Goal: Task Accomplishment & Management: Use online tool/utility

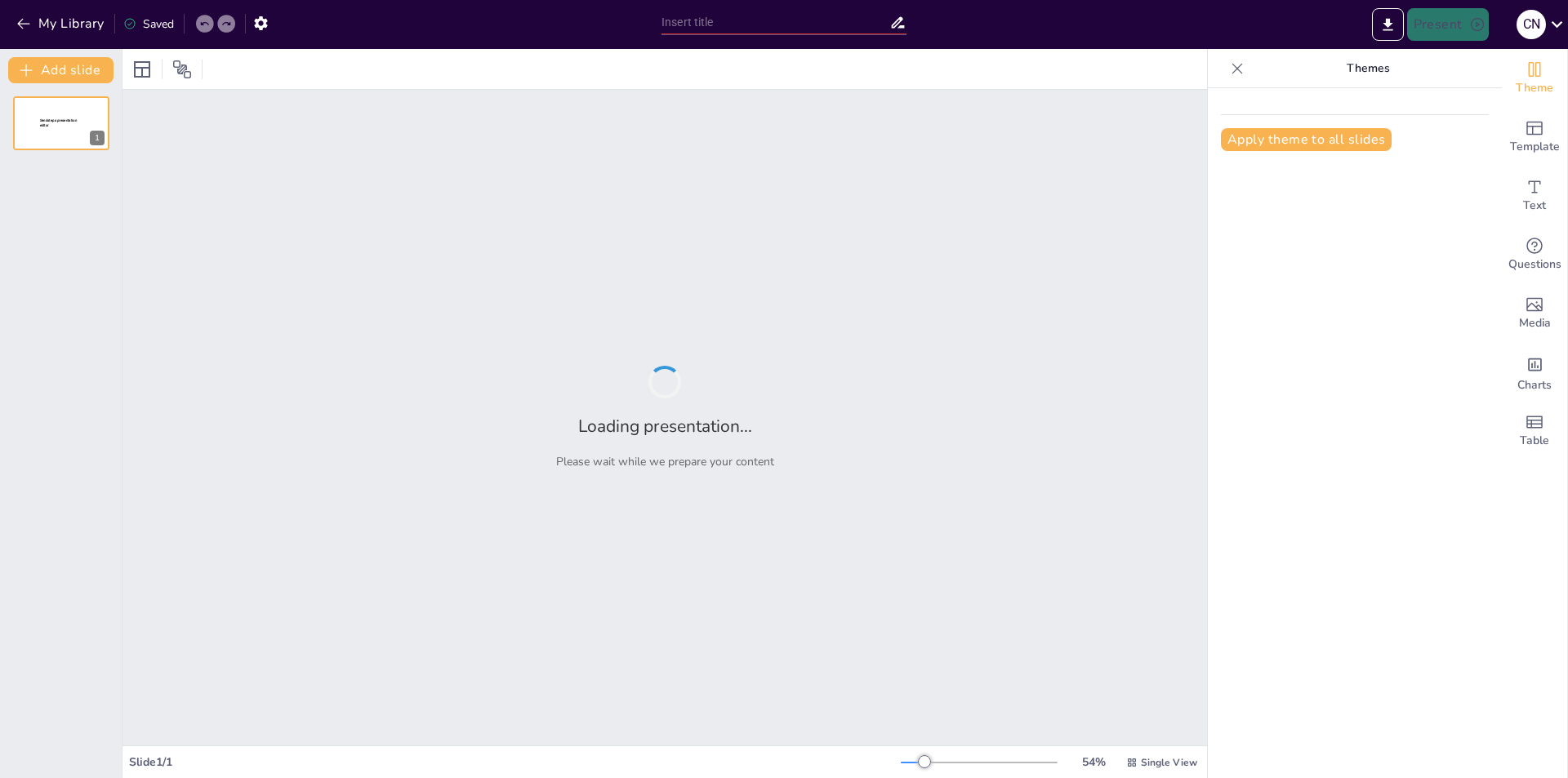
type input "Impacto del Diseño Gráfico en la Comunicación Visual"
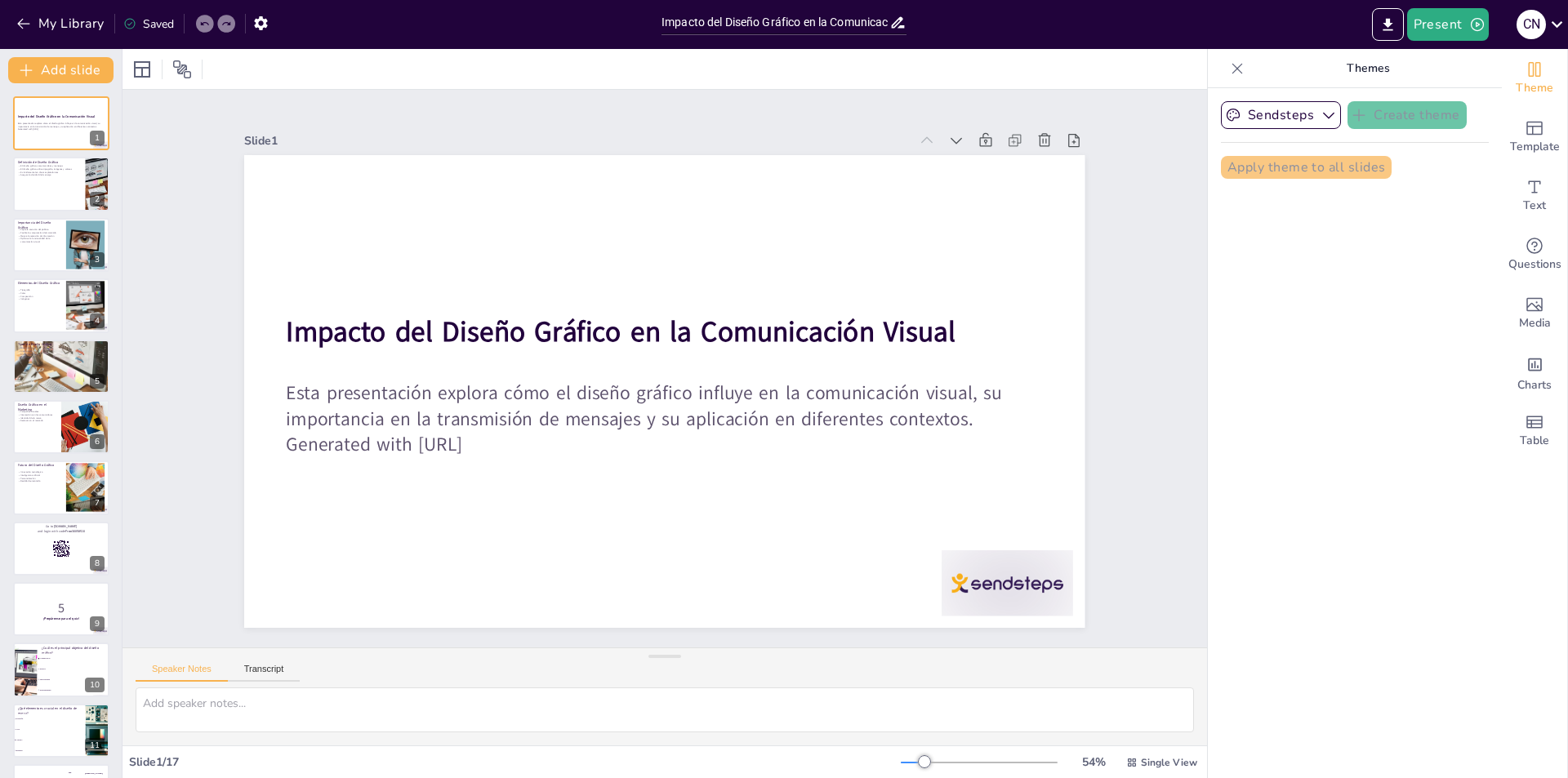
checkbox input "true"
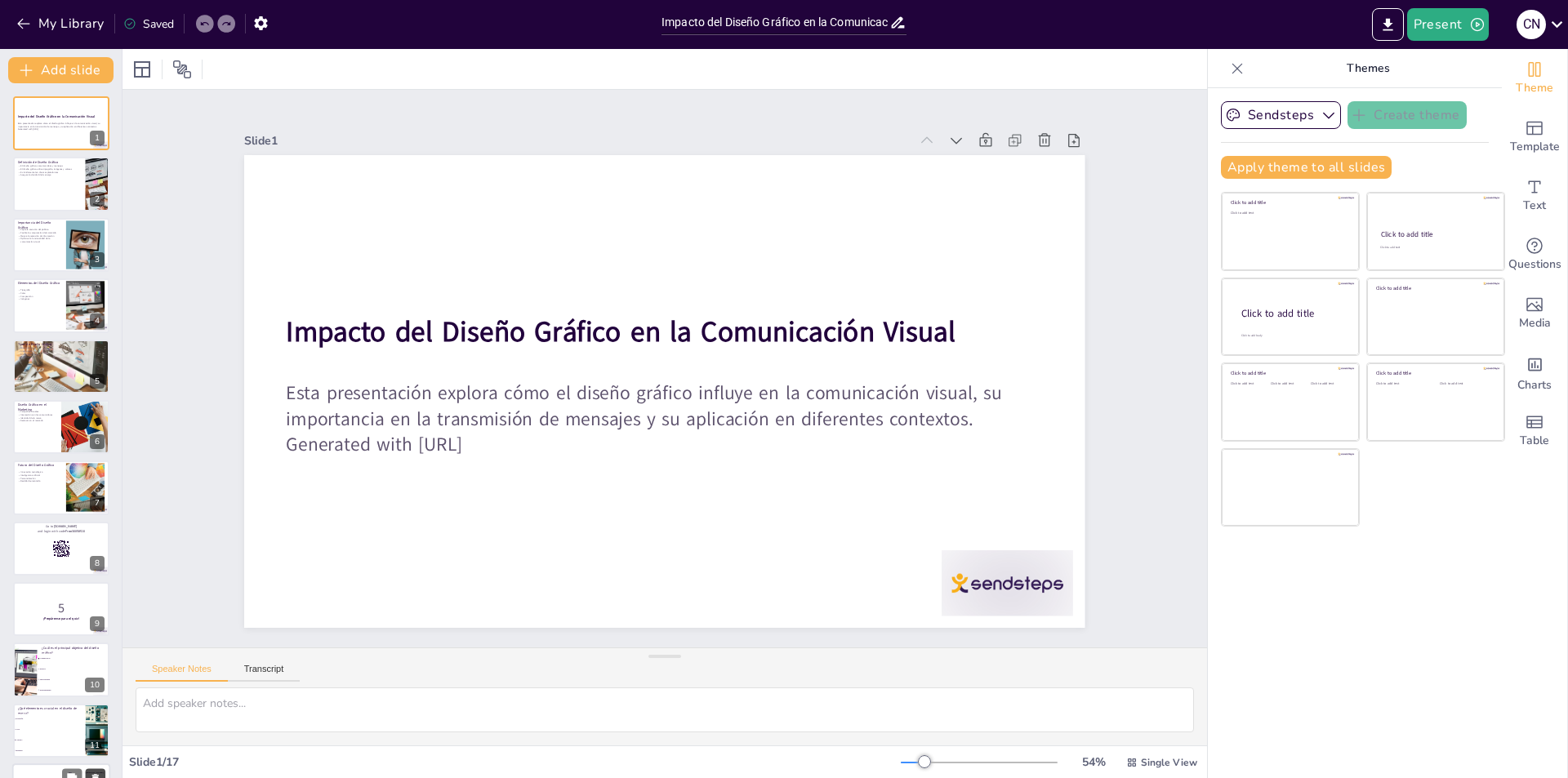
checkbox input "true"
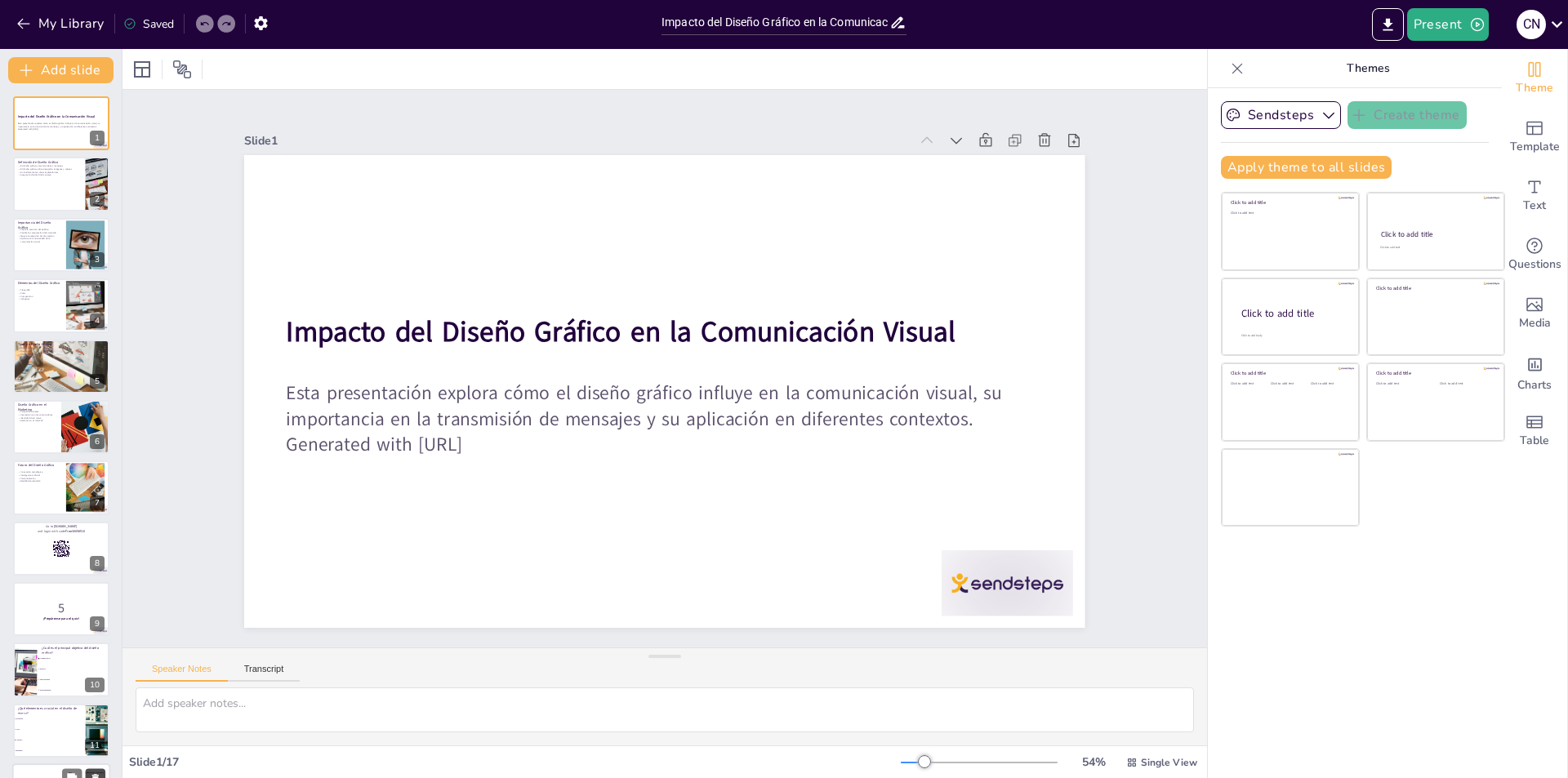
checkbox input "true"
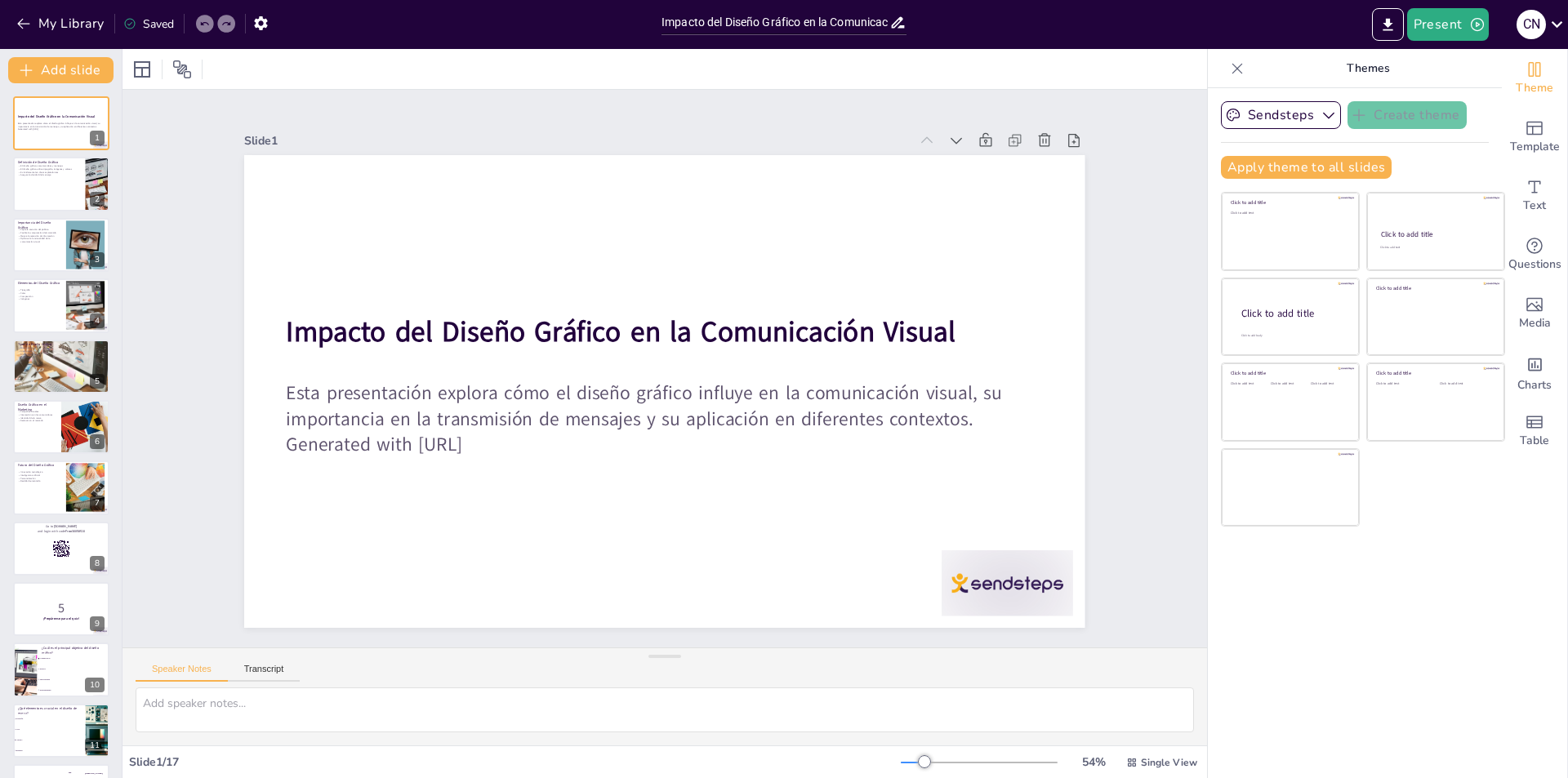
checkbox input "true"
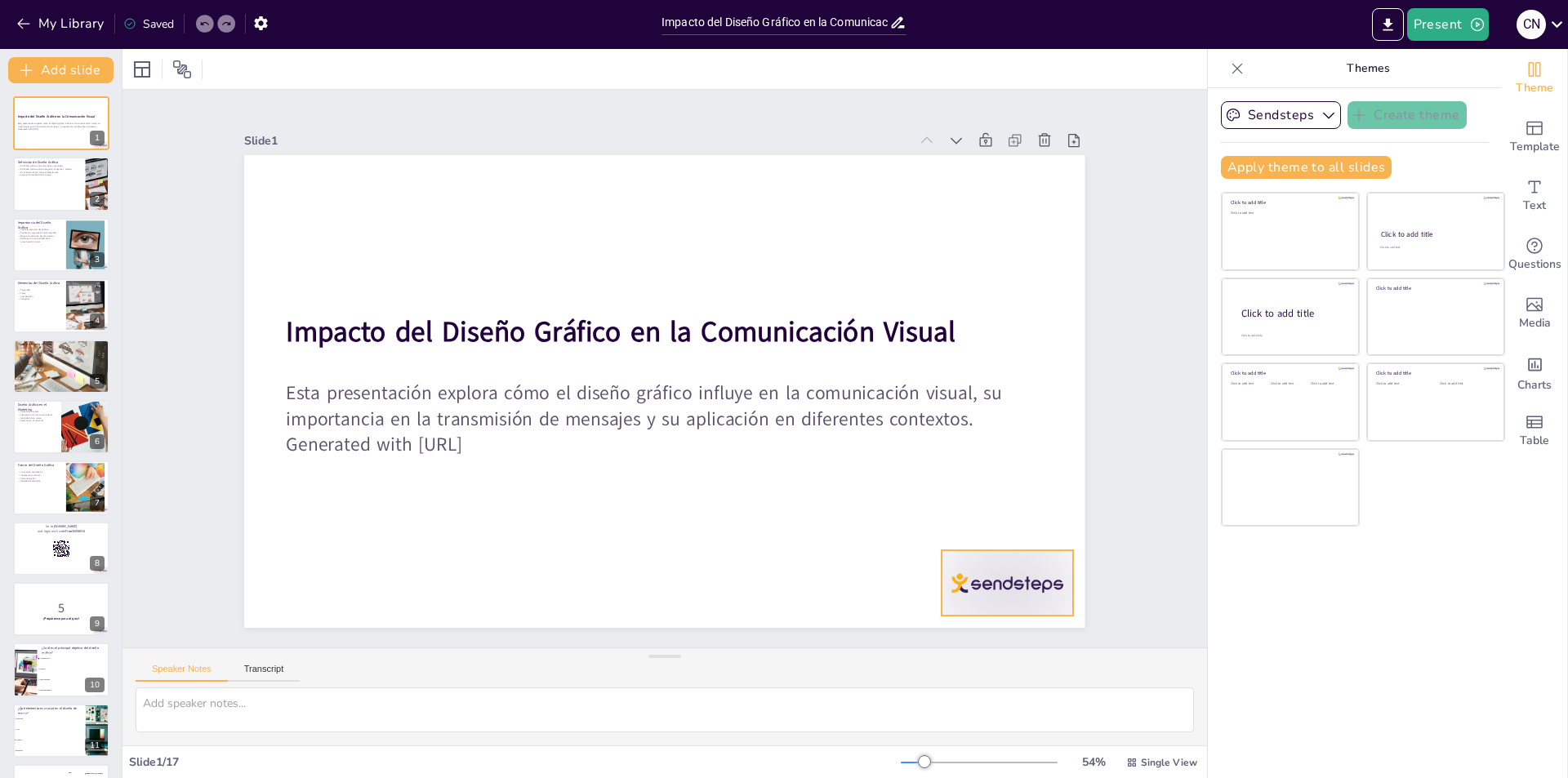
checkbox input "true"
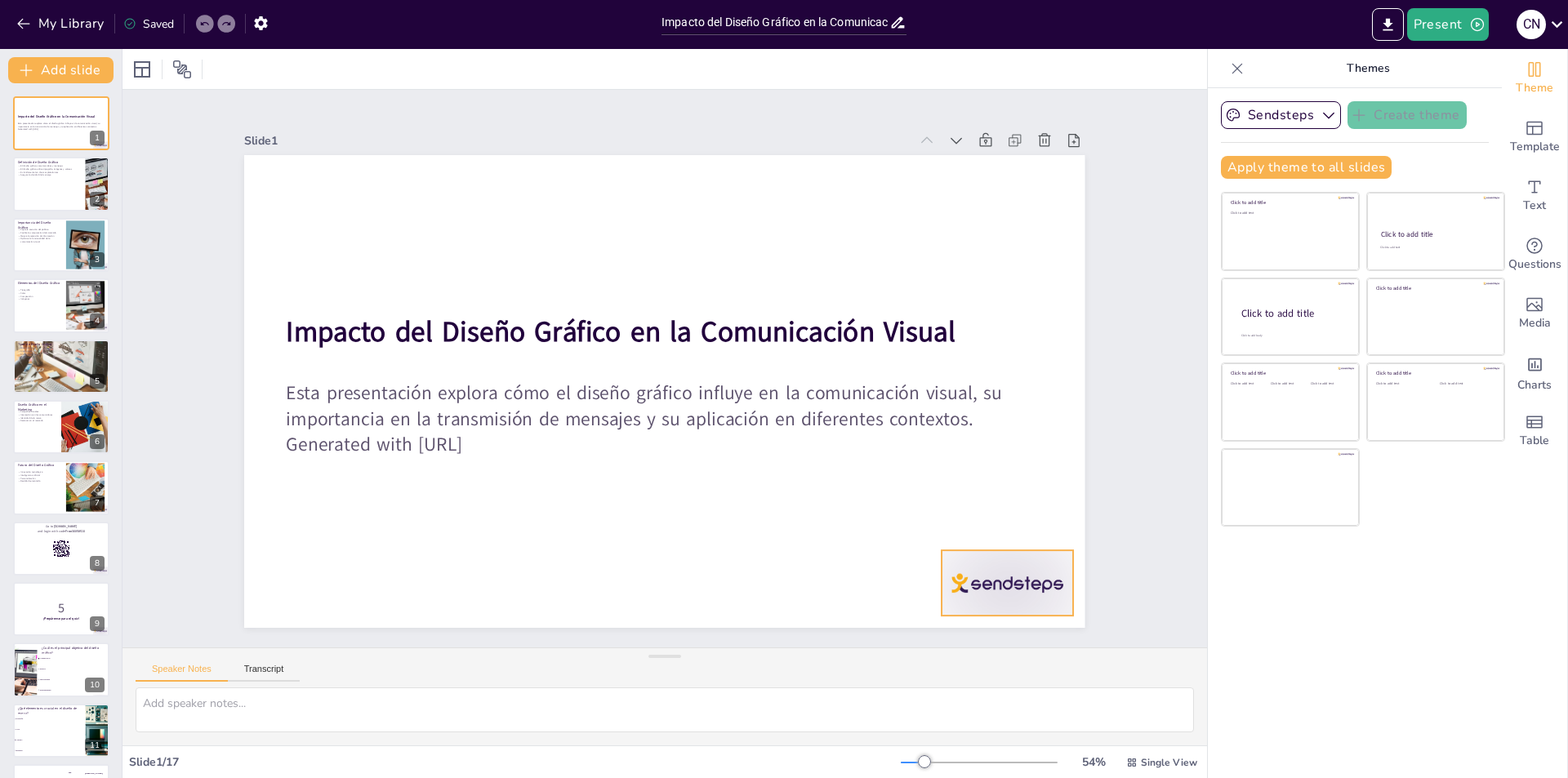
checkbox input "true"
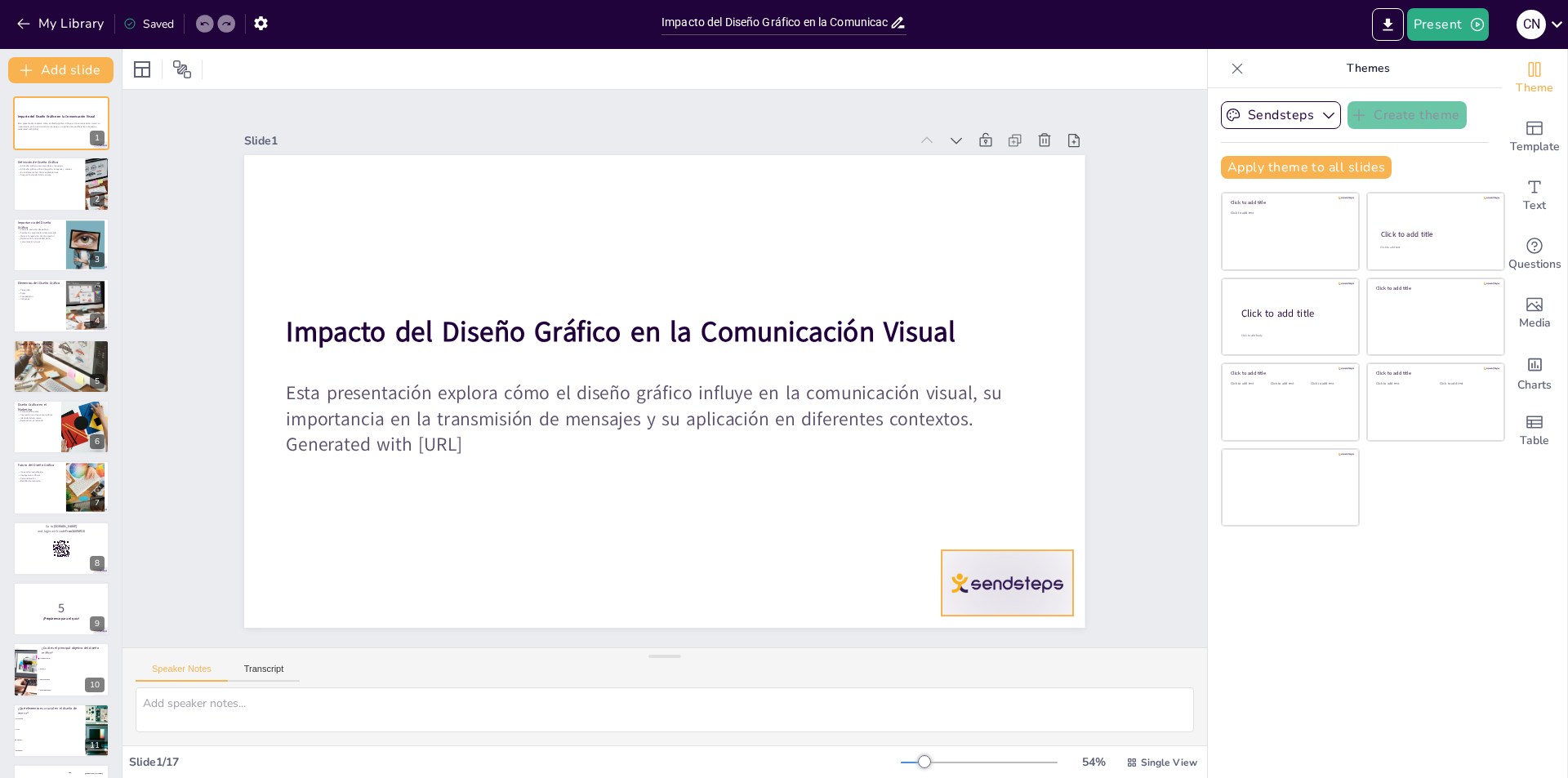
checkbox input "true"
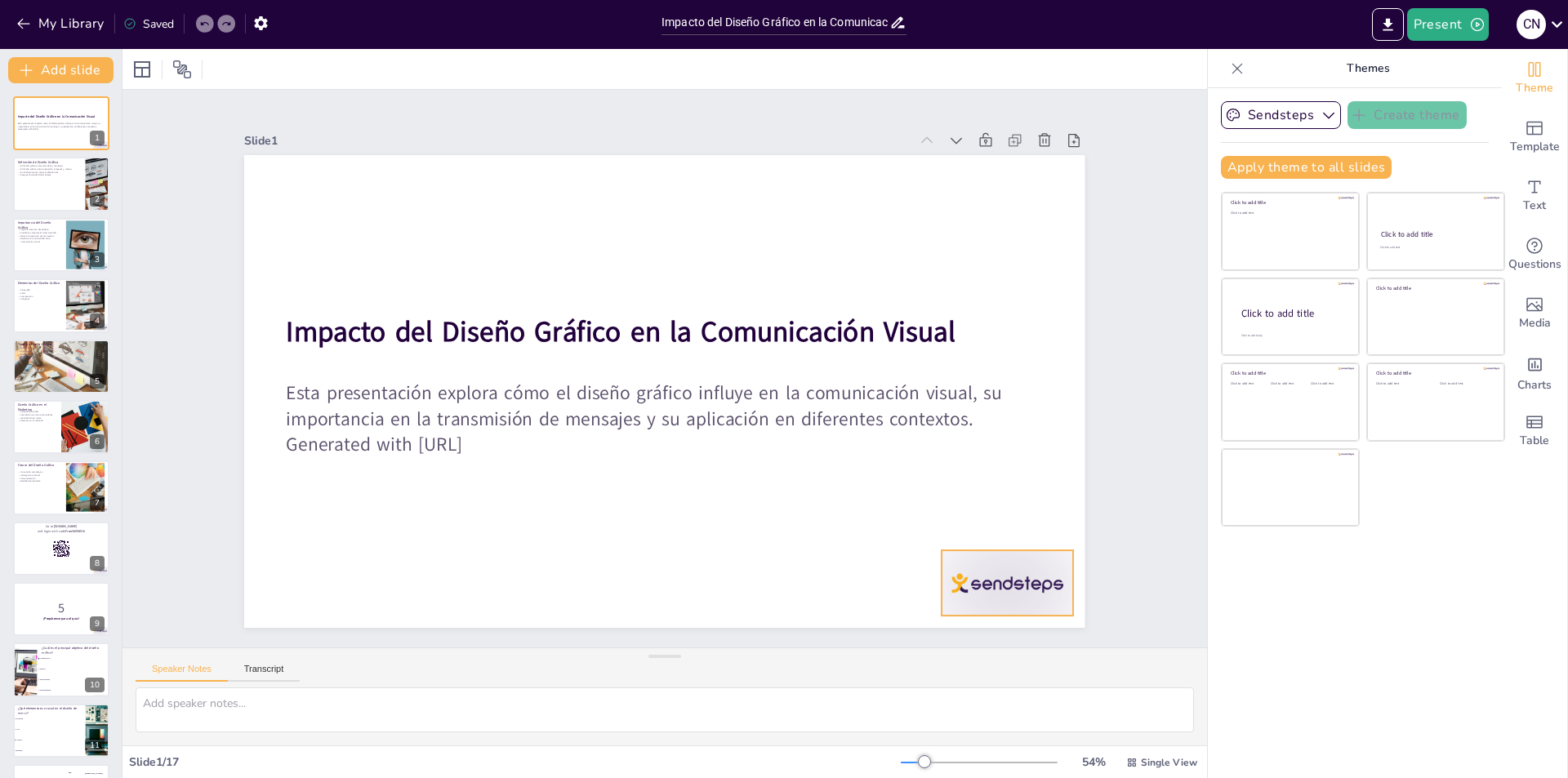
checkbox input "true"
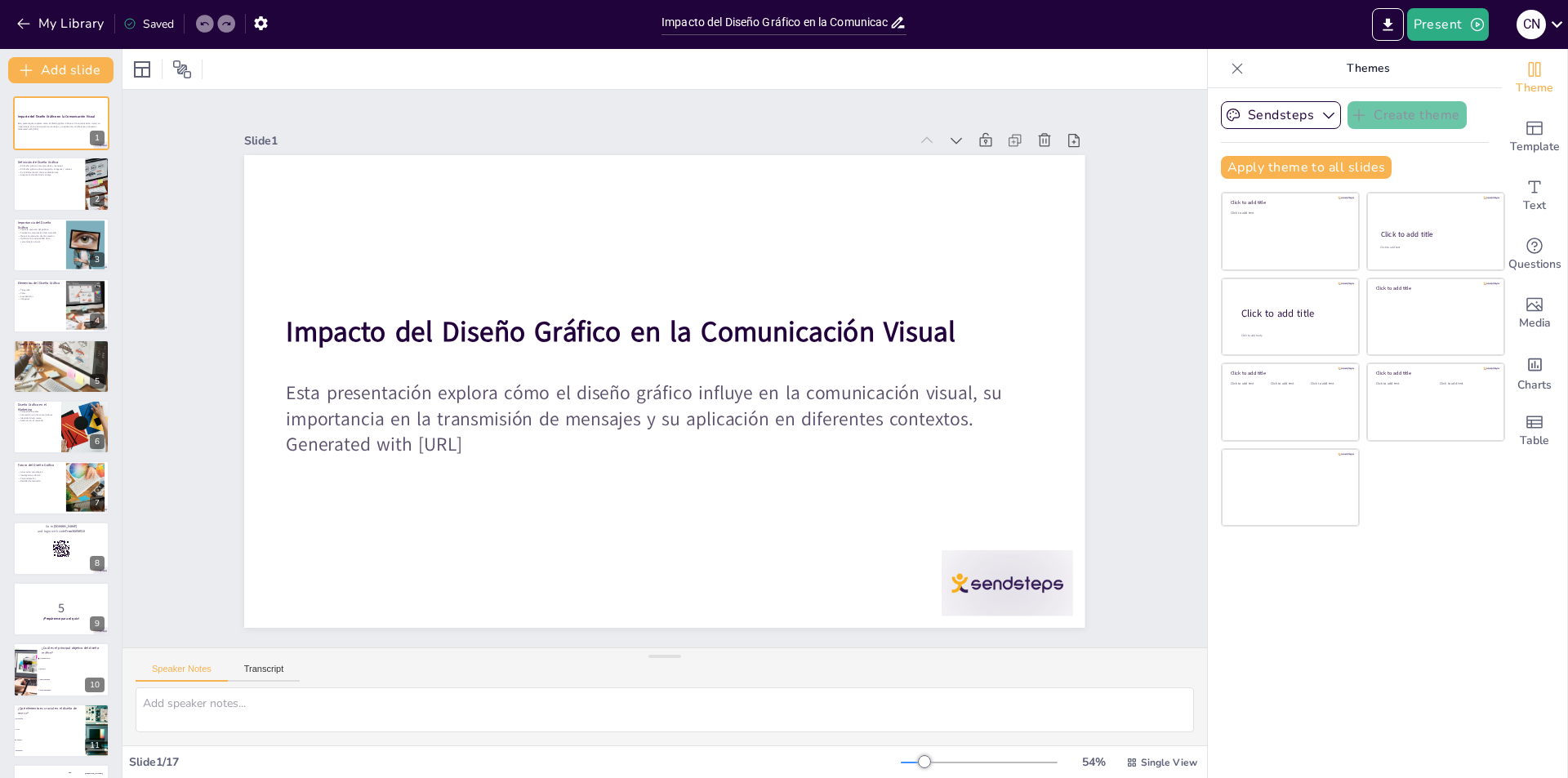
checkbox input "true"
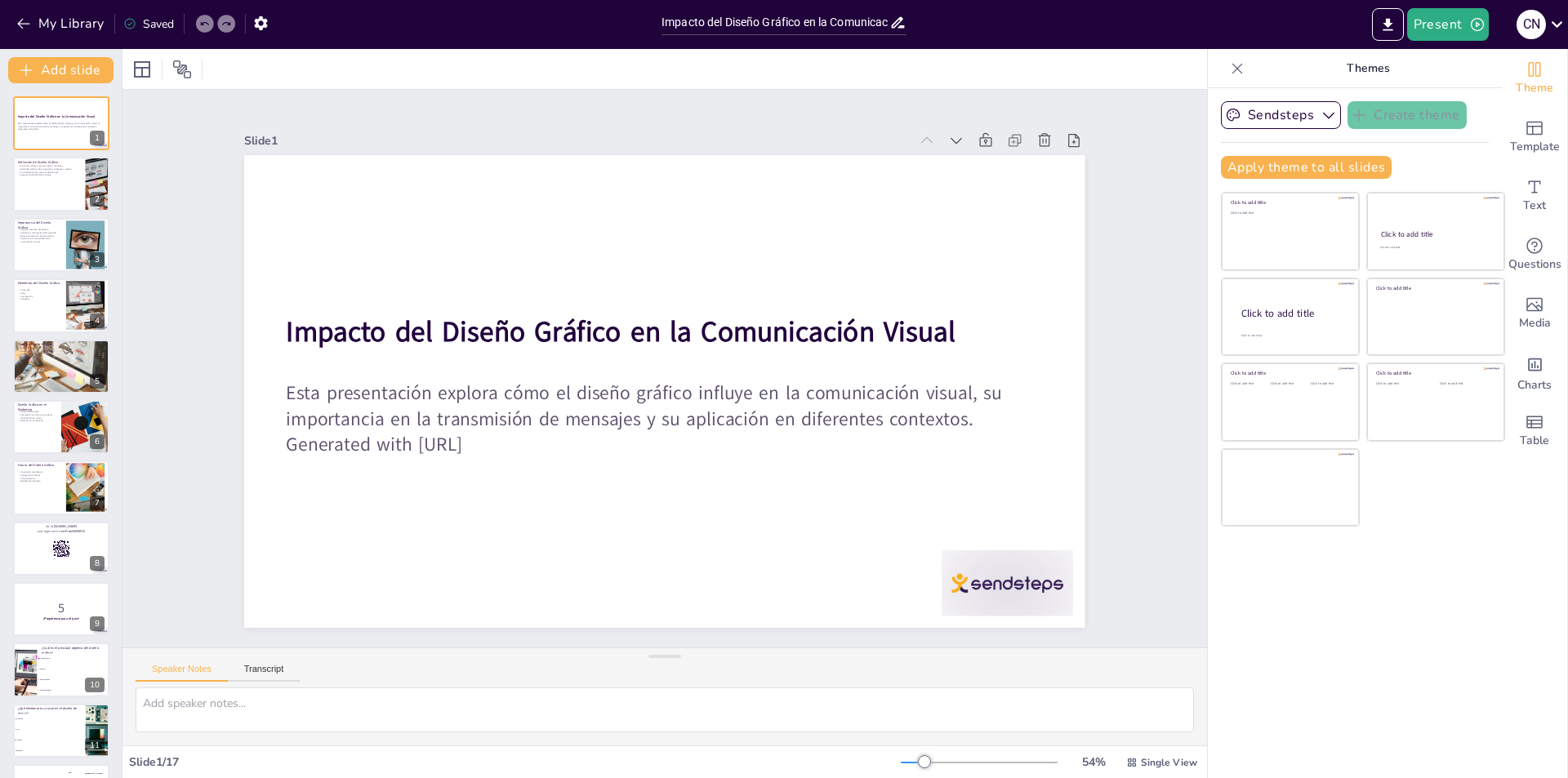
checkbox input "true"
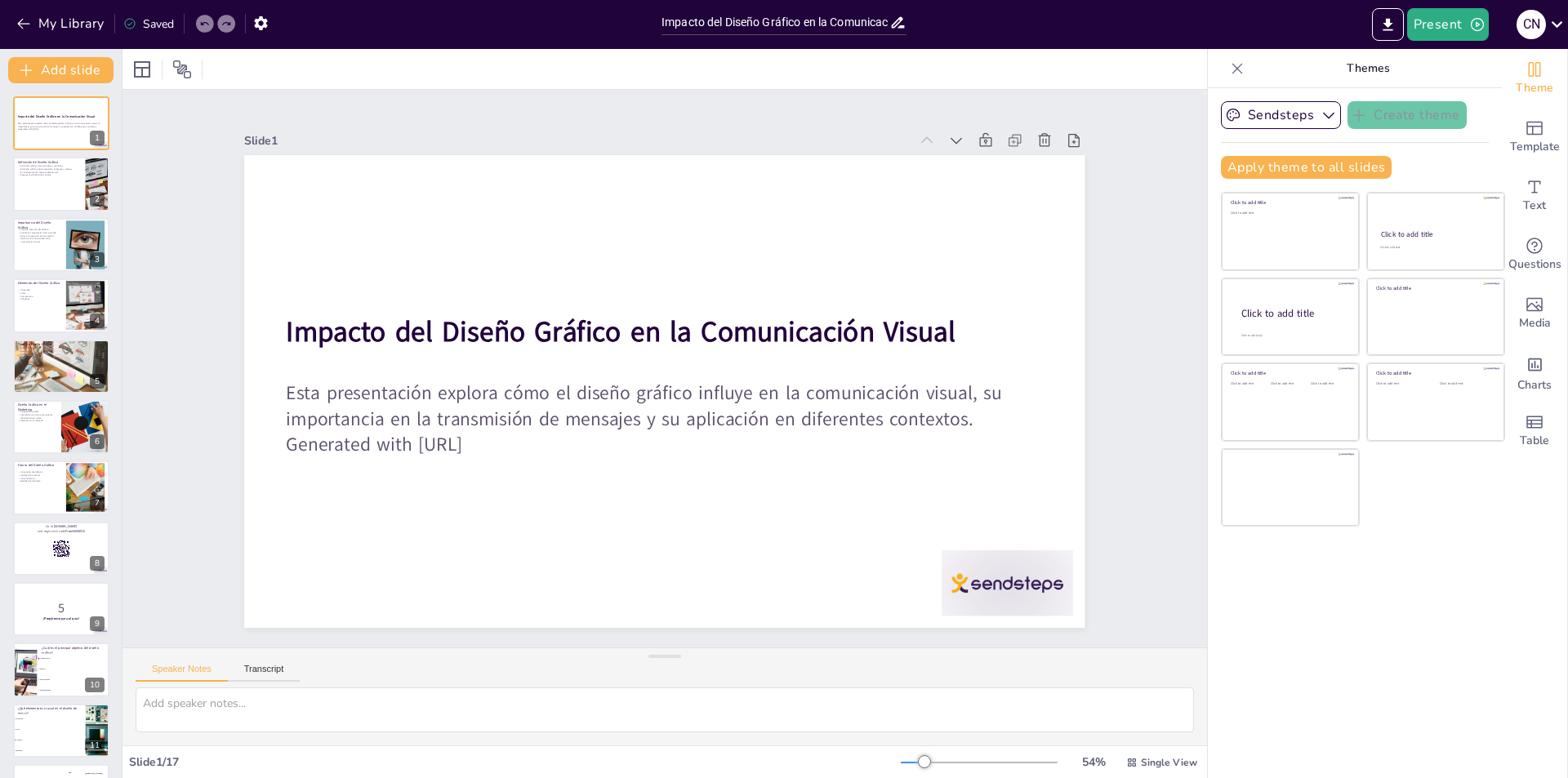
checkbox input "true"
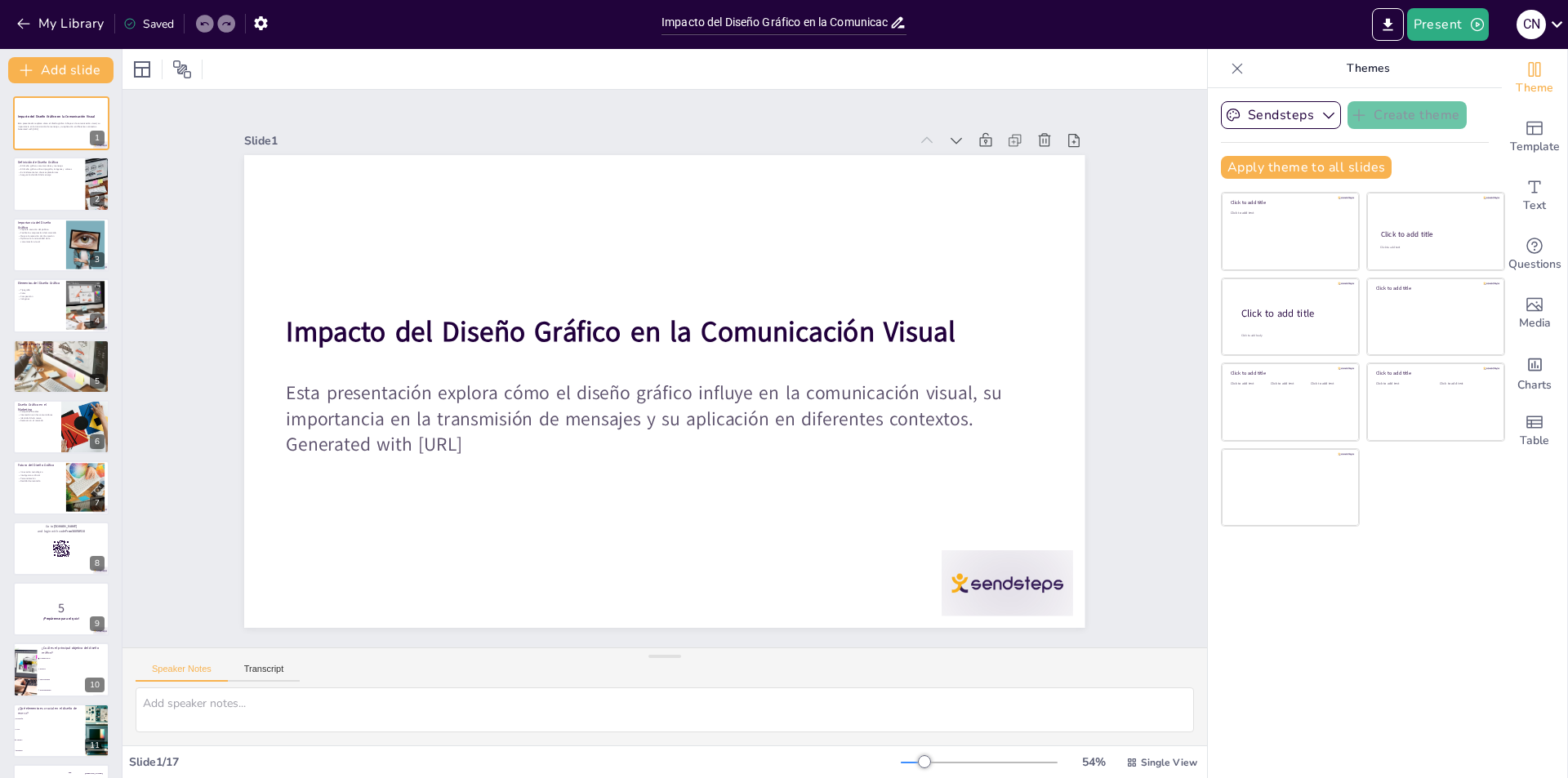
checkbox input "true"
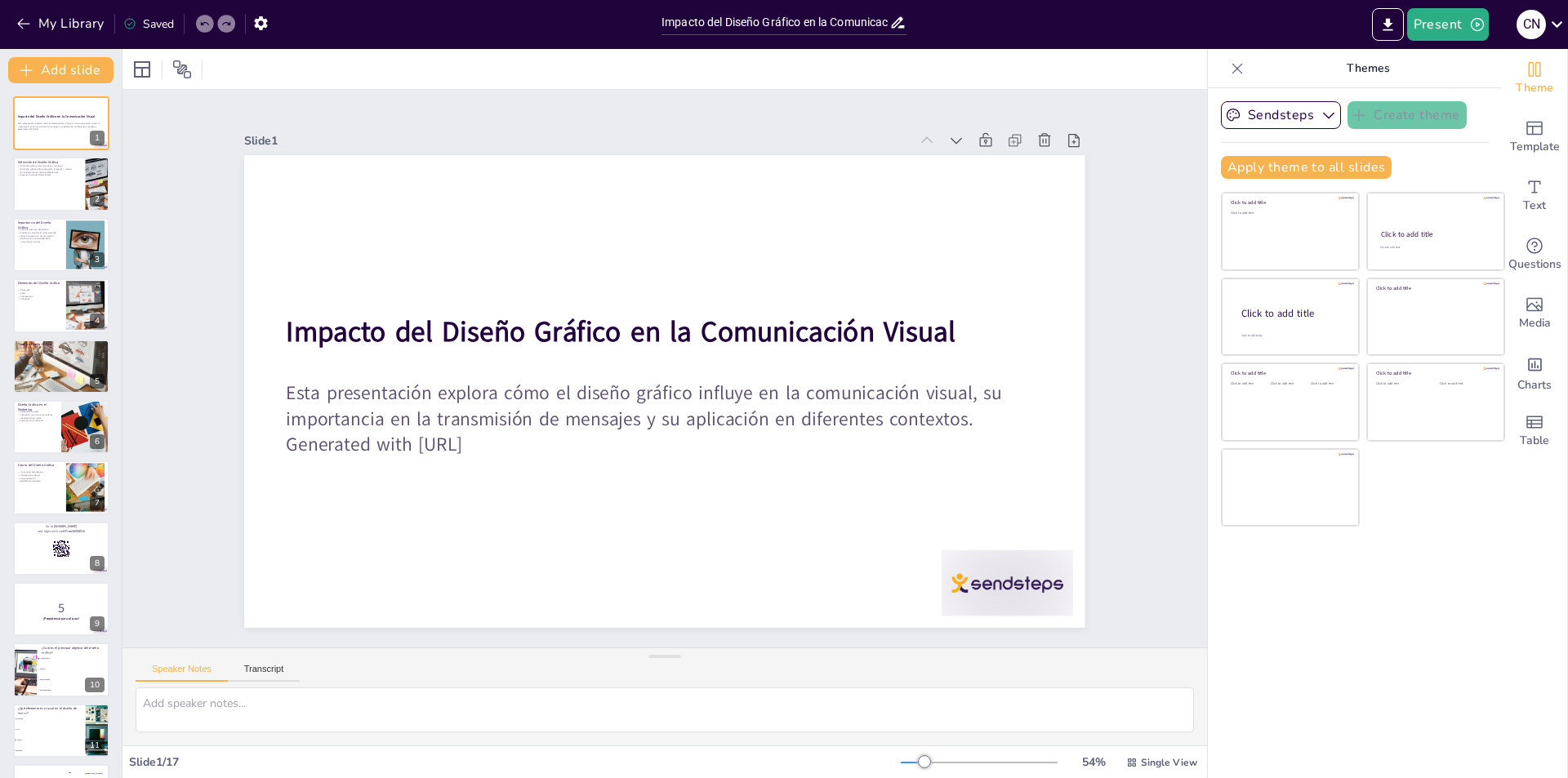
checkbox input "true"
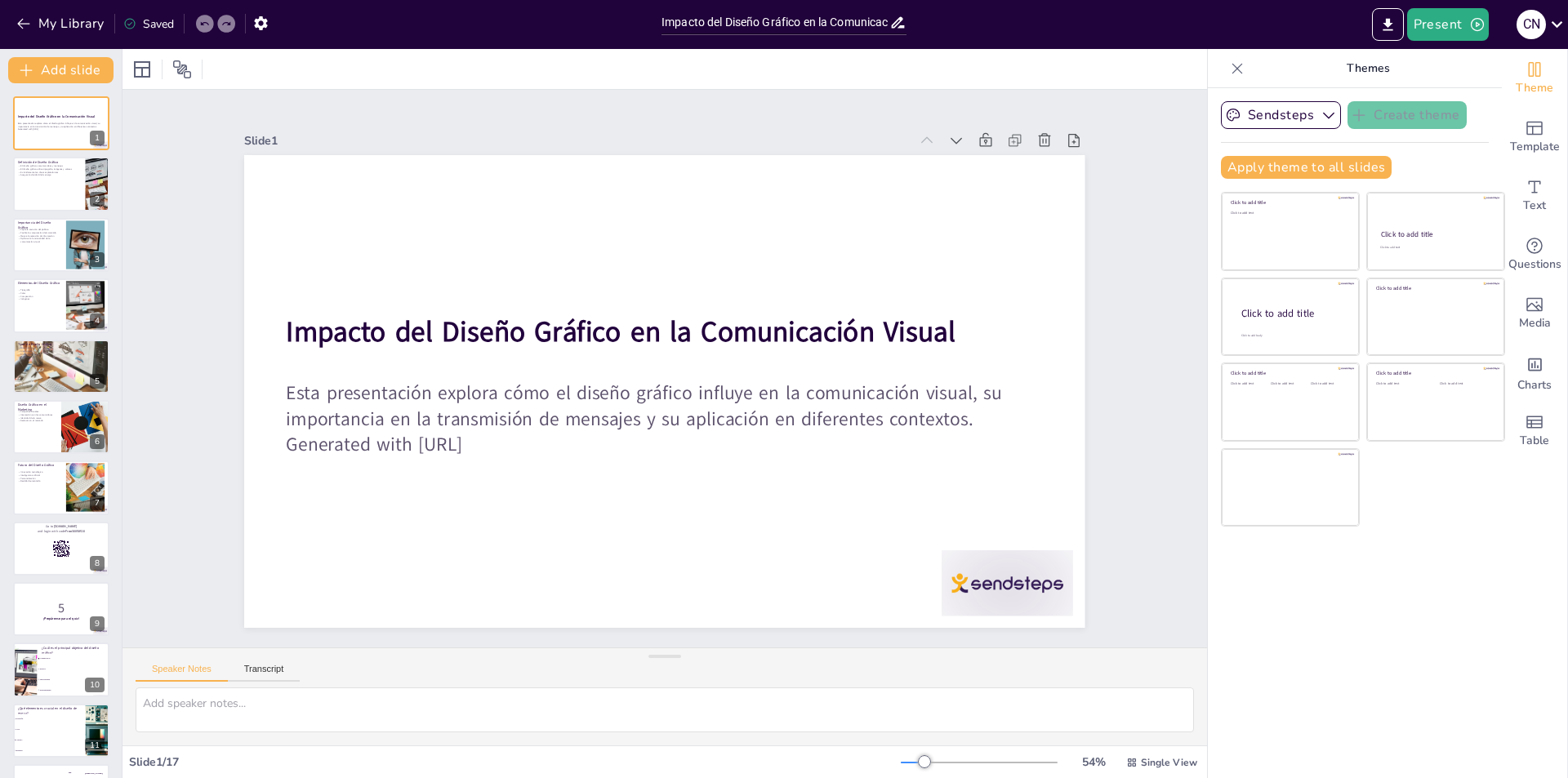
checkbox input "true"
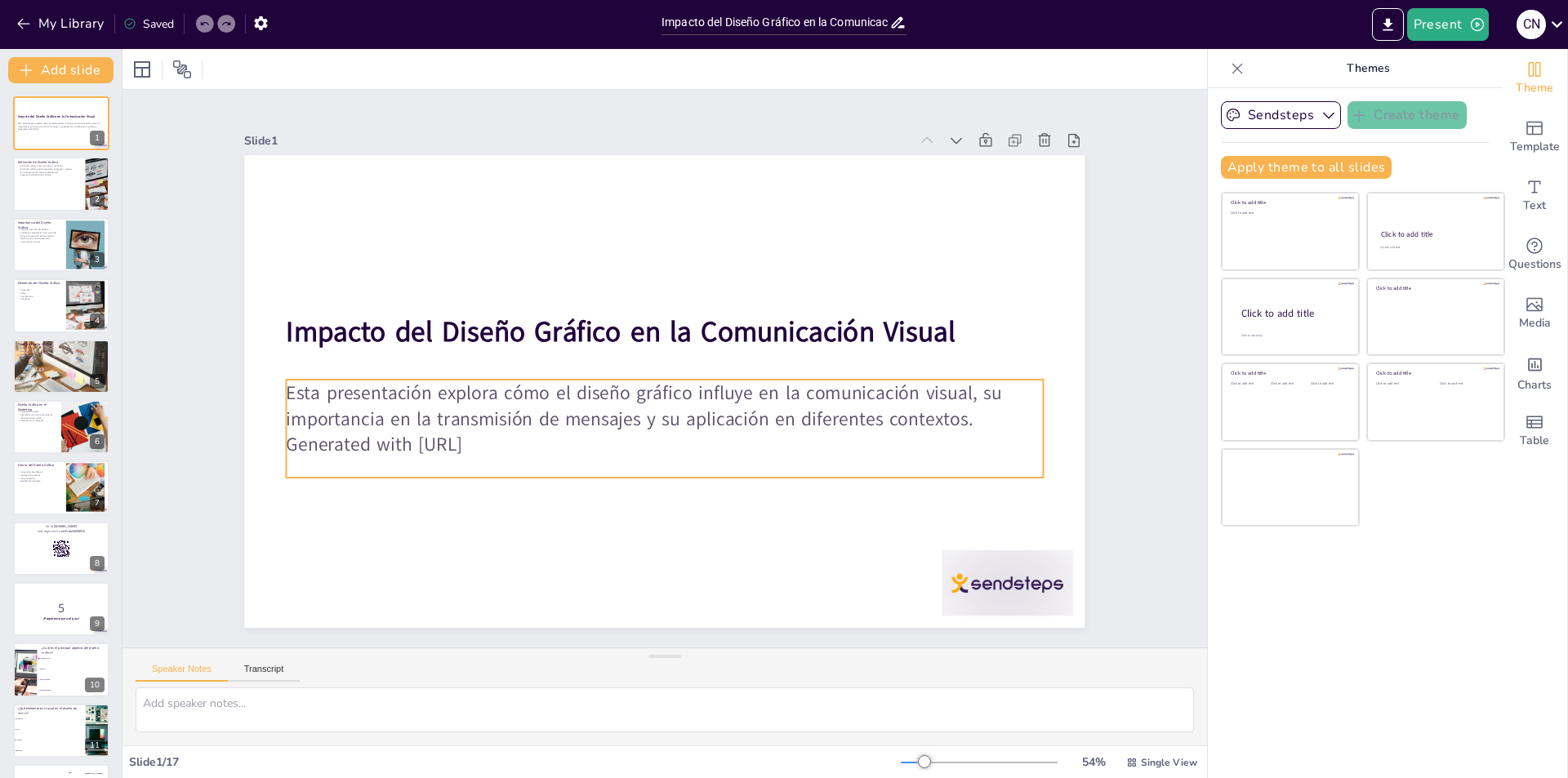
checkbox input "true"
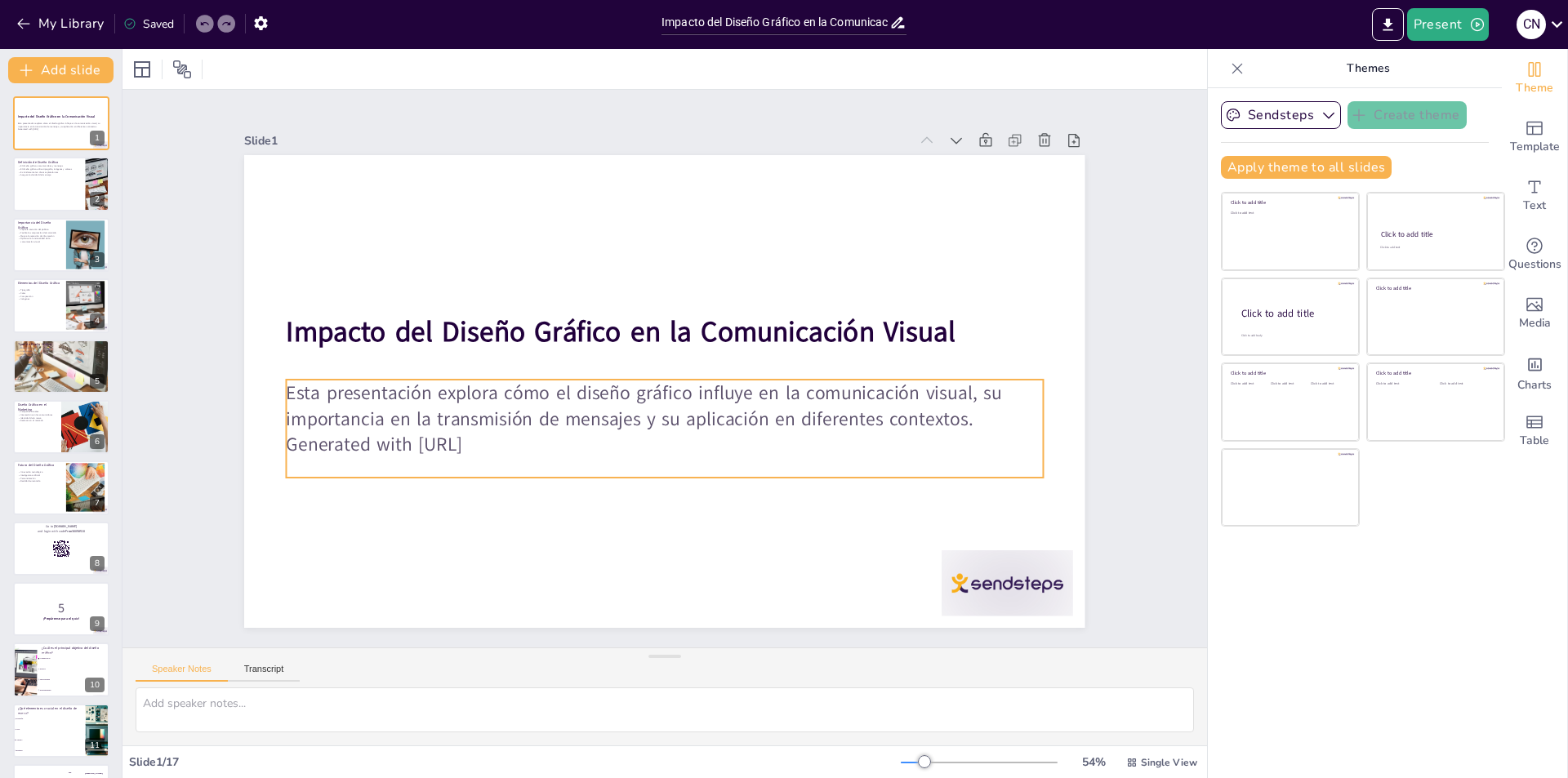
checkbox input "true"
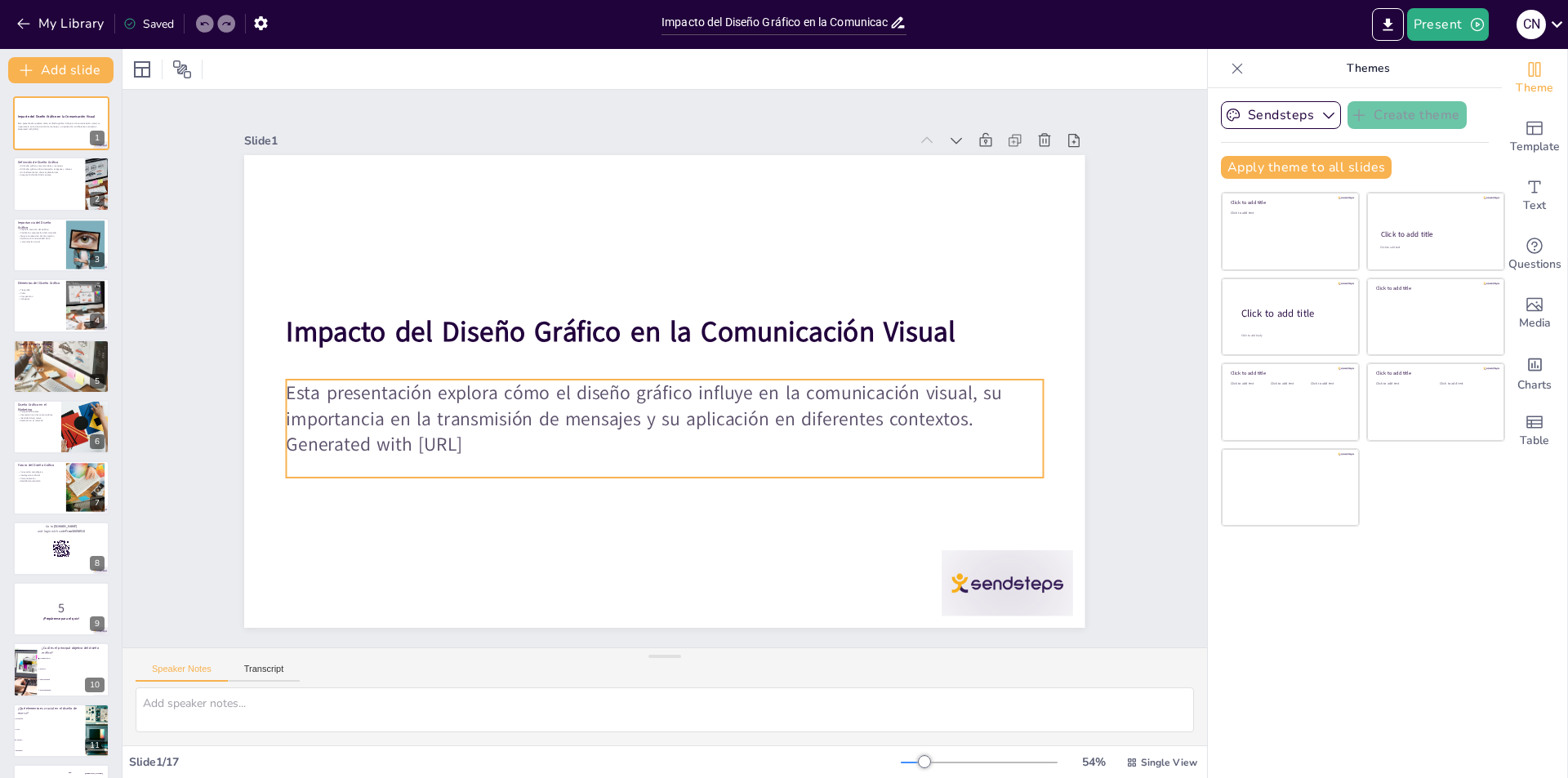
checkbox input "true"
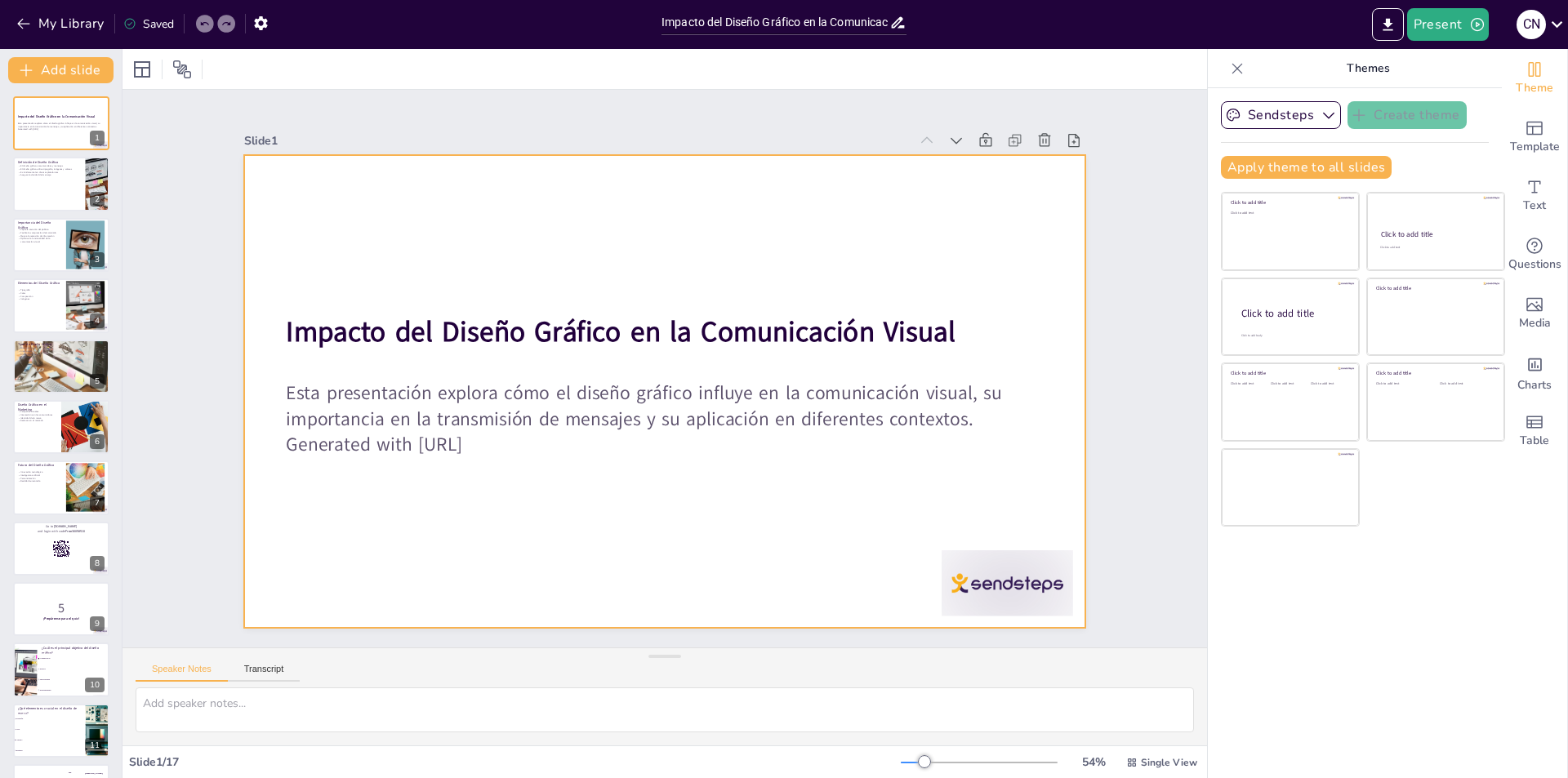
checkbox input "true"
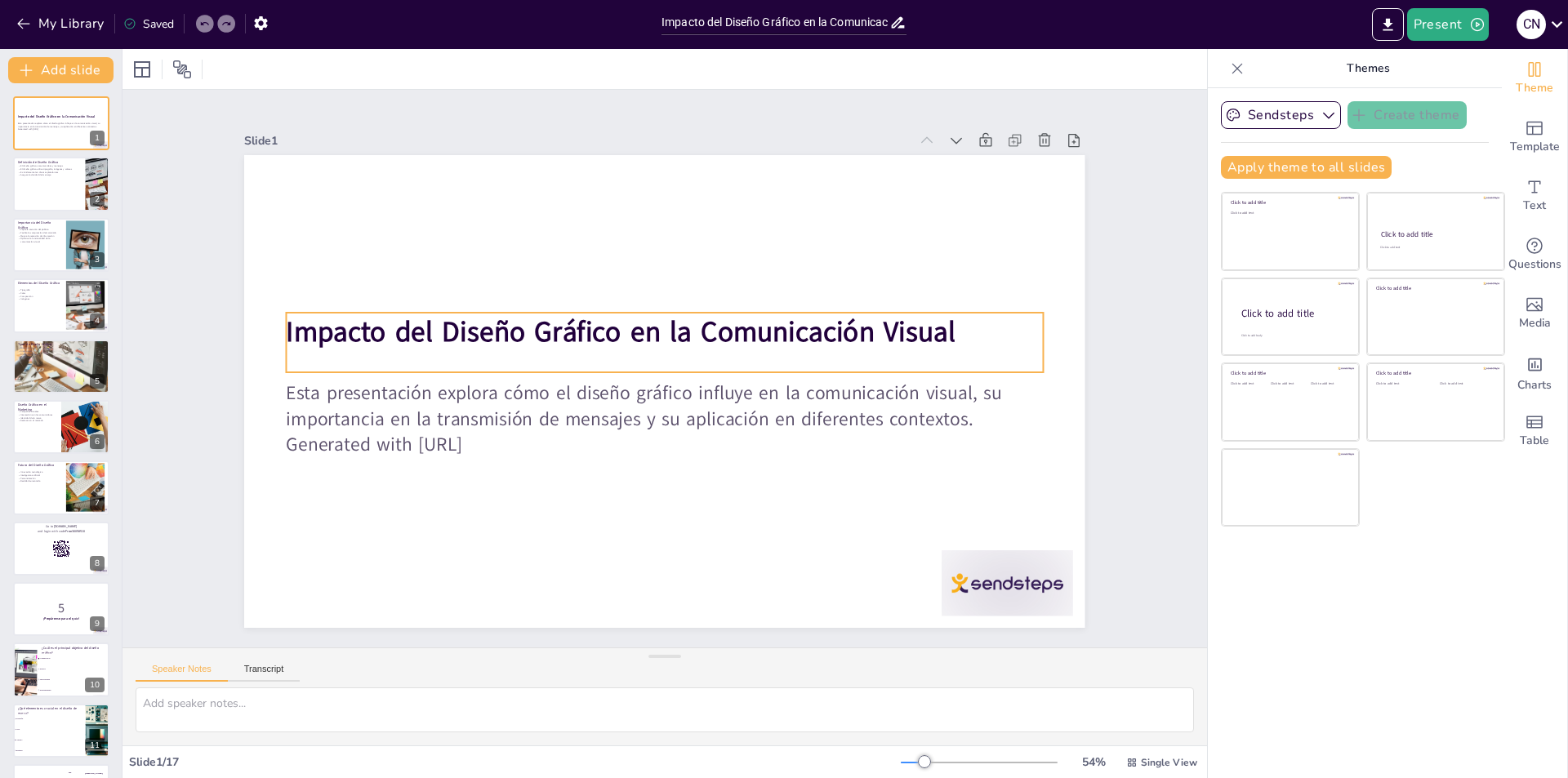
checkbox input "true"
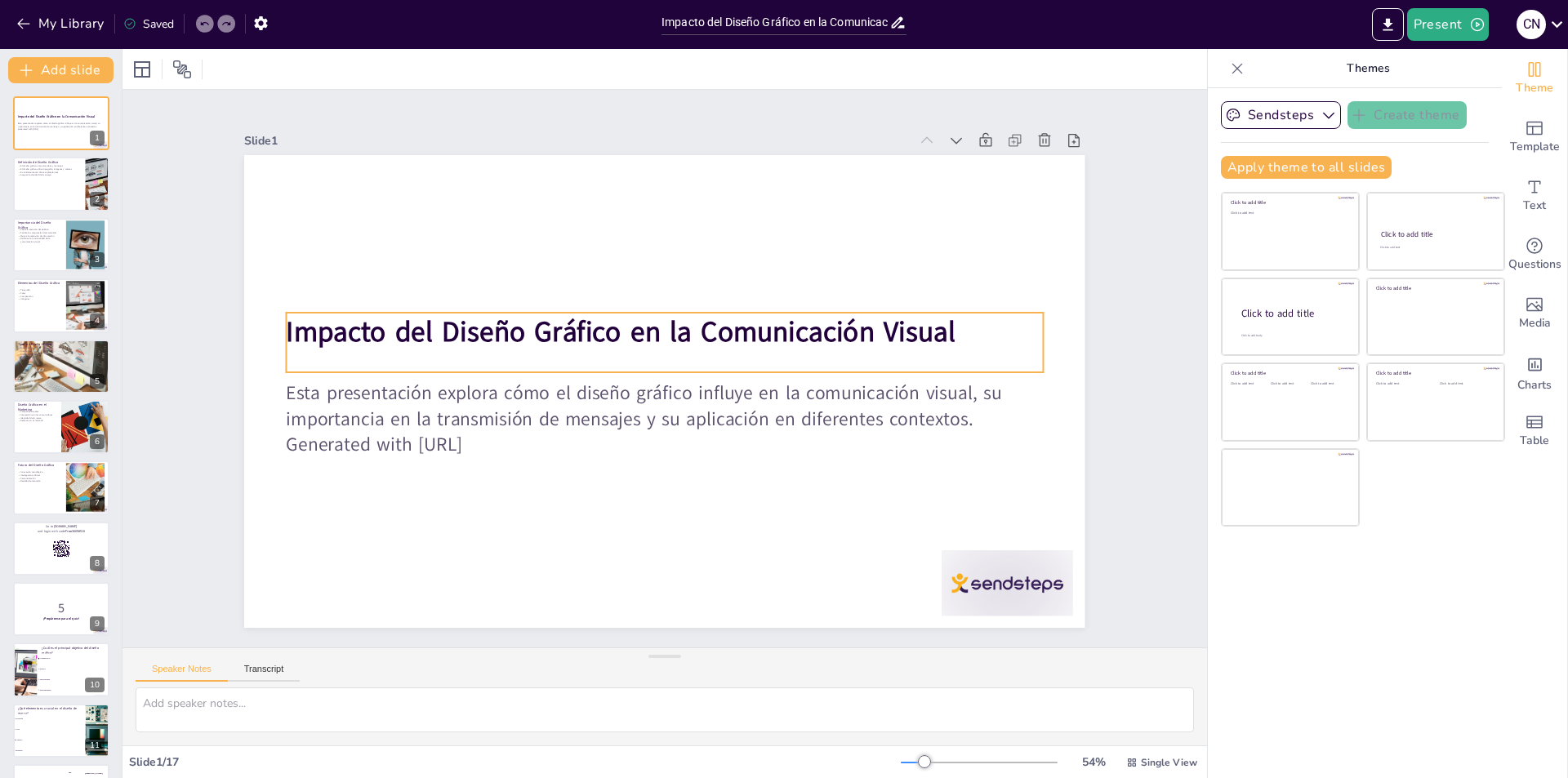
checkbox input "true"
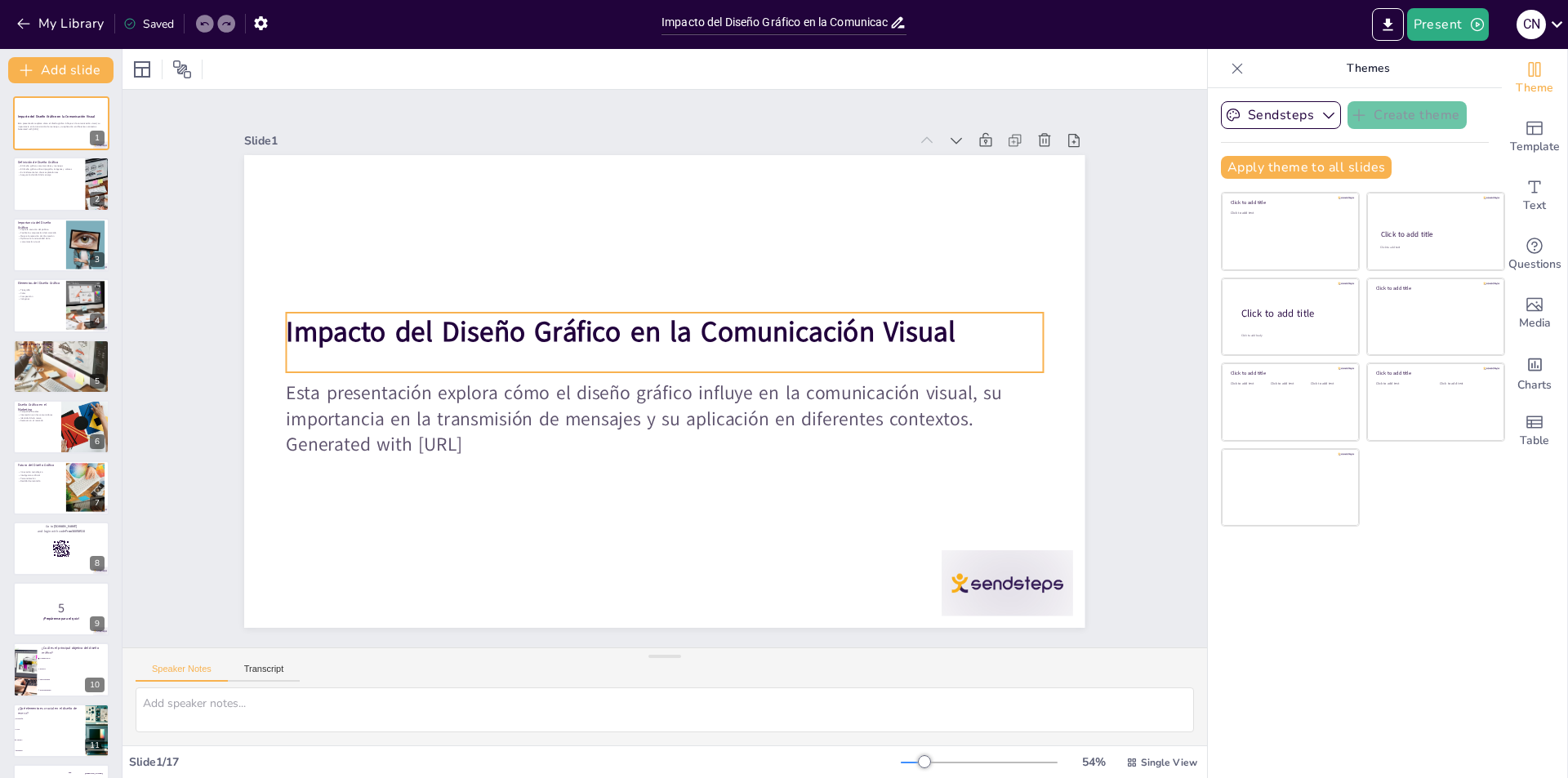
checkbox input "true"
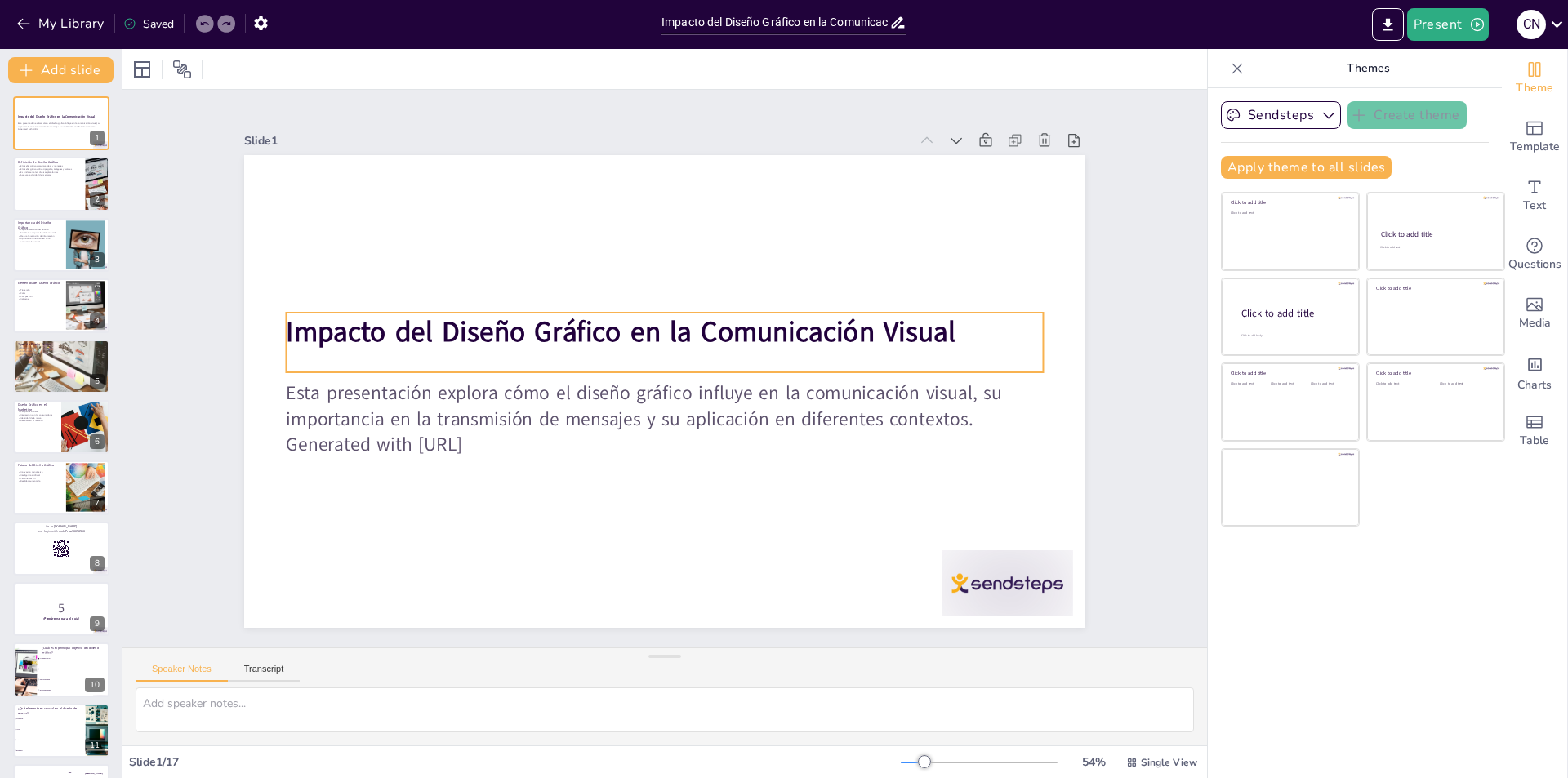
checkbox input "true"
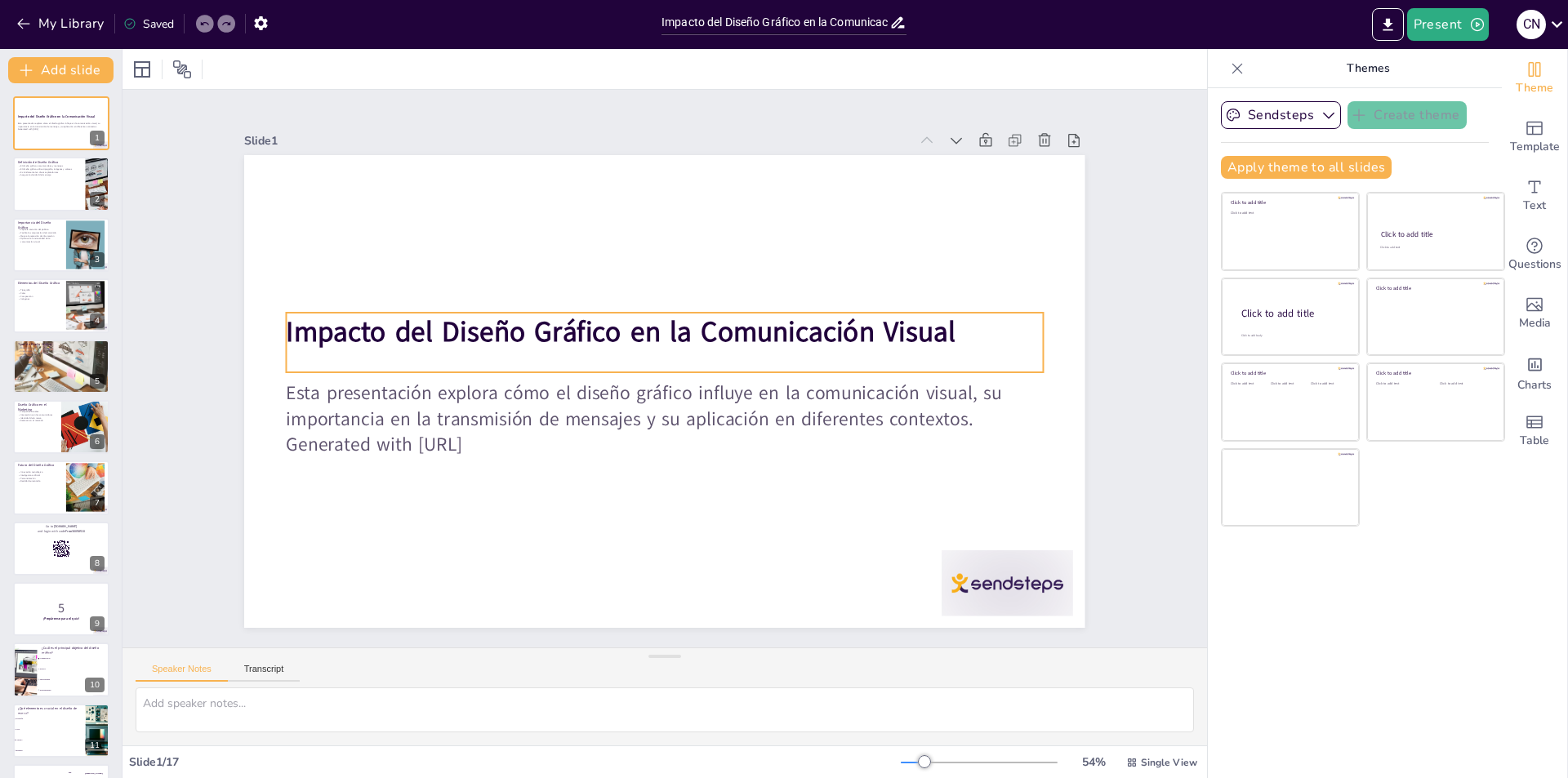
checkbox input "true"
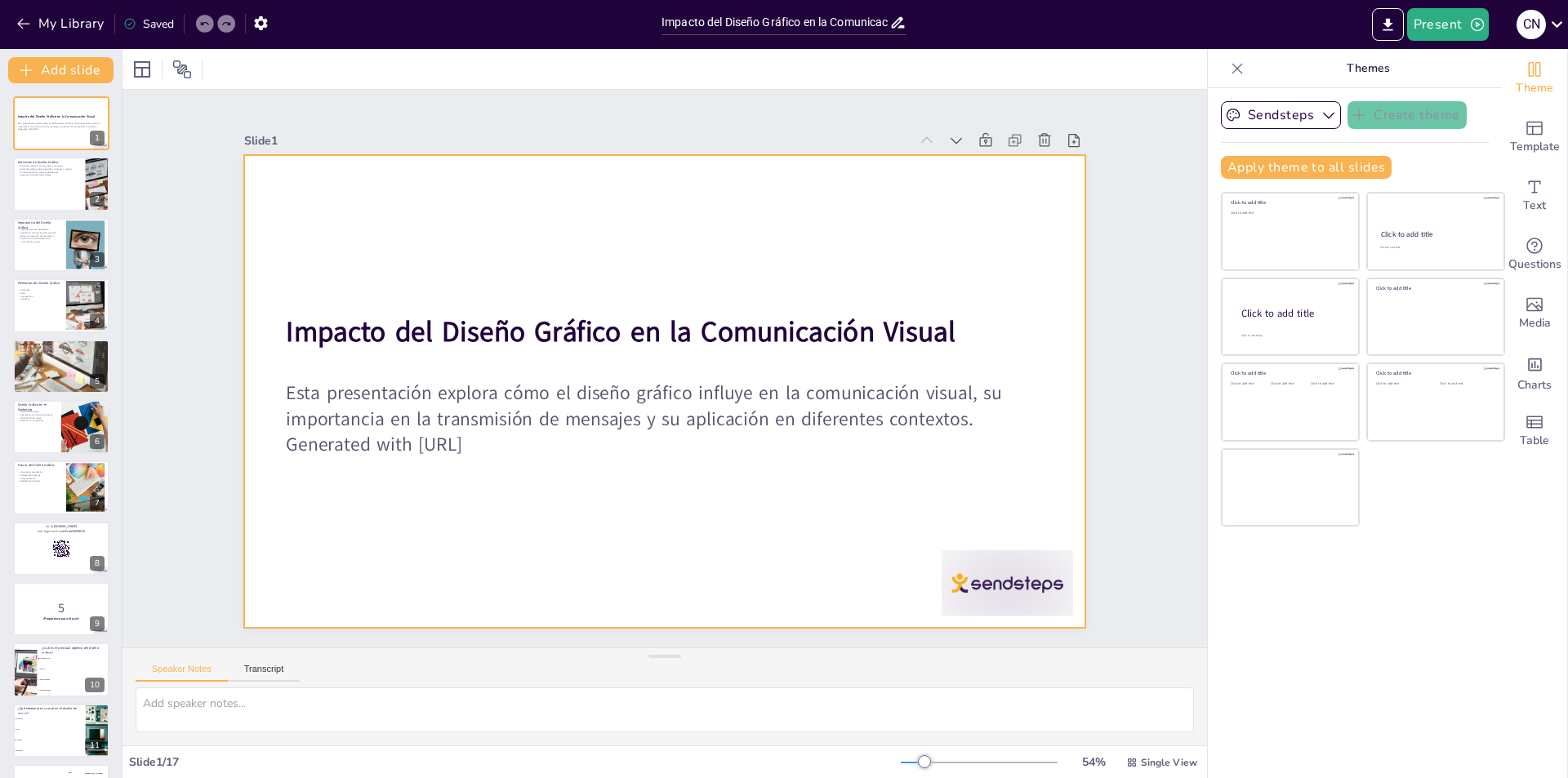
checkbox input "true"
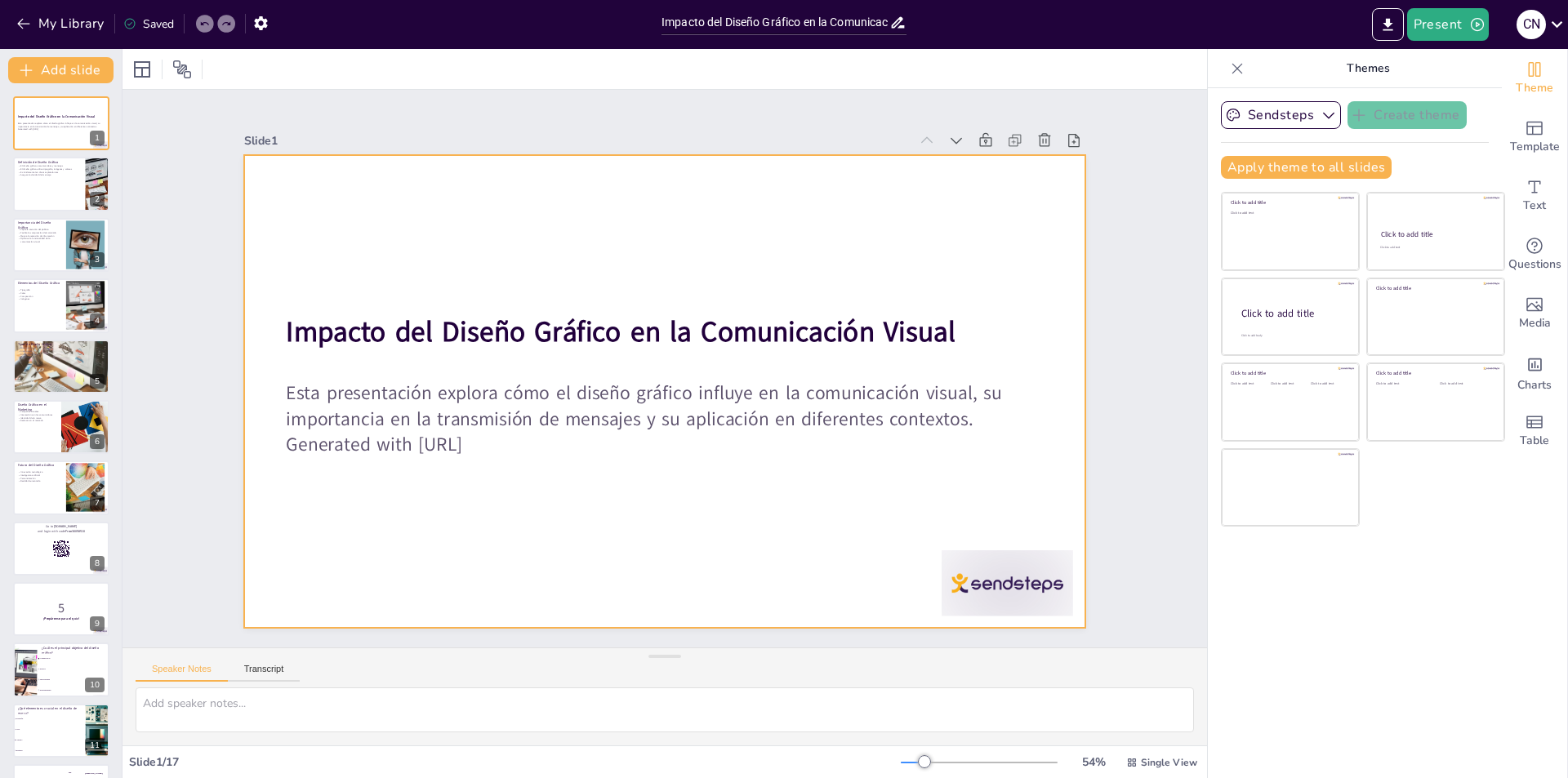
checkbox input "true"
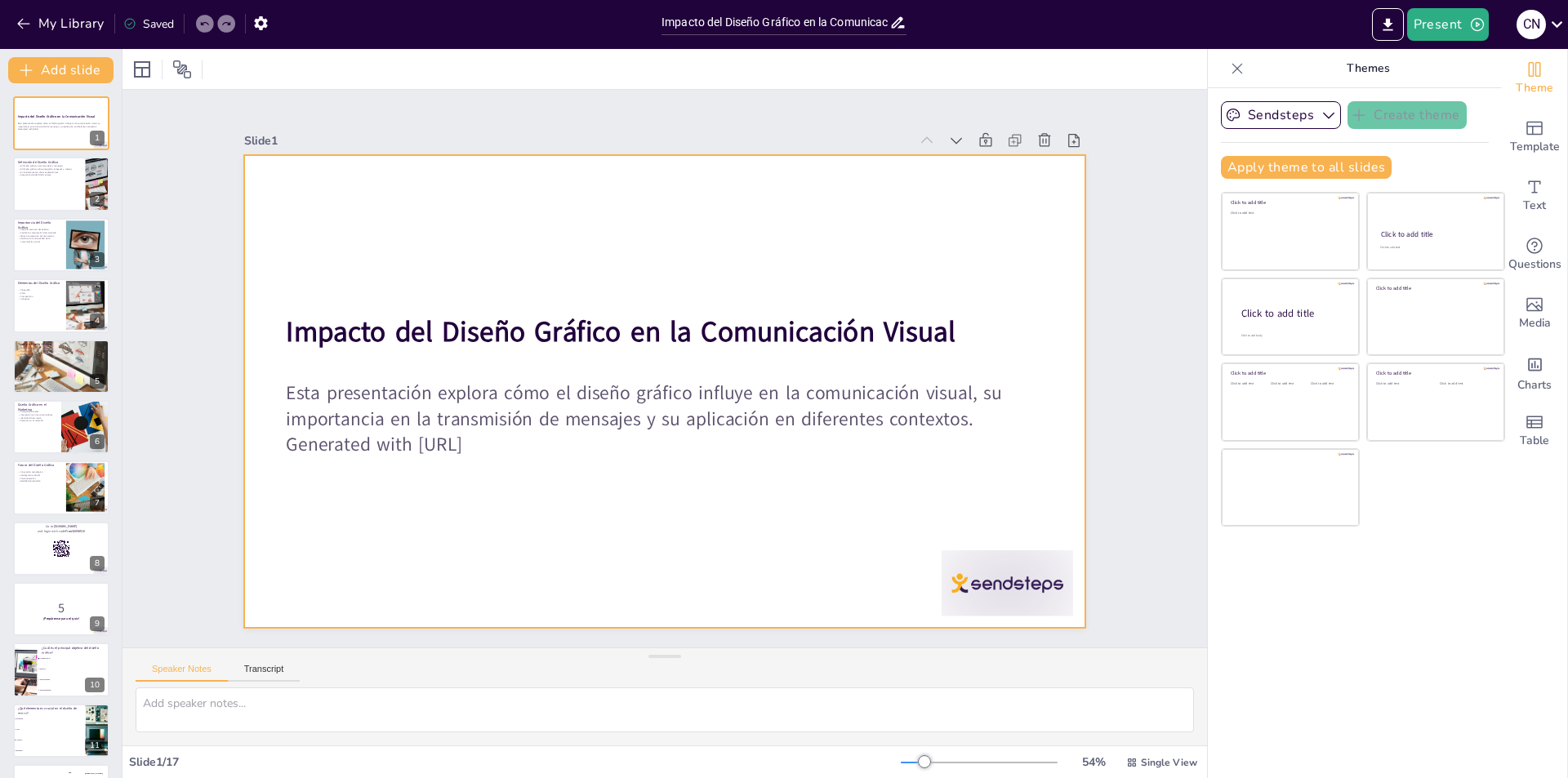
checkbox input "true"
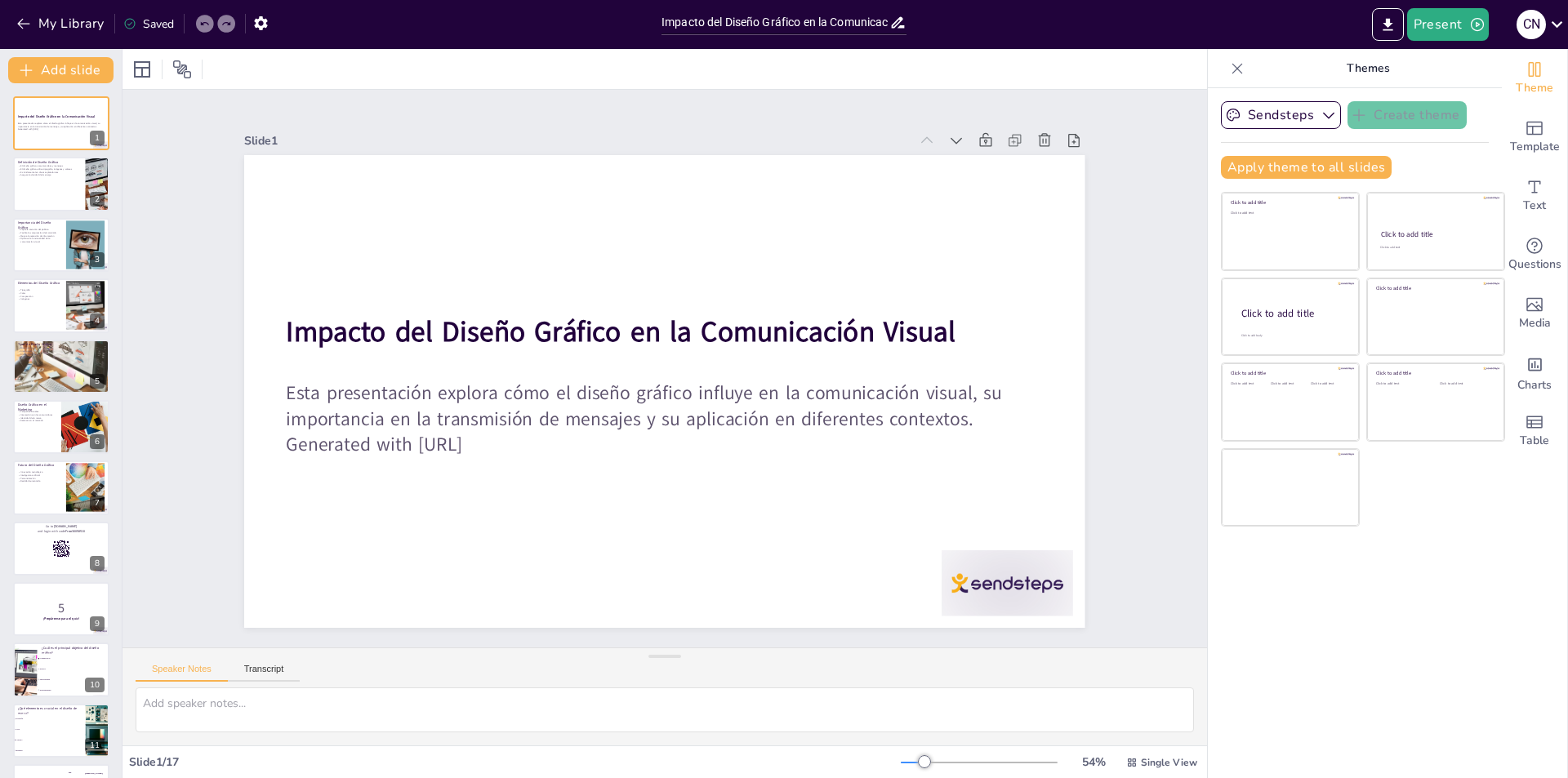
checkbox input "true"
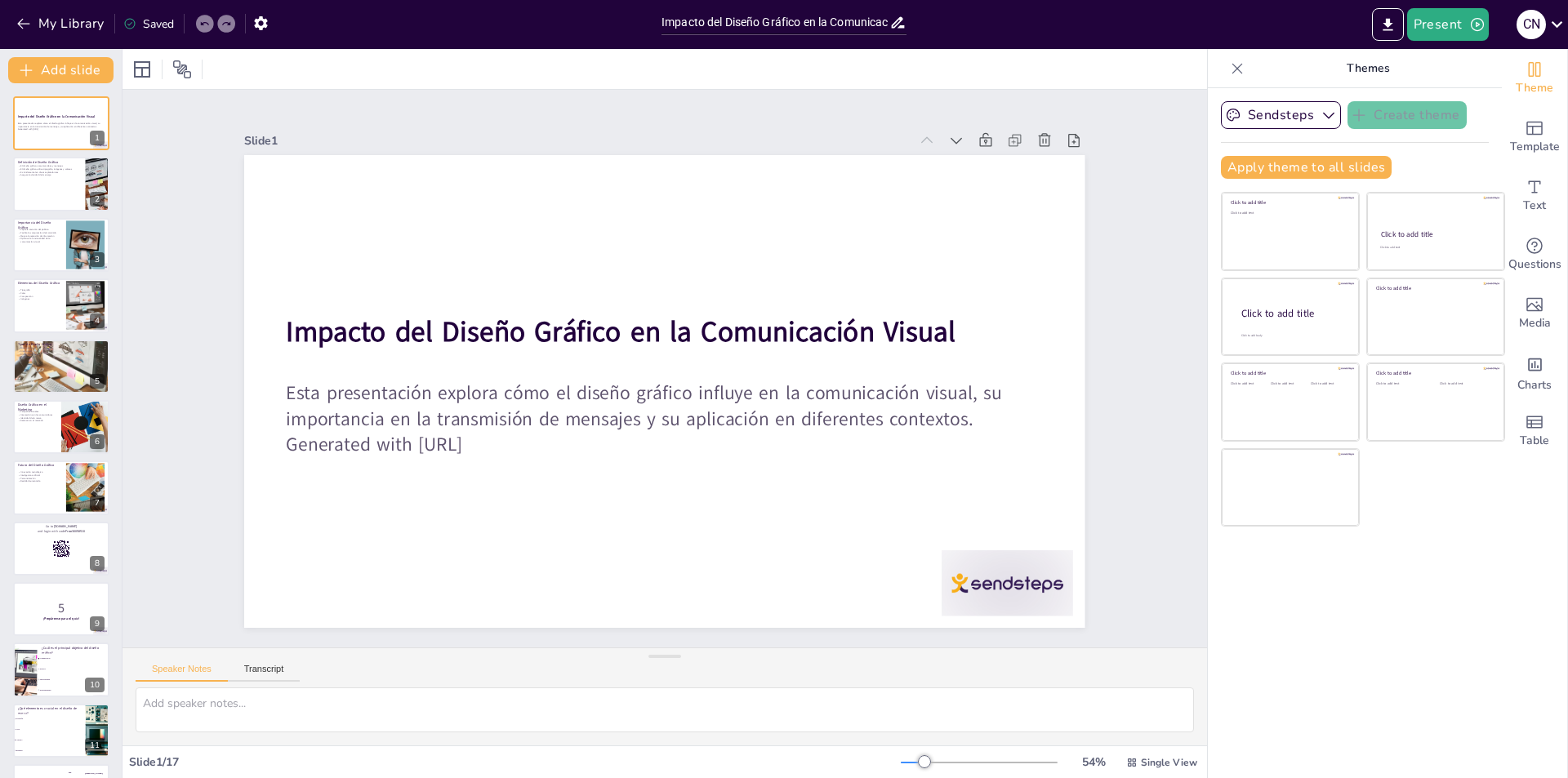
checkbox input "true"
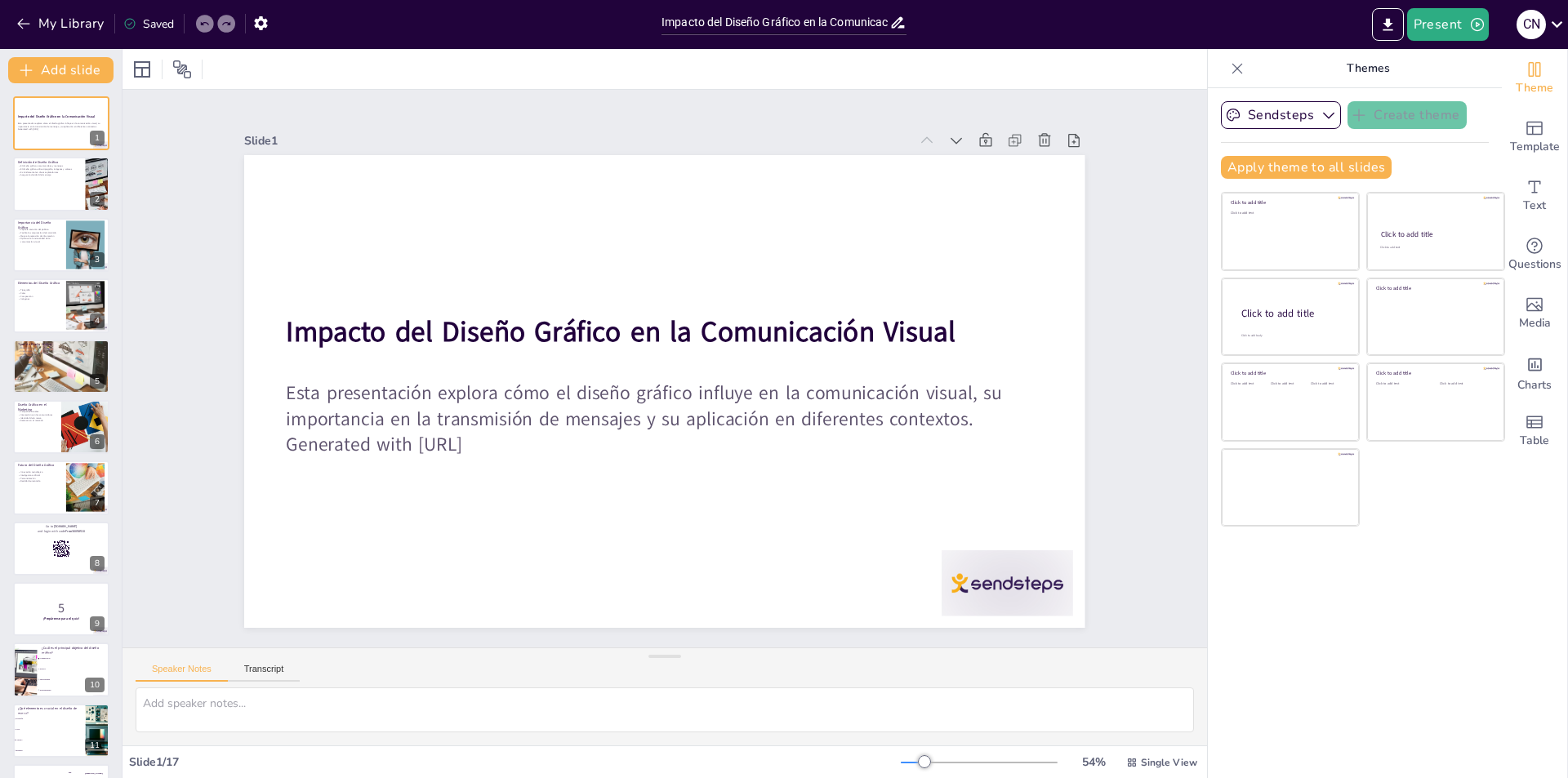
checkbox input "true"
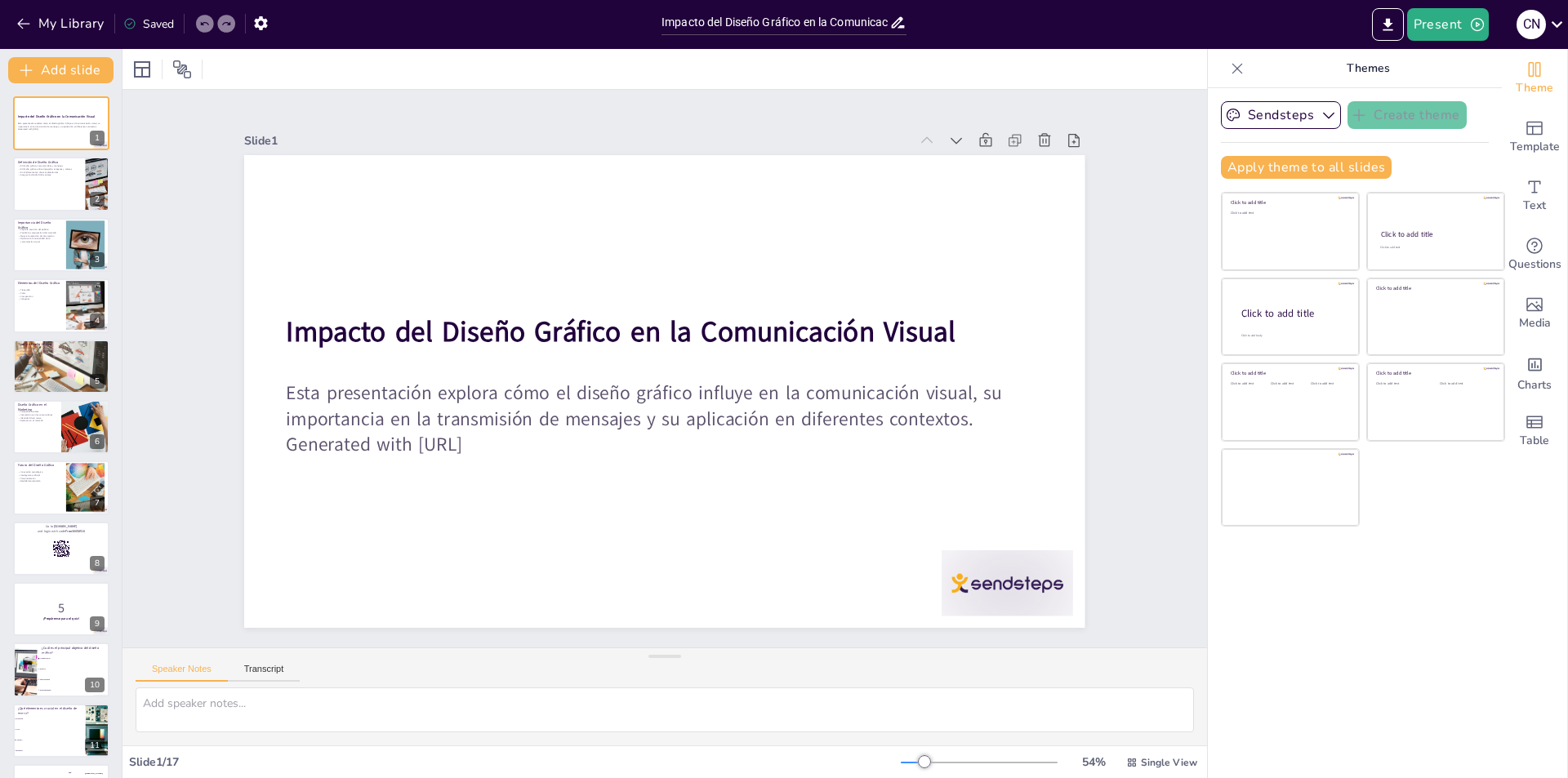
checkbox input "true"
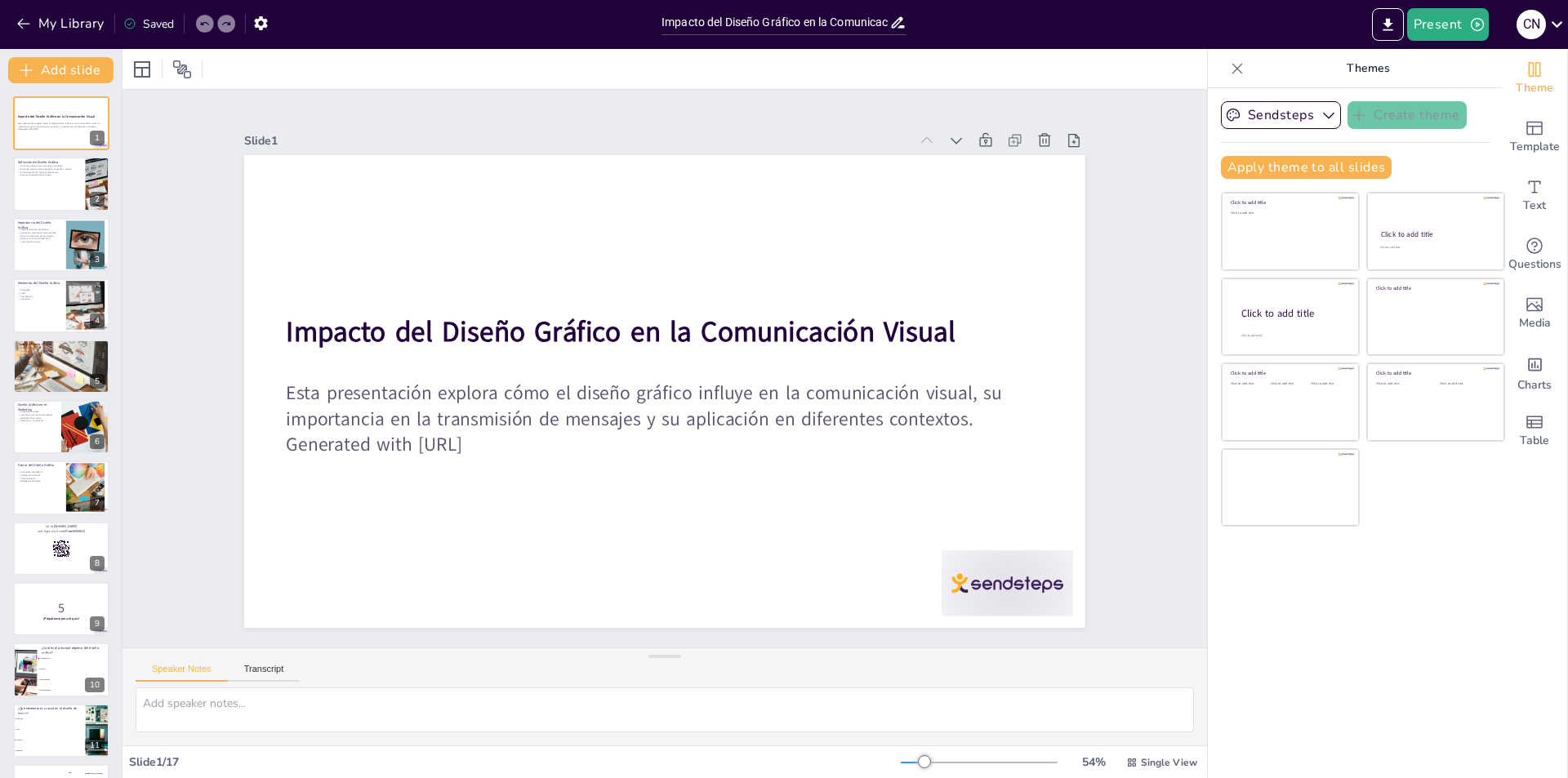
checkbox input "true"
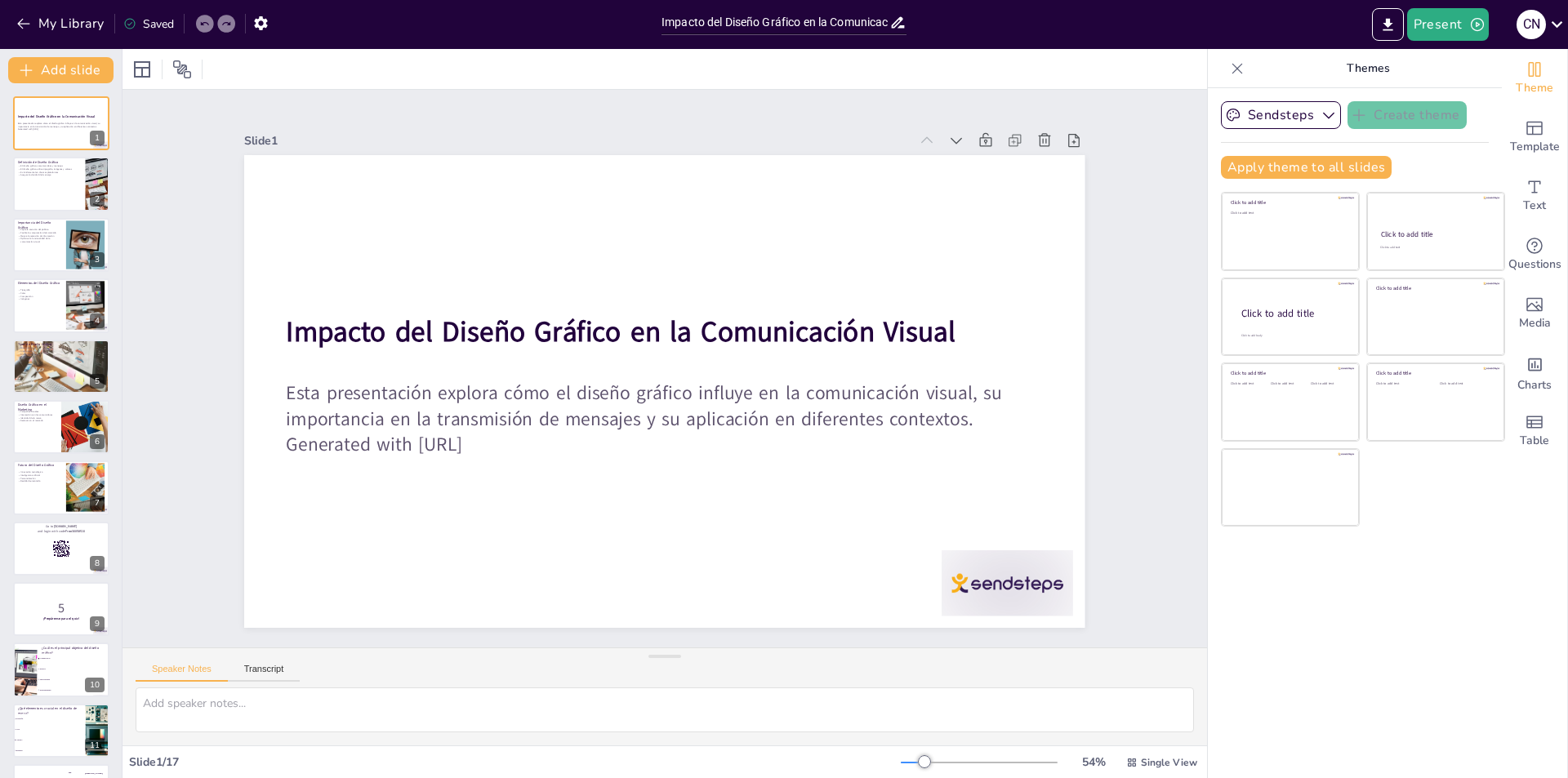
checkbox input "true"
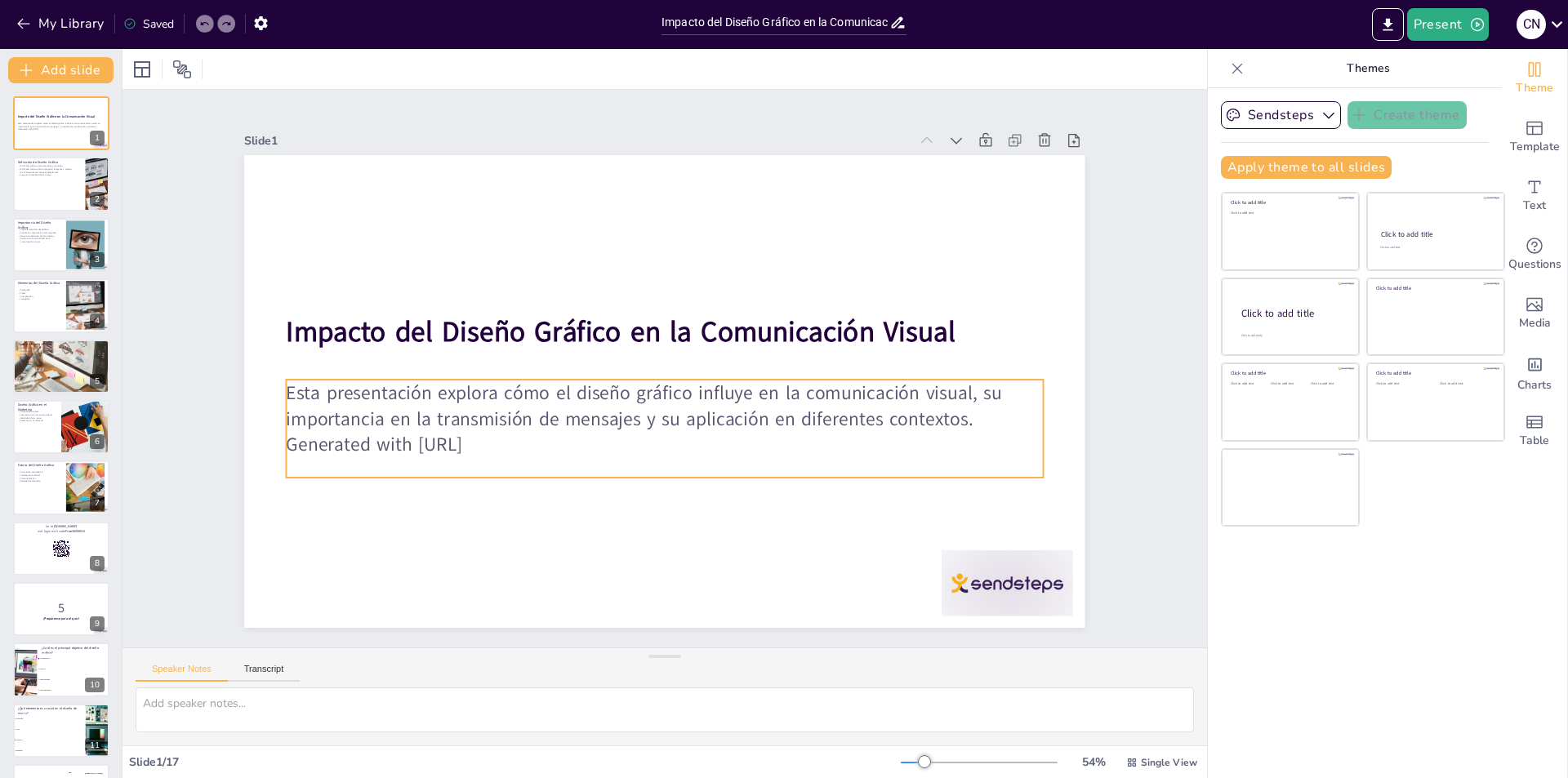
checkbox input "true"
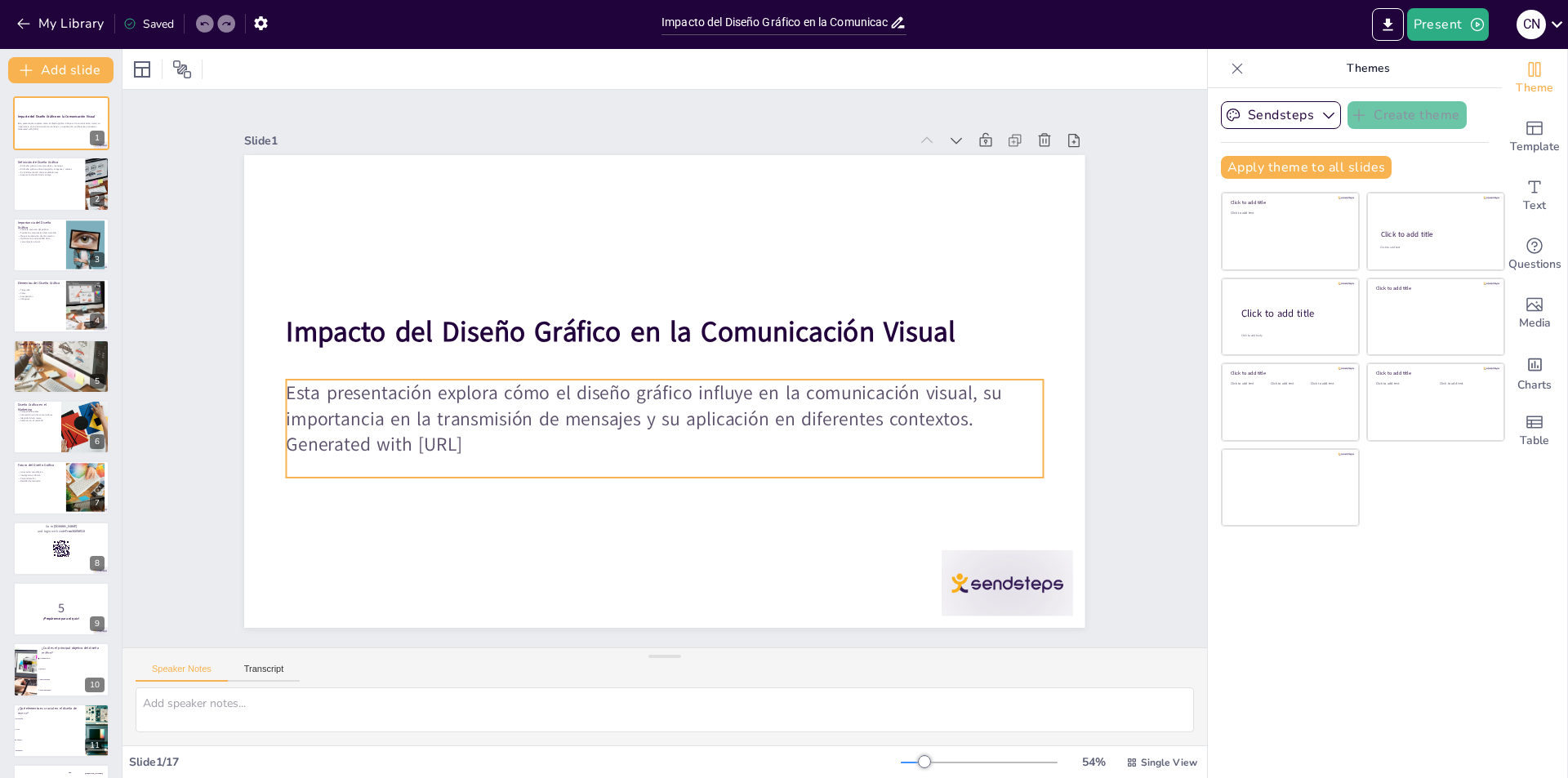
checkbox input "true"
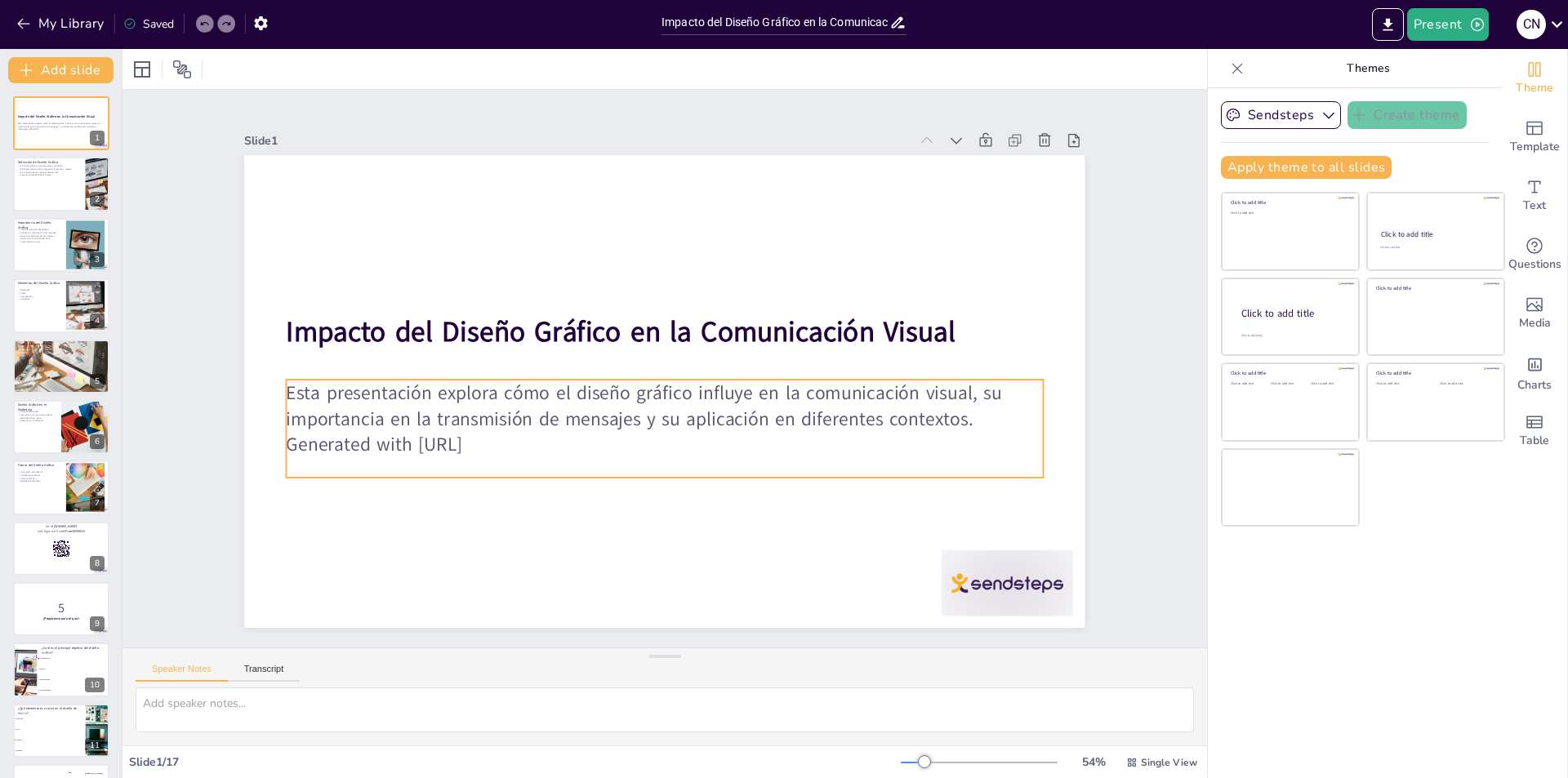
checkbox input "true"
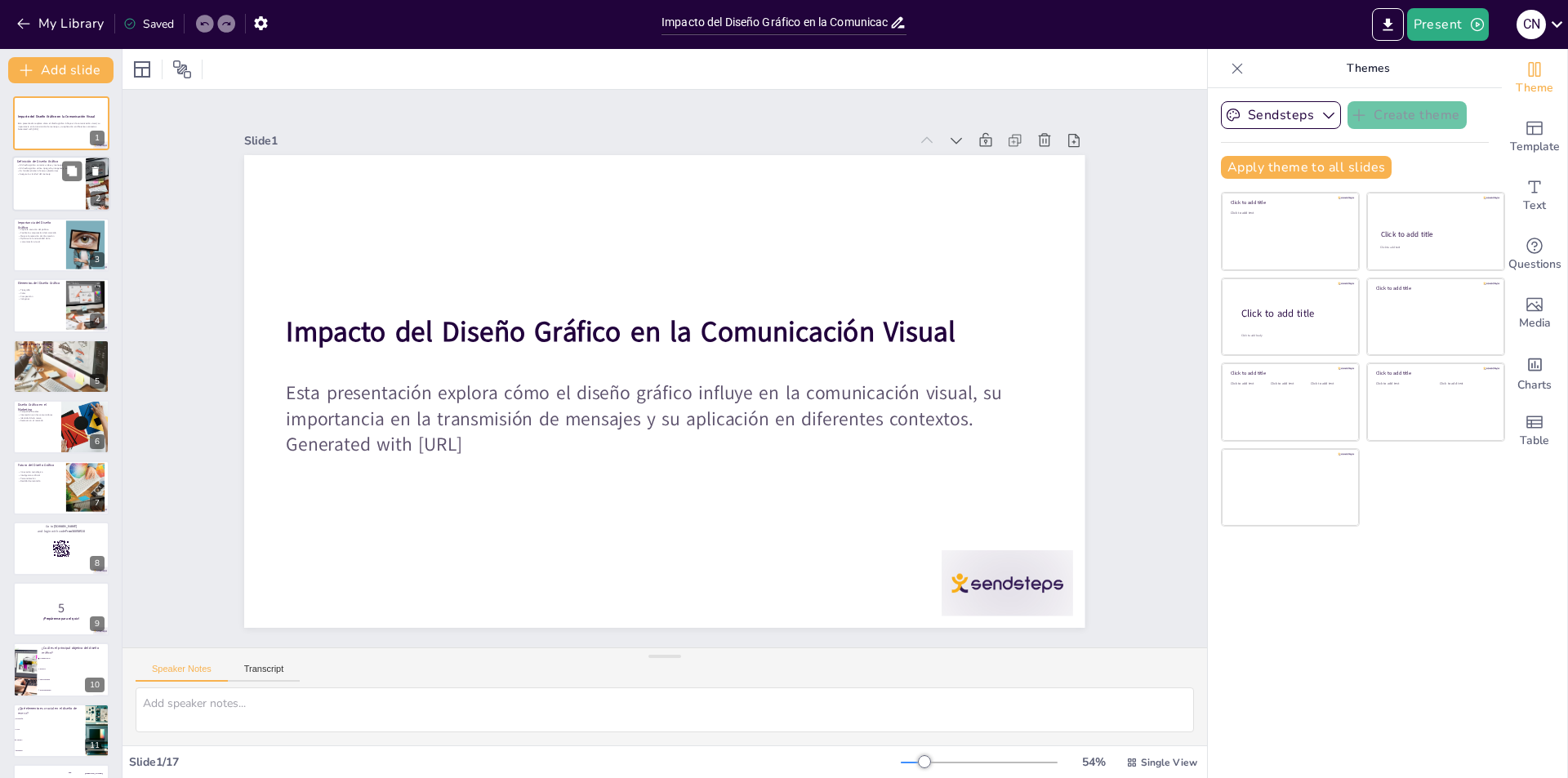
checkbox input "true"
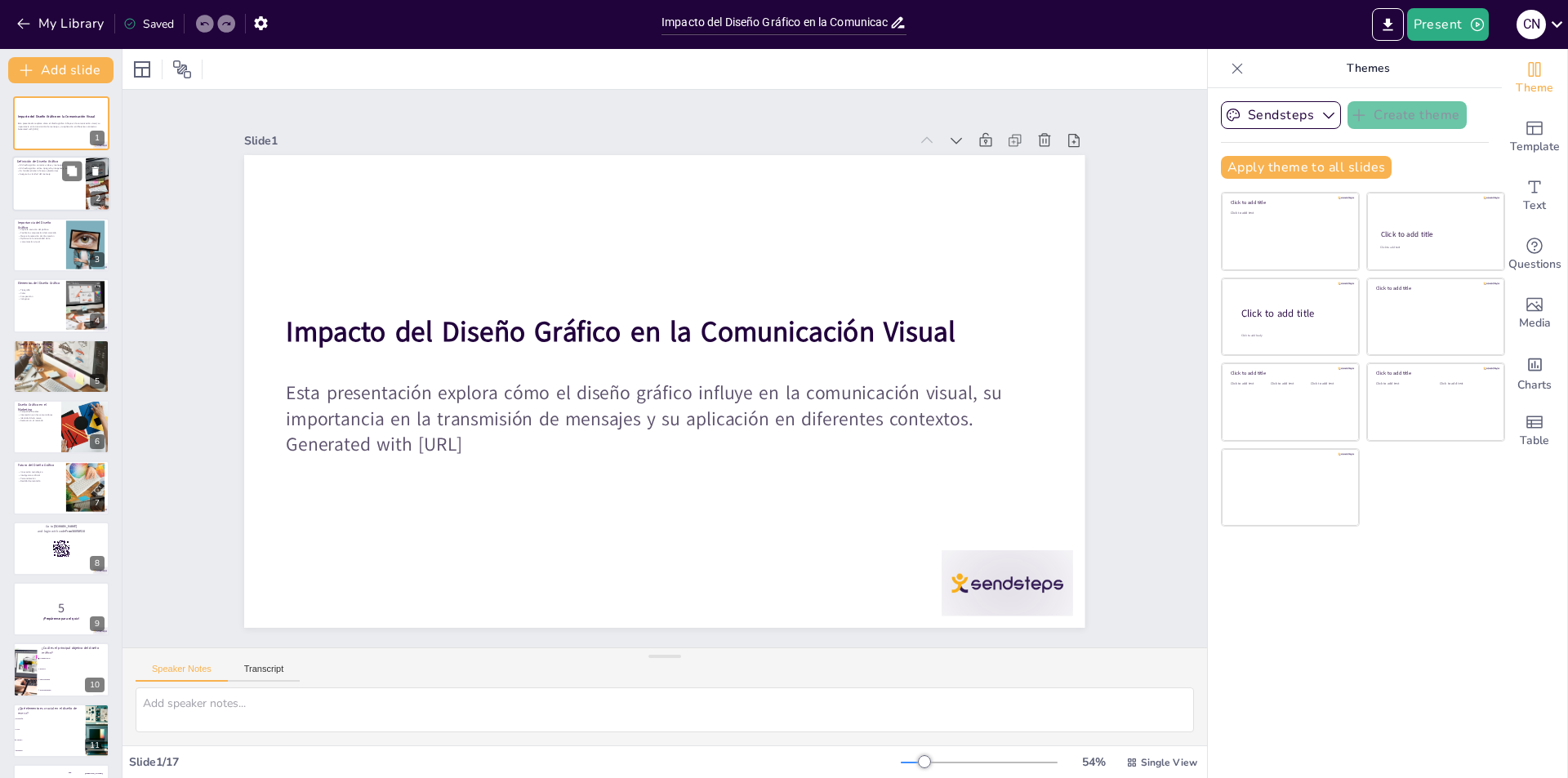
checkbox input "true"
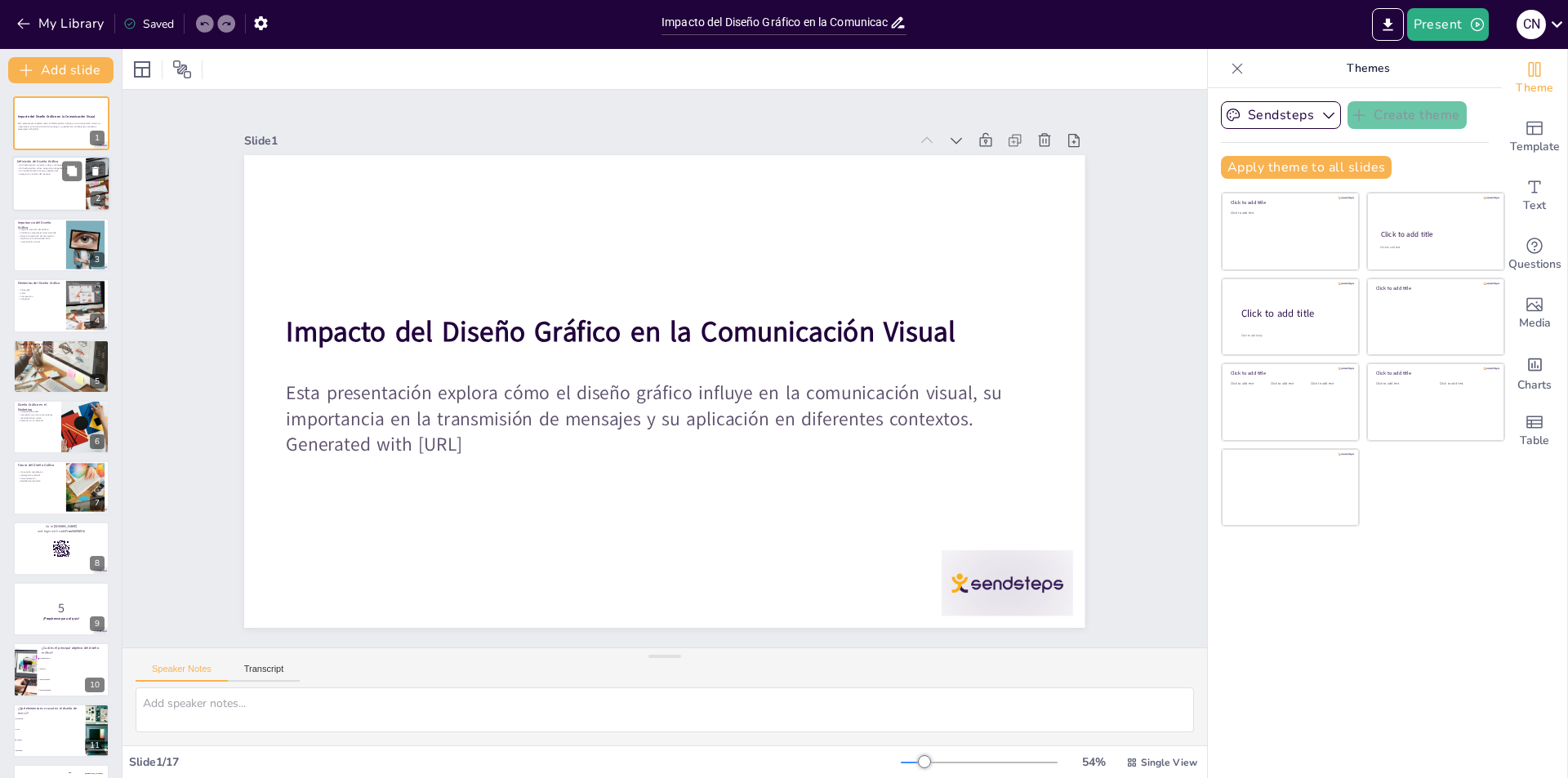
checkbox input "true"
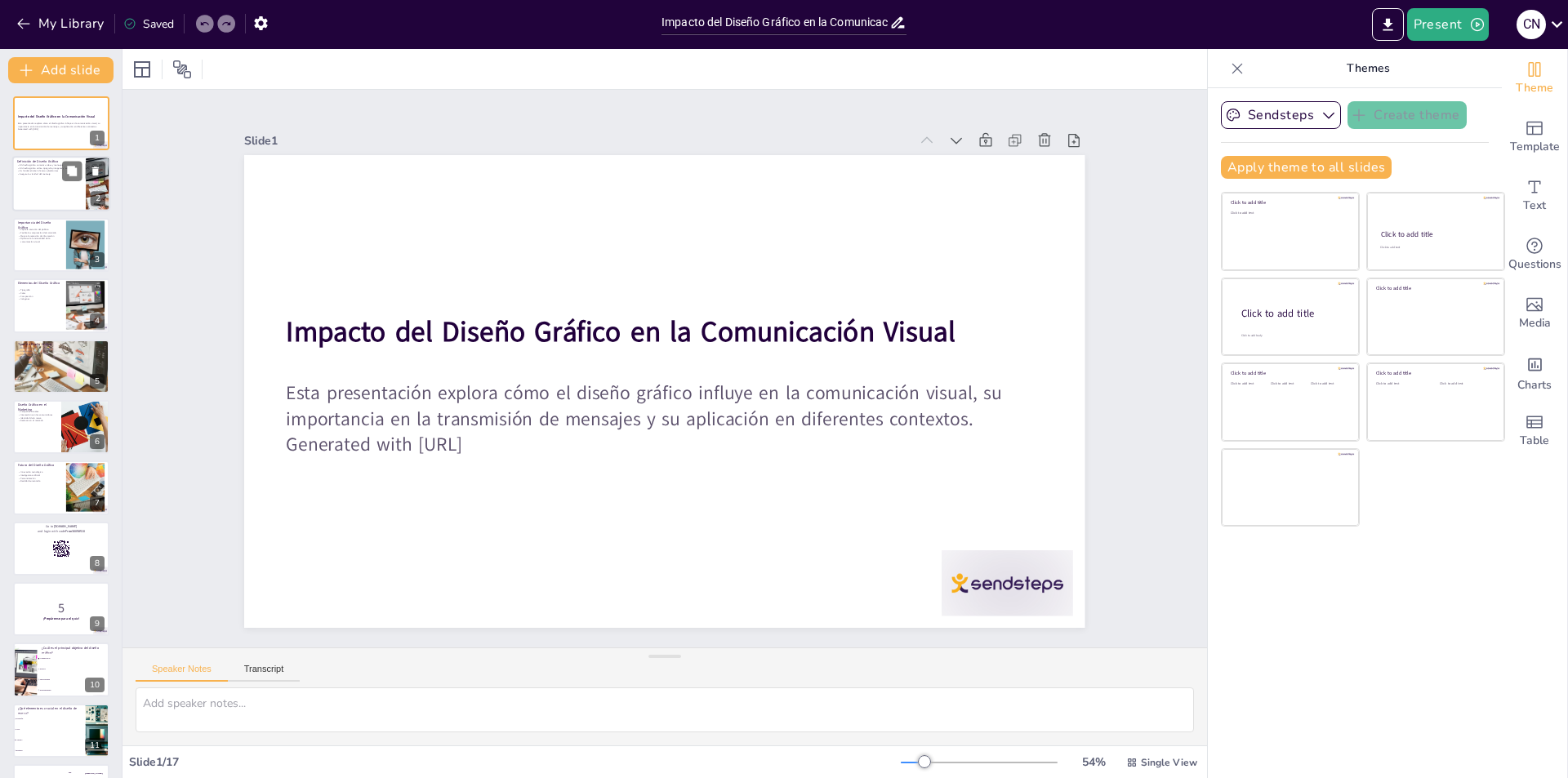
checkbox input "true"
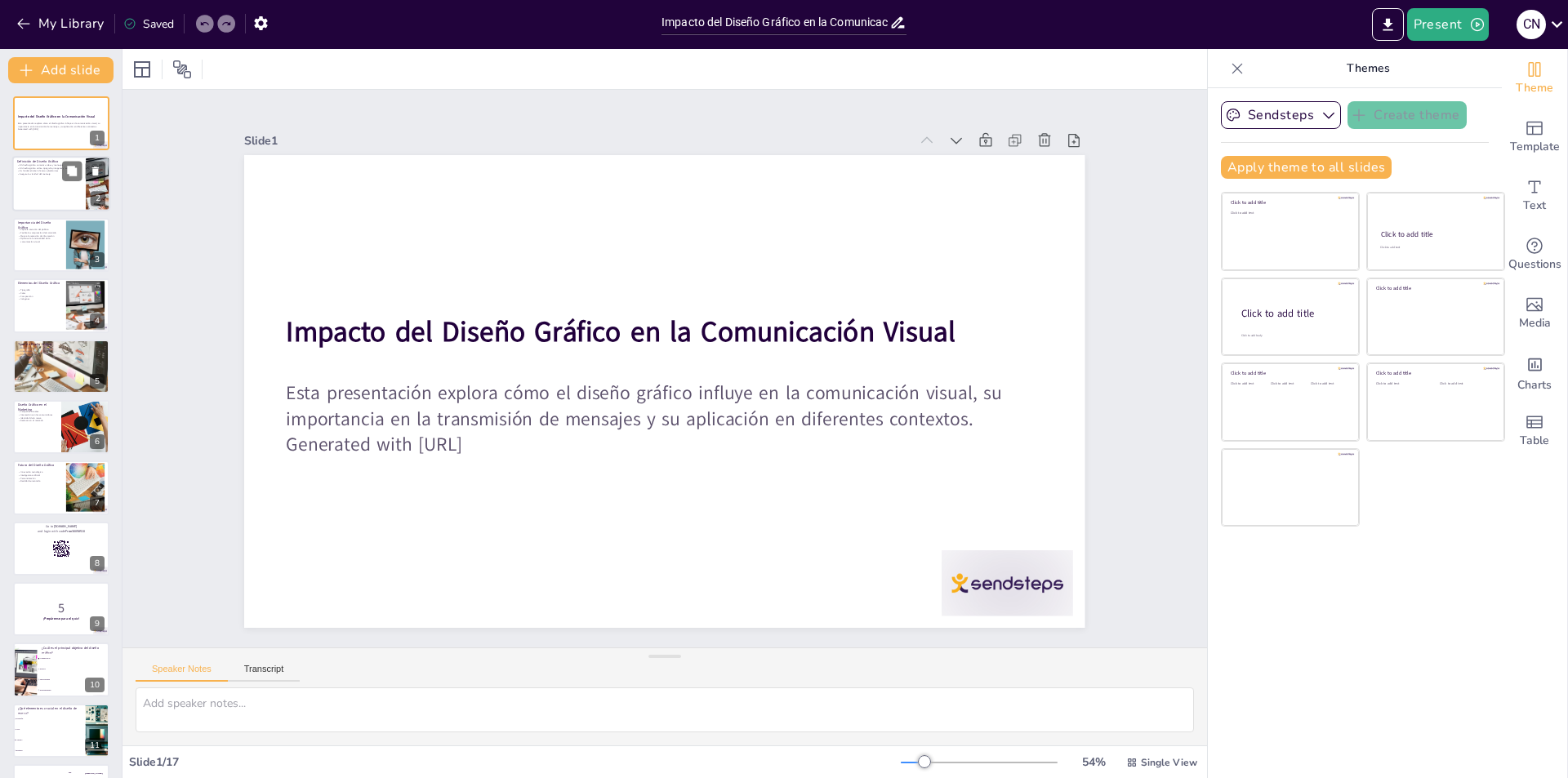
checkbox input "true"
click at [46, 174] on p "Asegura la claridad del mensaje" at bounding box center [48, 174] width 64 height 3
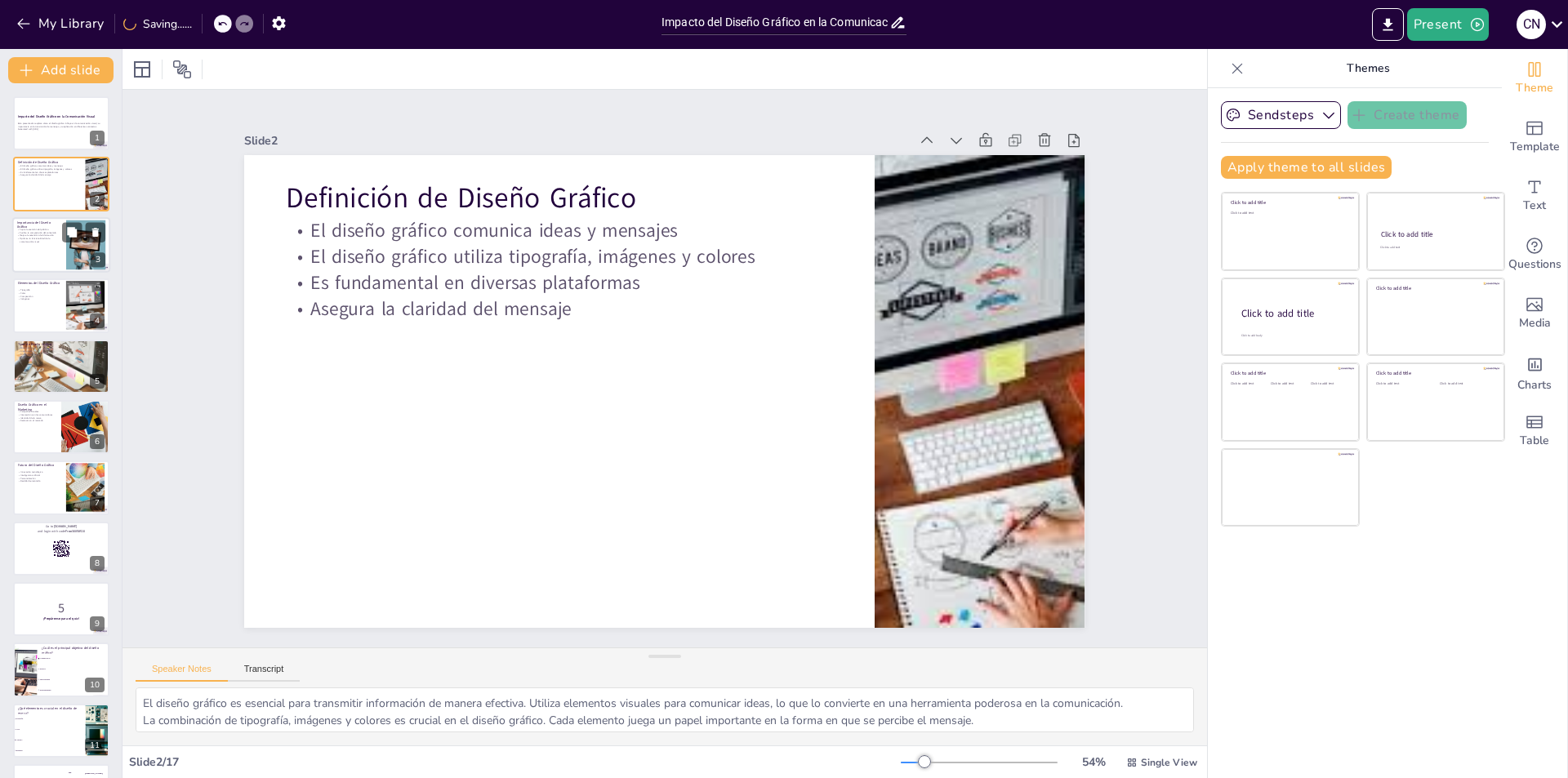
click at [46, 261] on div at bounding box center [61, 245] width 98 height 55
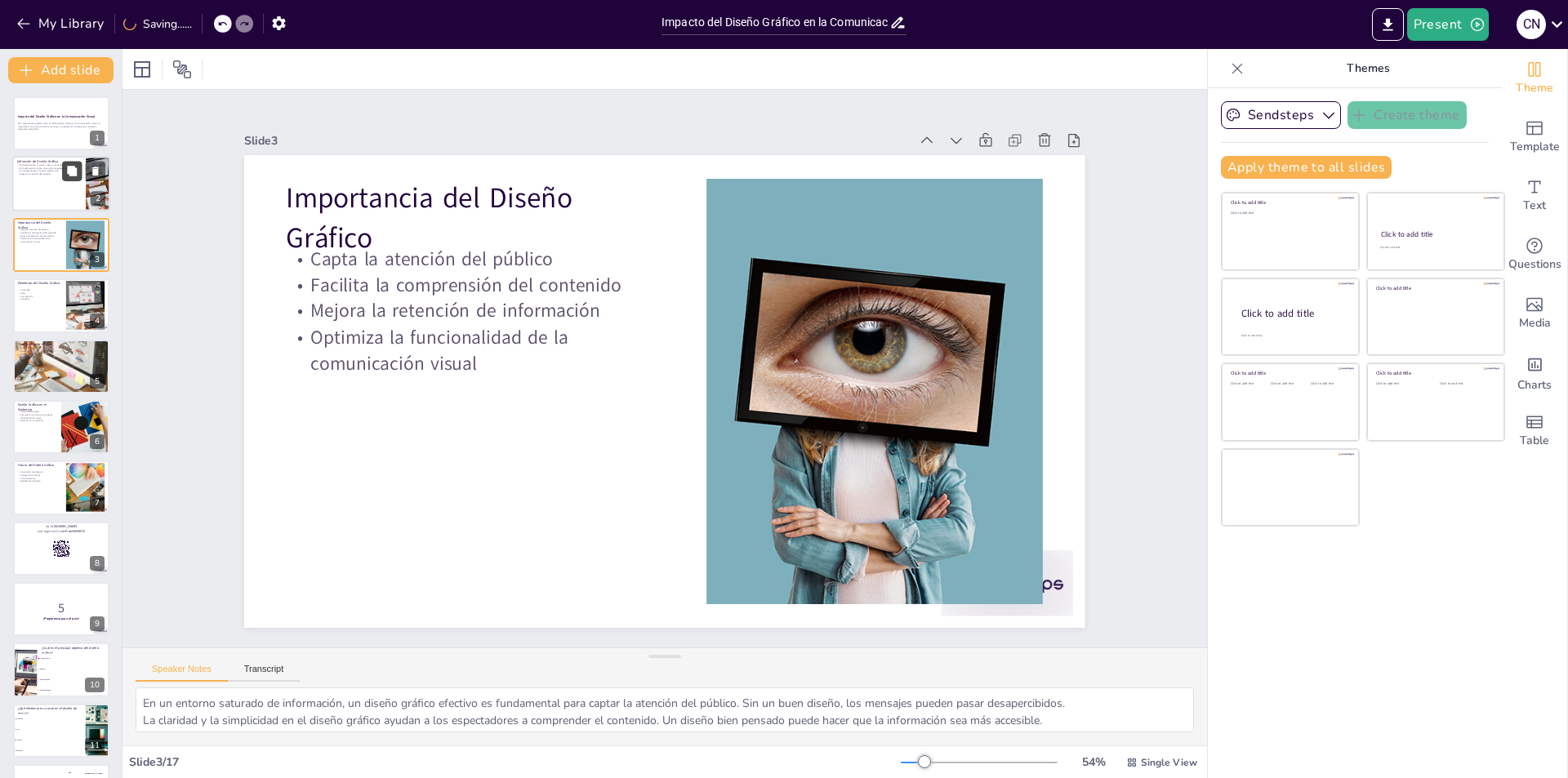
click at [67, 170] on icon at bounding box center [72, 172] width 11 height 11
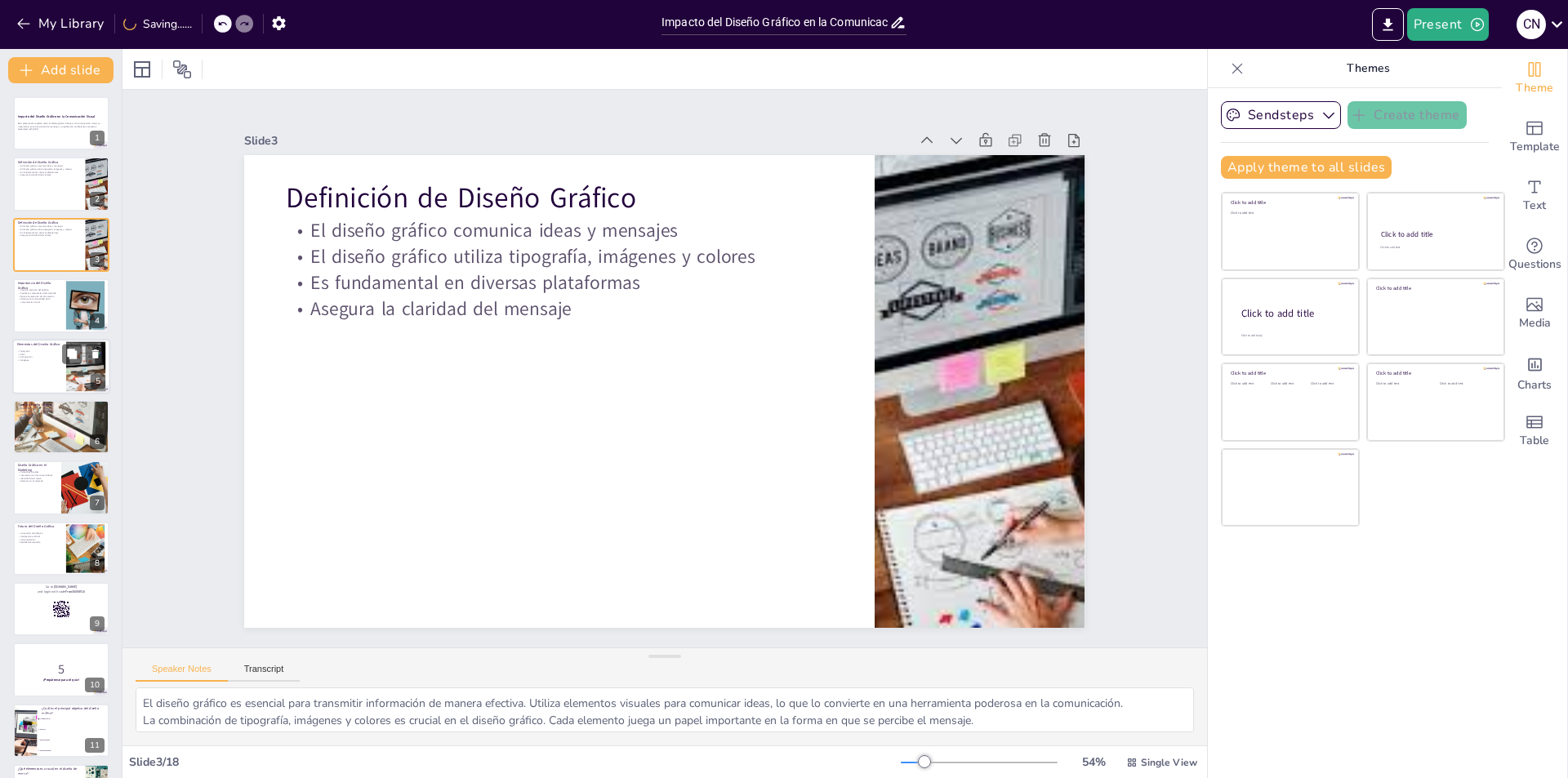
click at [49, 382] on div at bounding box center [61, 367] width 98 height 55
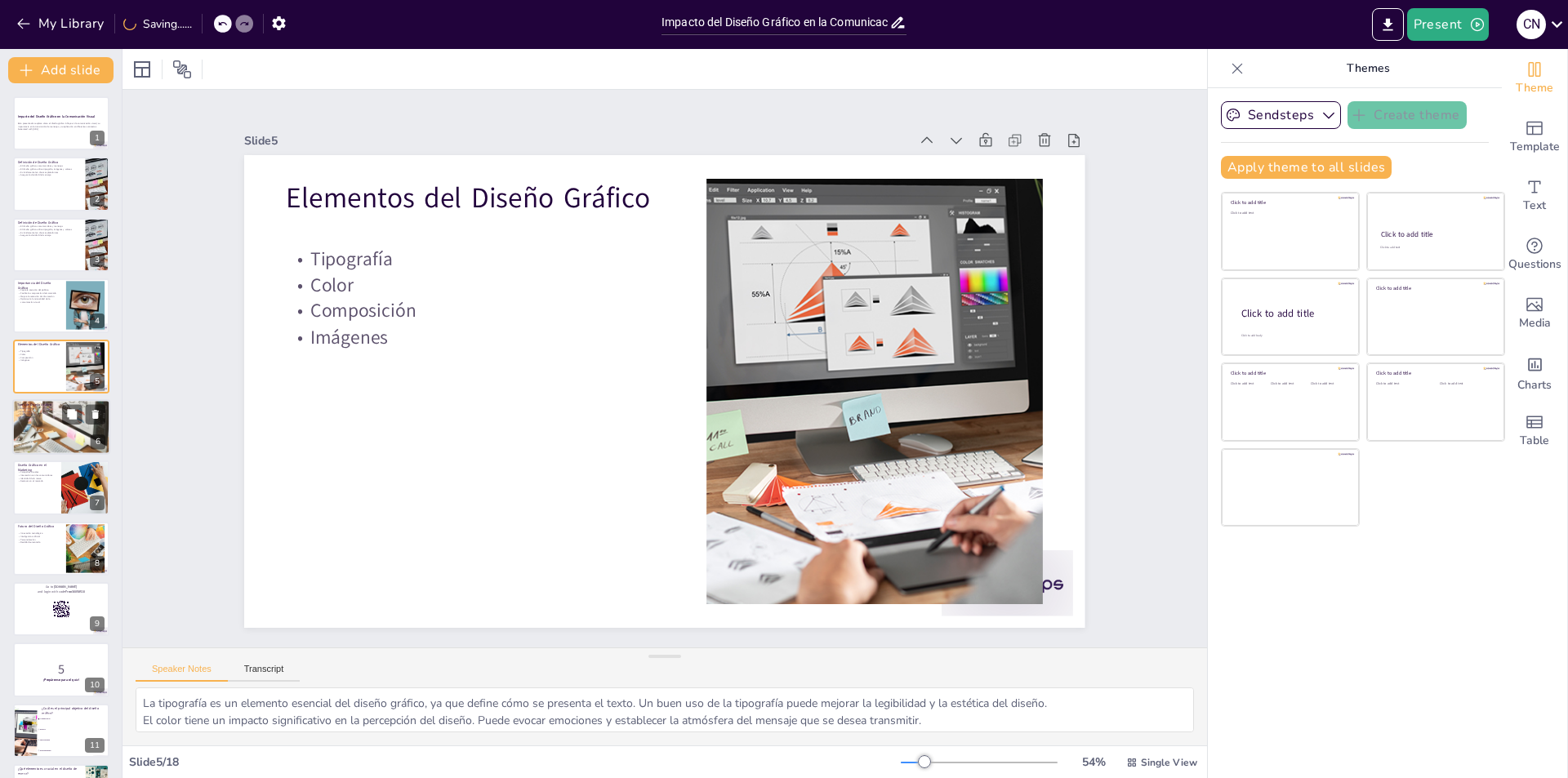
click at [55, 433] on div at bounding box center [61, 427] width 98 height 79
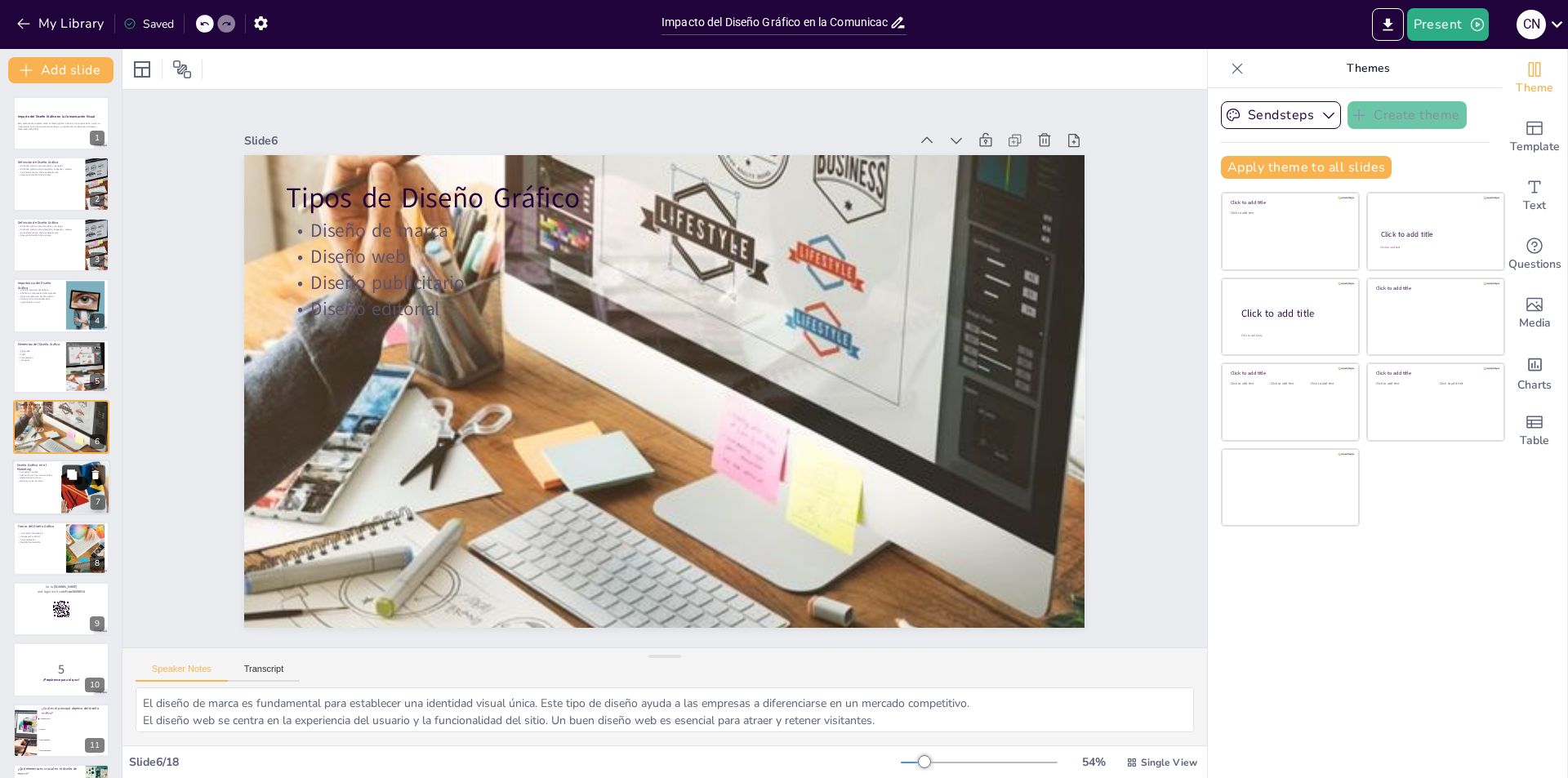
click at [66, 475] on icon at bounding box center [72, 475] width 11 height 11
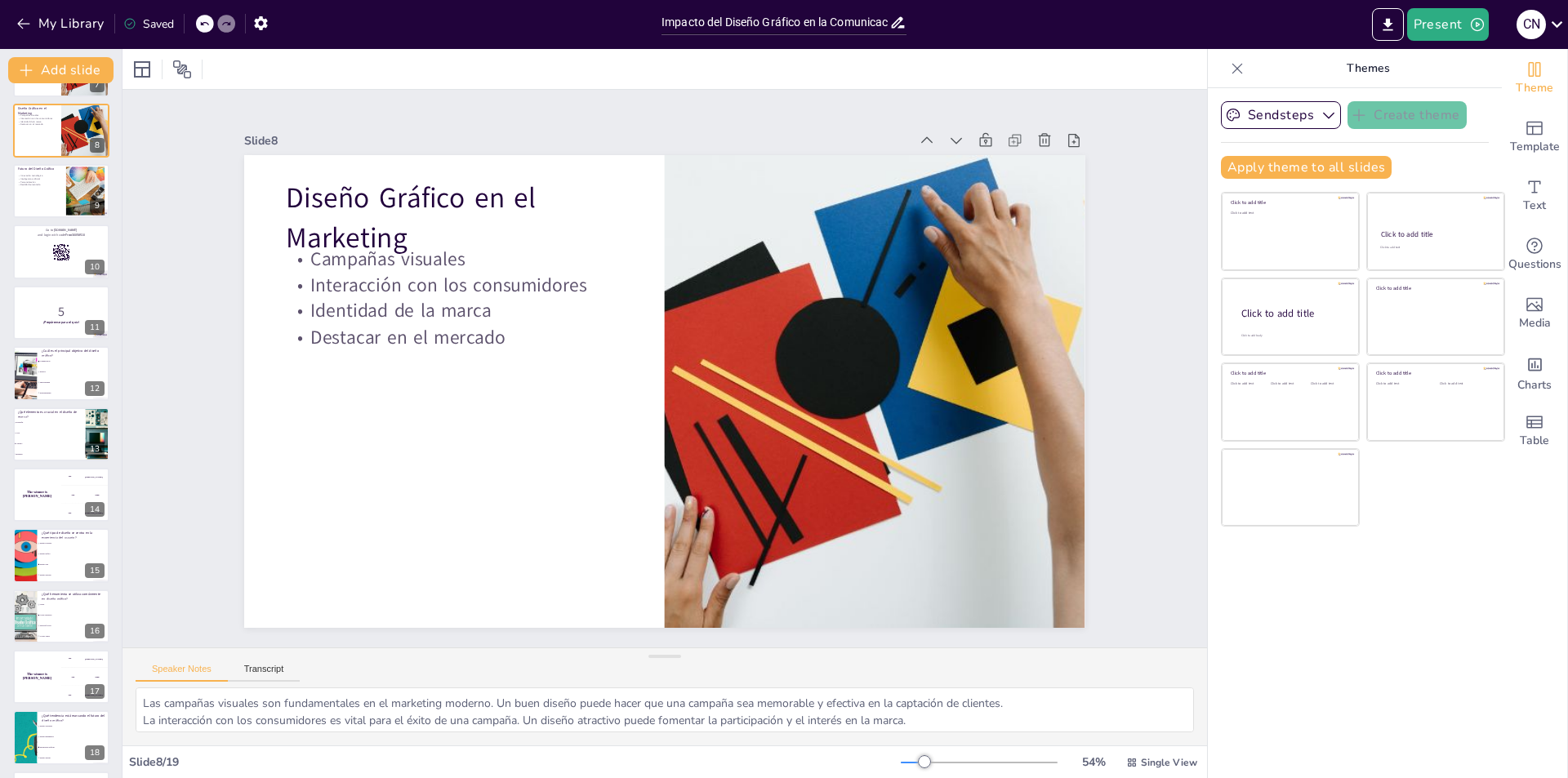
scroll to position [479, 0]
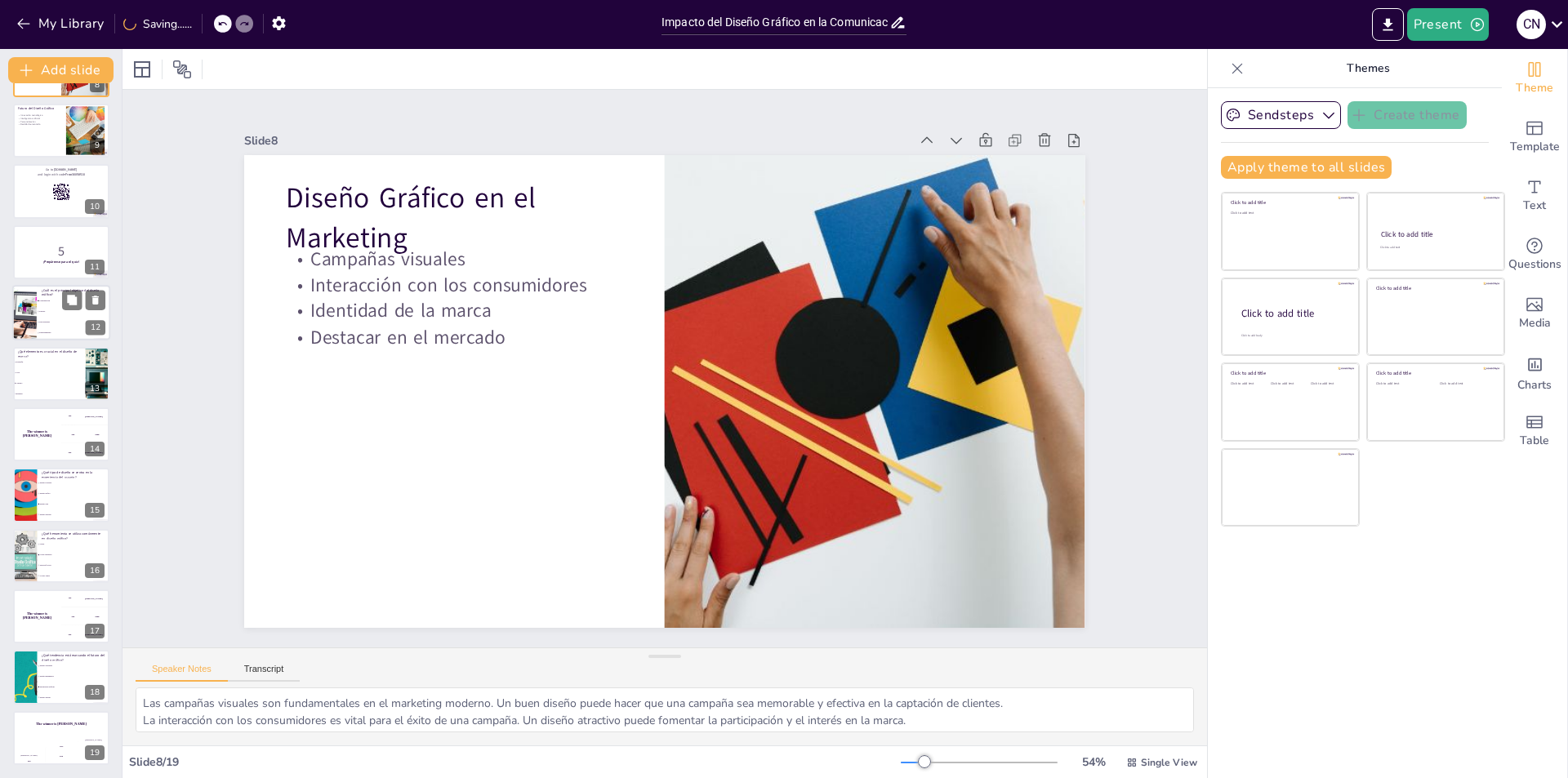
click at [34, 316] on div at bounding box center [25, 313] width 84 height 55
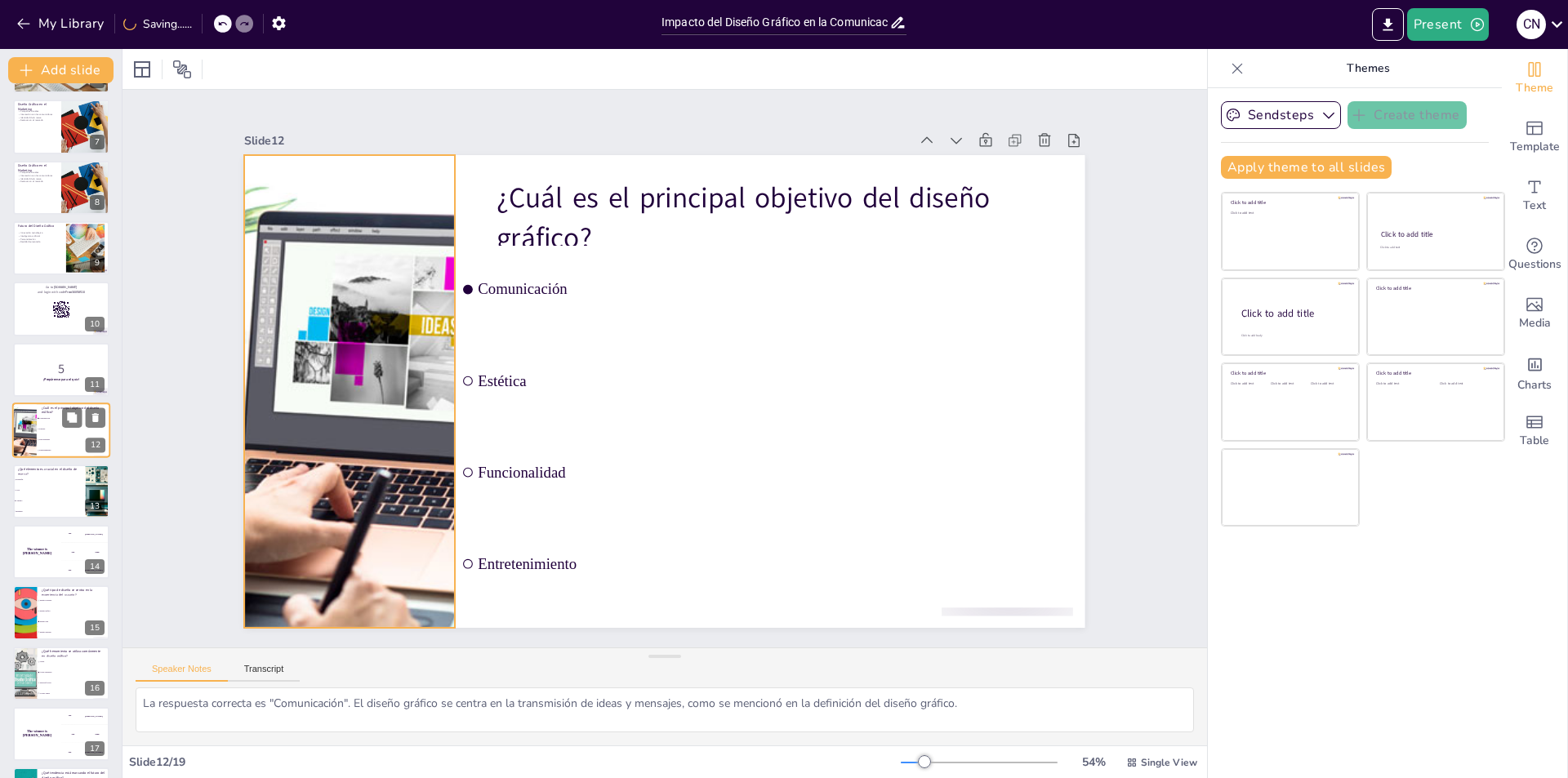
click at [33, 414] on div at bounding box center [25, 430] width 84 height 55
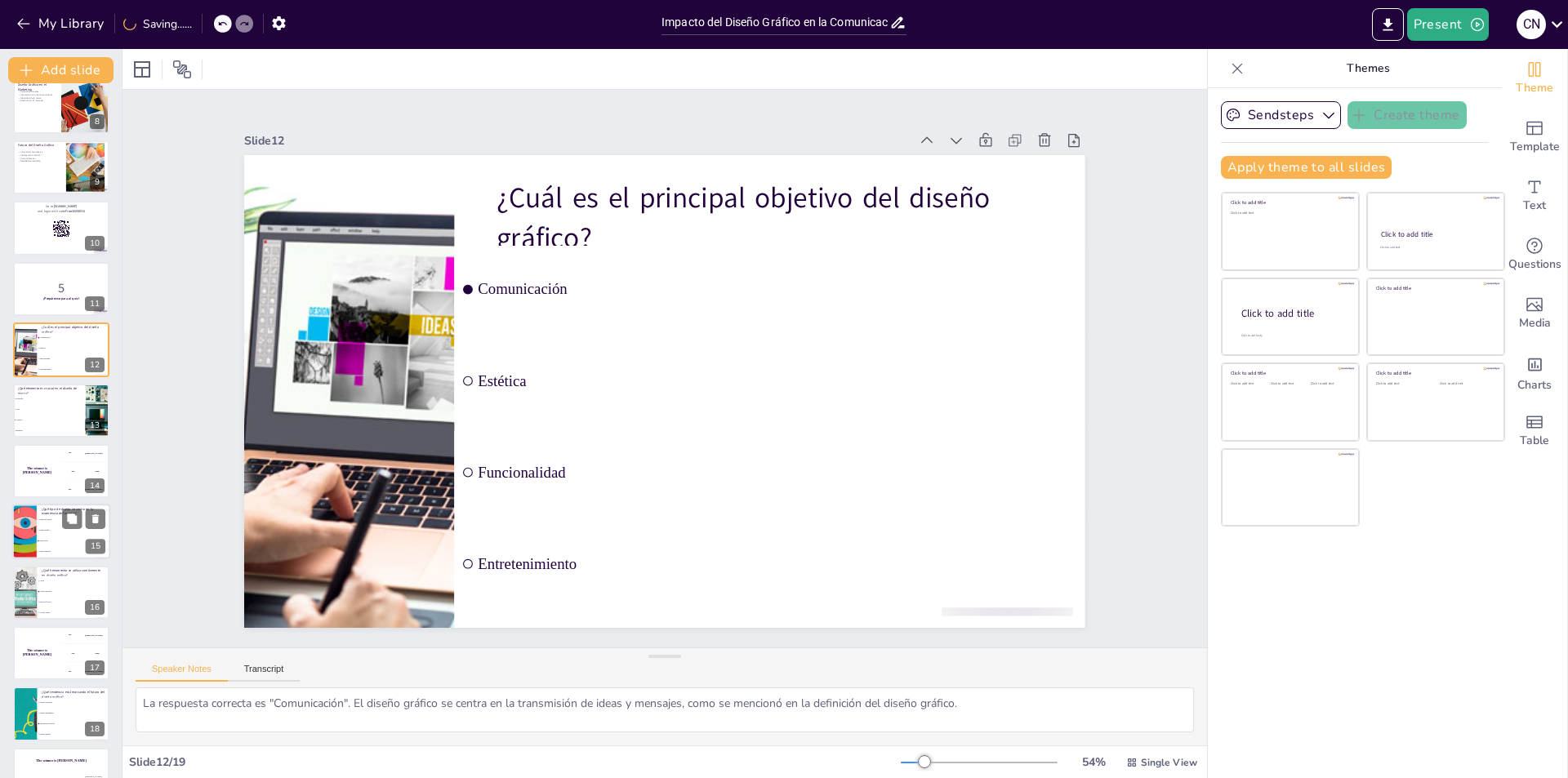
scroll to position [479, 0]
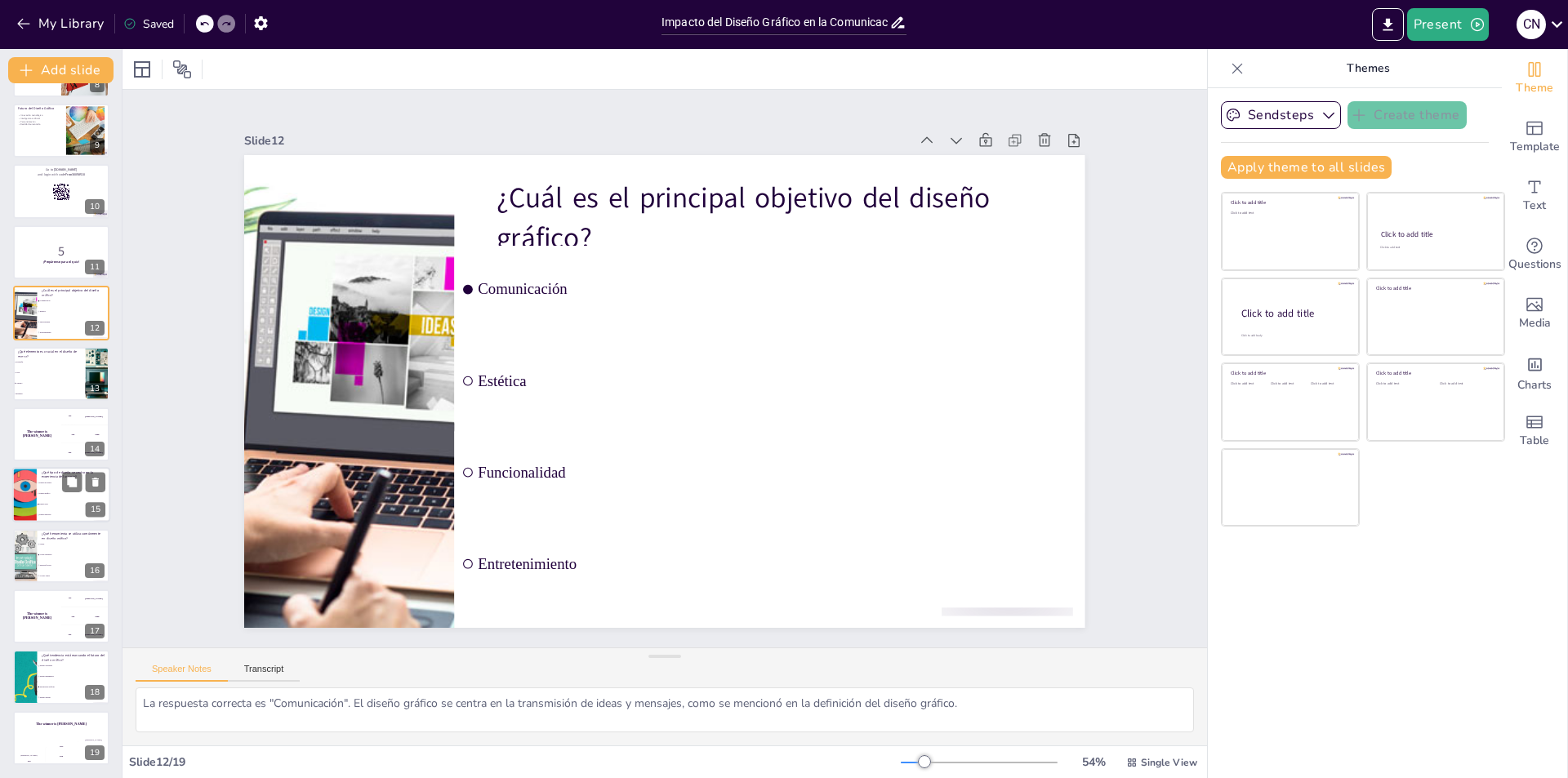
click at [42, 470] on p "¿Qué tipo de diseño se centra en la experiencia del usuario?" at bounding box center [73, 474] width 64 height 9
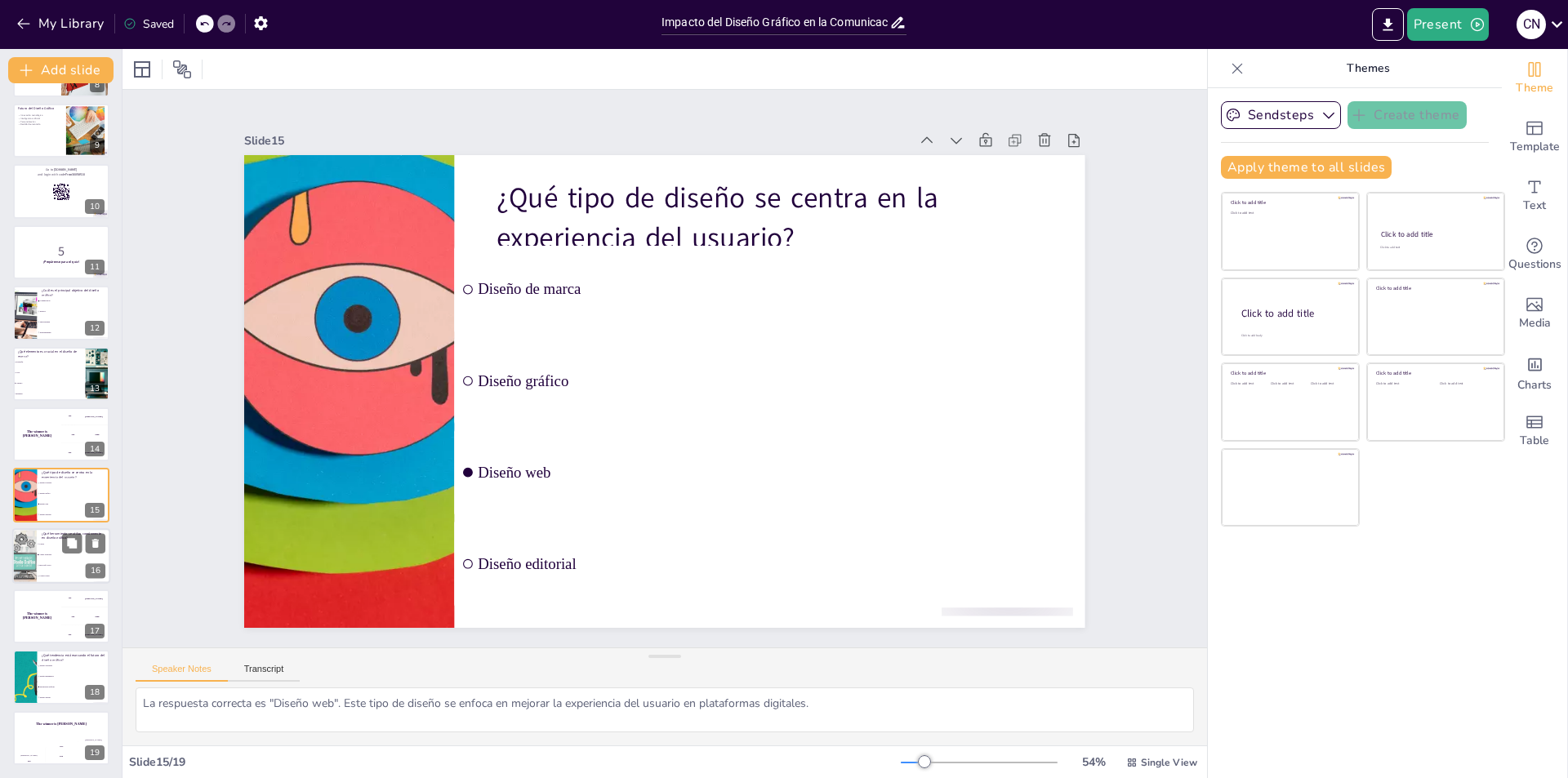
click at [43, 530] on div at bounding box center [61, 556] width 98 height 55
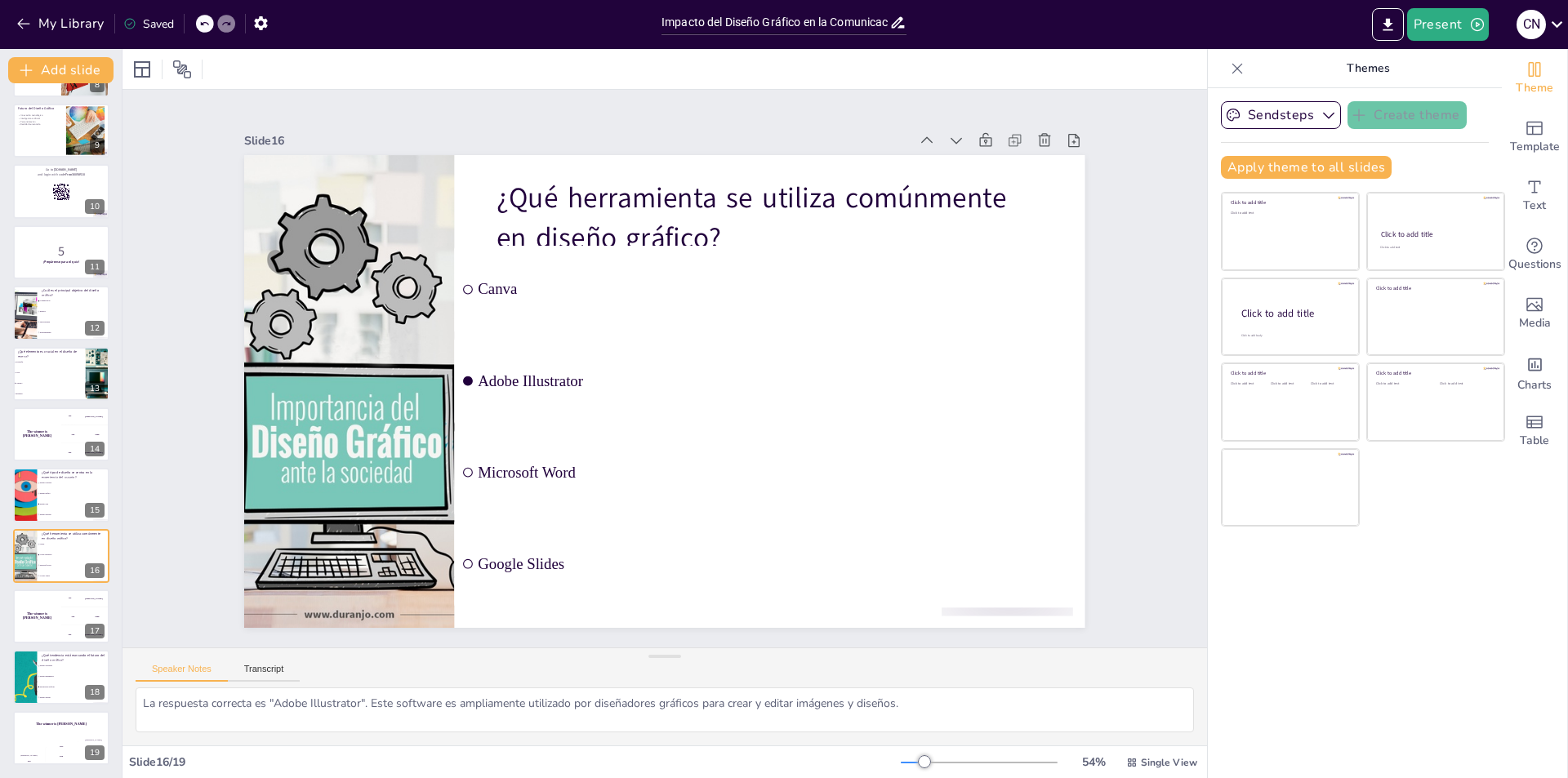
scroll to position [0, 0]
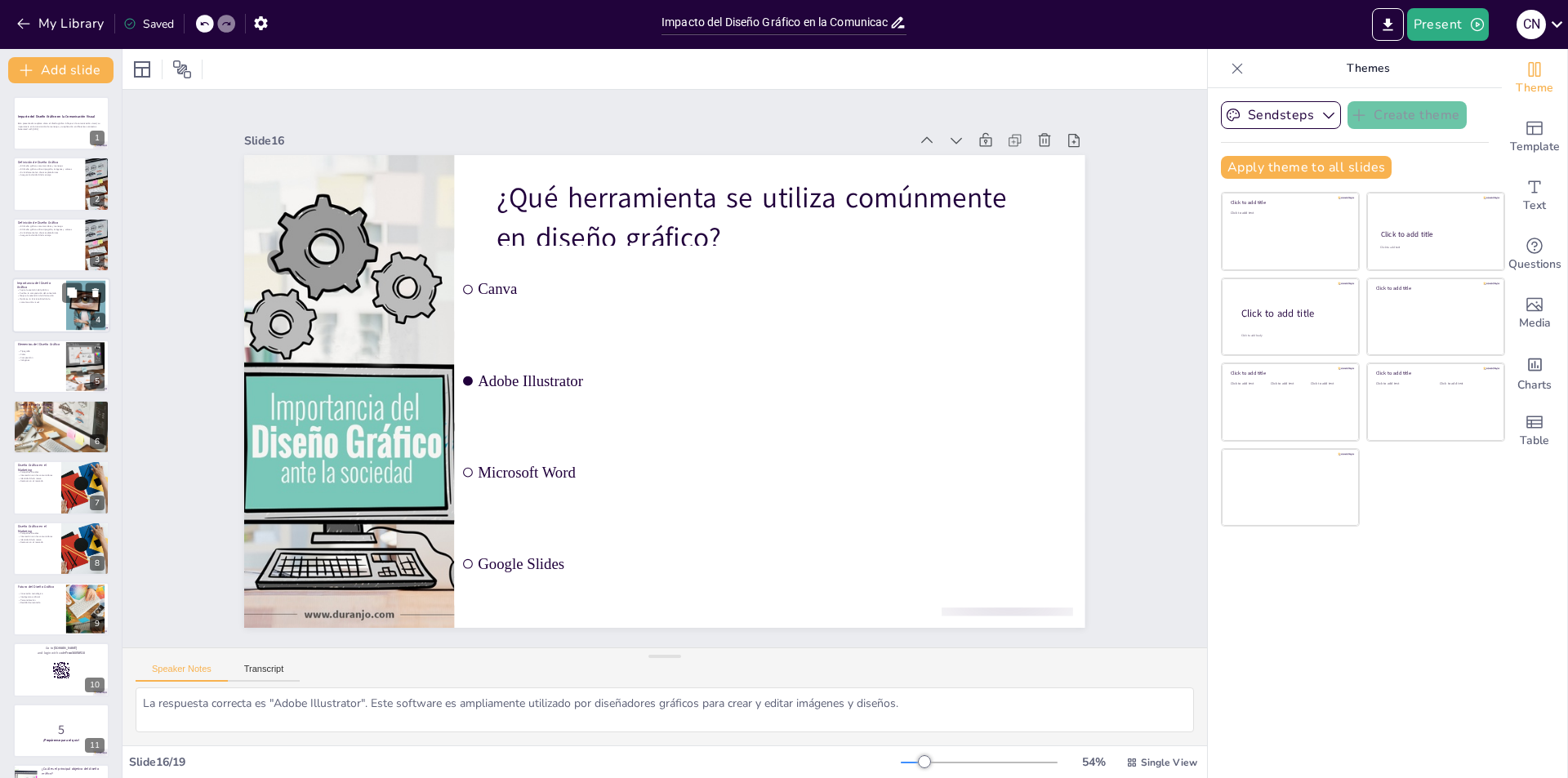
click at [61, 322] on div at bounding box center [61, 305] width 98 height 55
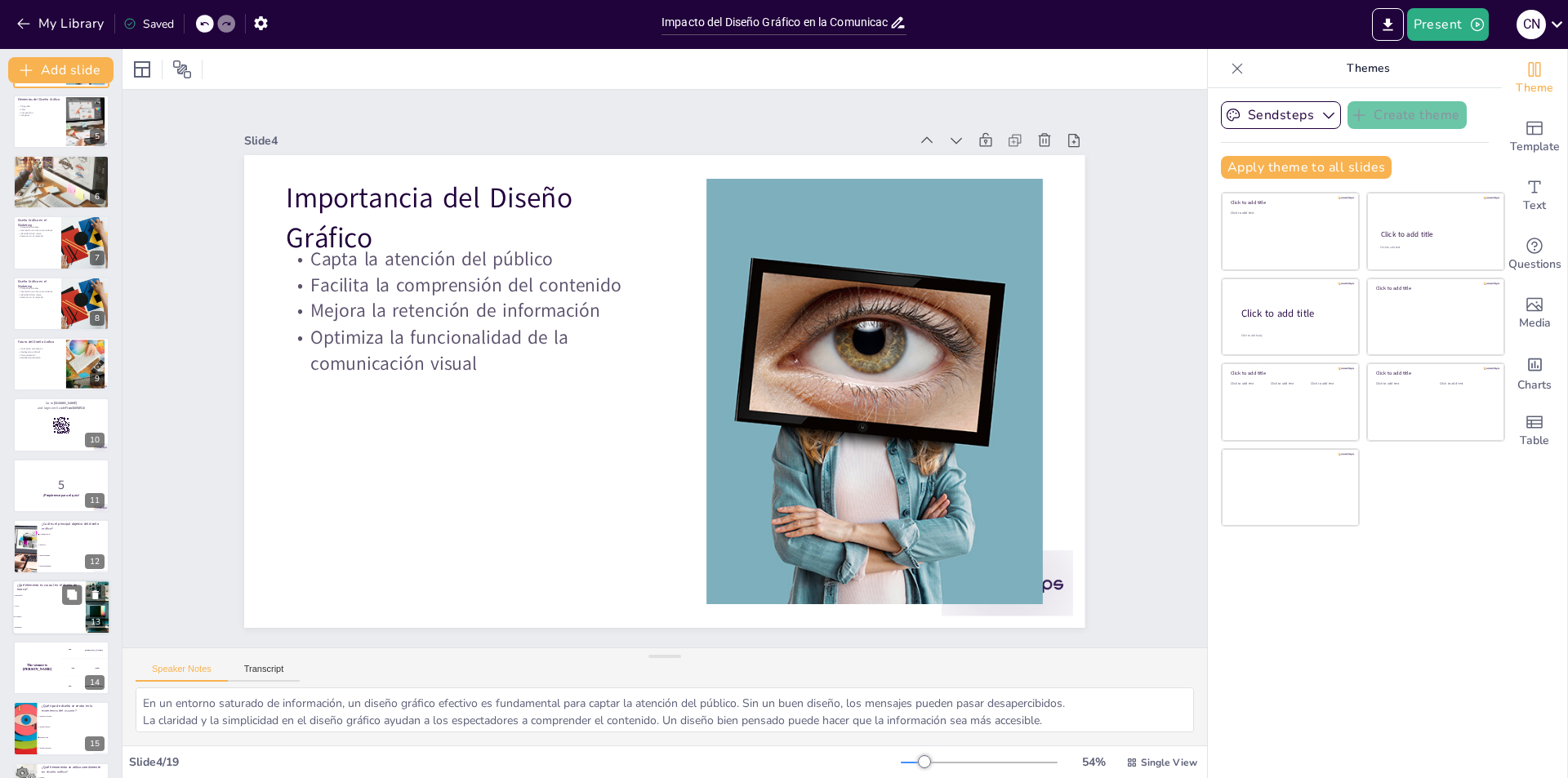
scroll to position [479, 0]
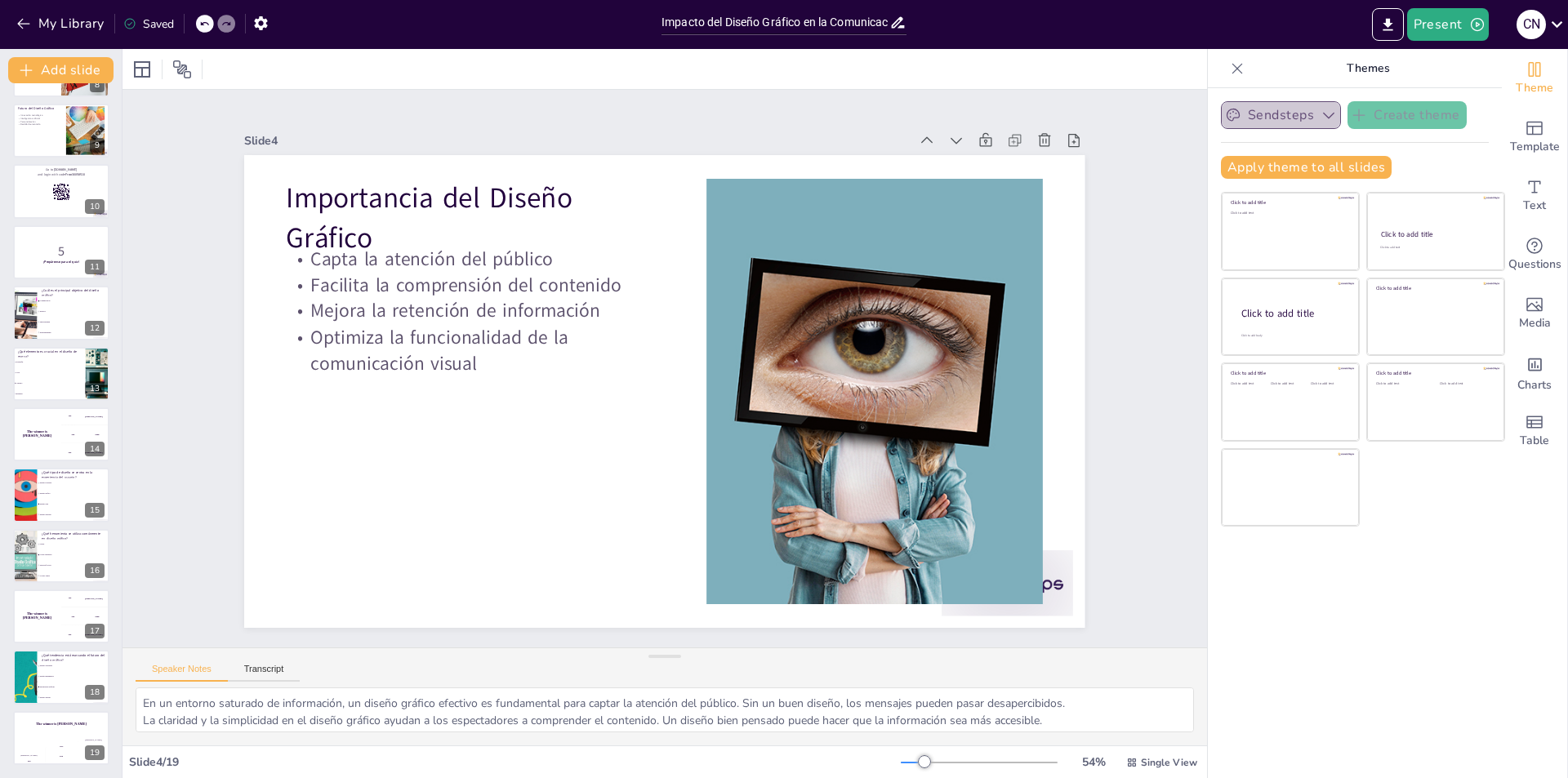
click at [1323, 119] on icon "button" at bounding box center [1329, 116] width 11 height 7
click at [1320, 119] on icon "button" at bounding box center [1328, 115] width 16 height 16
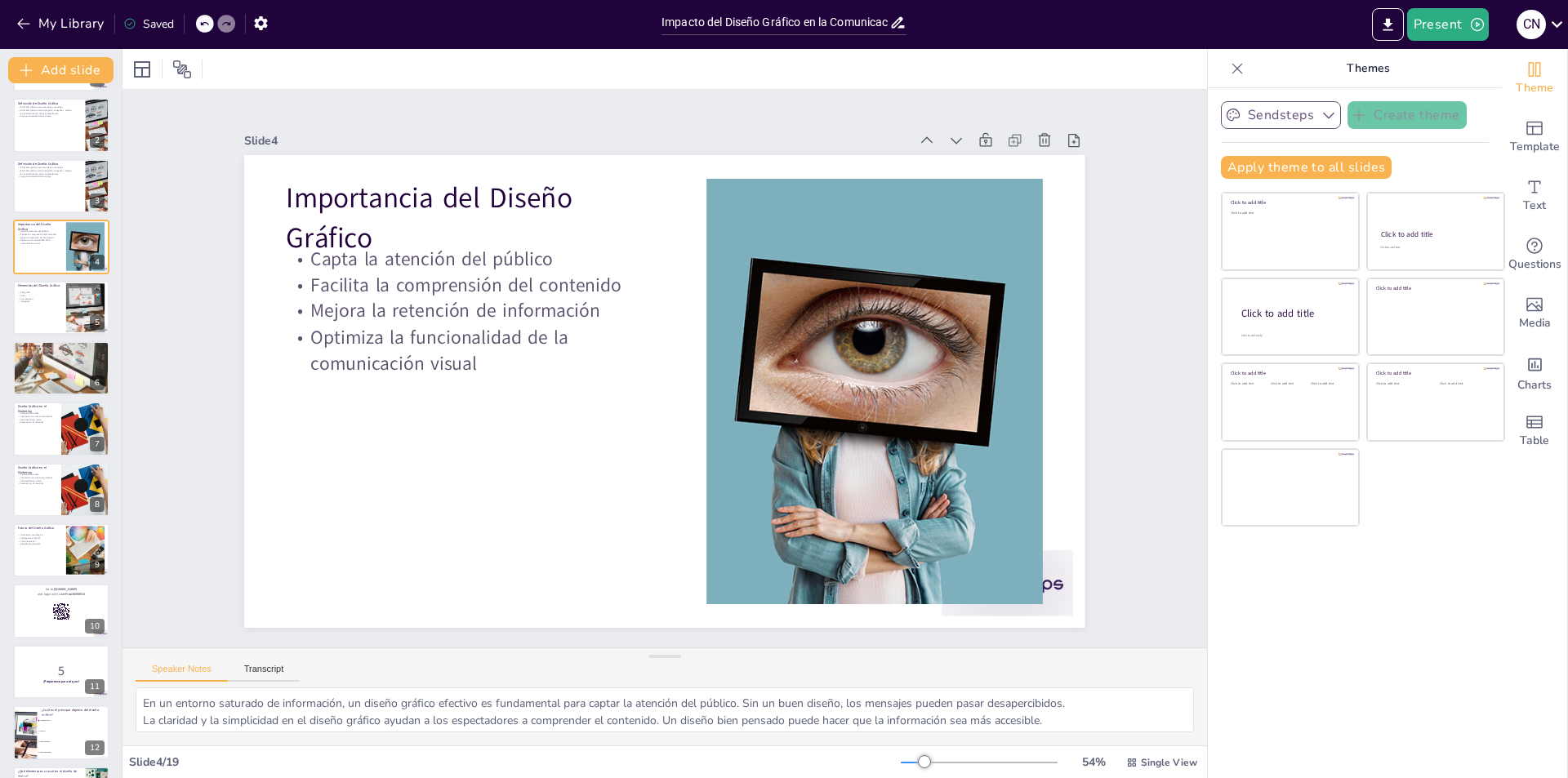
scroll to position [0, 0]
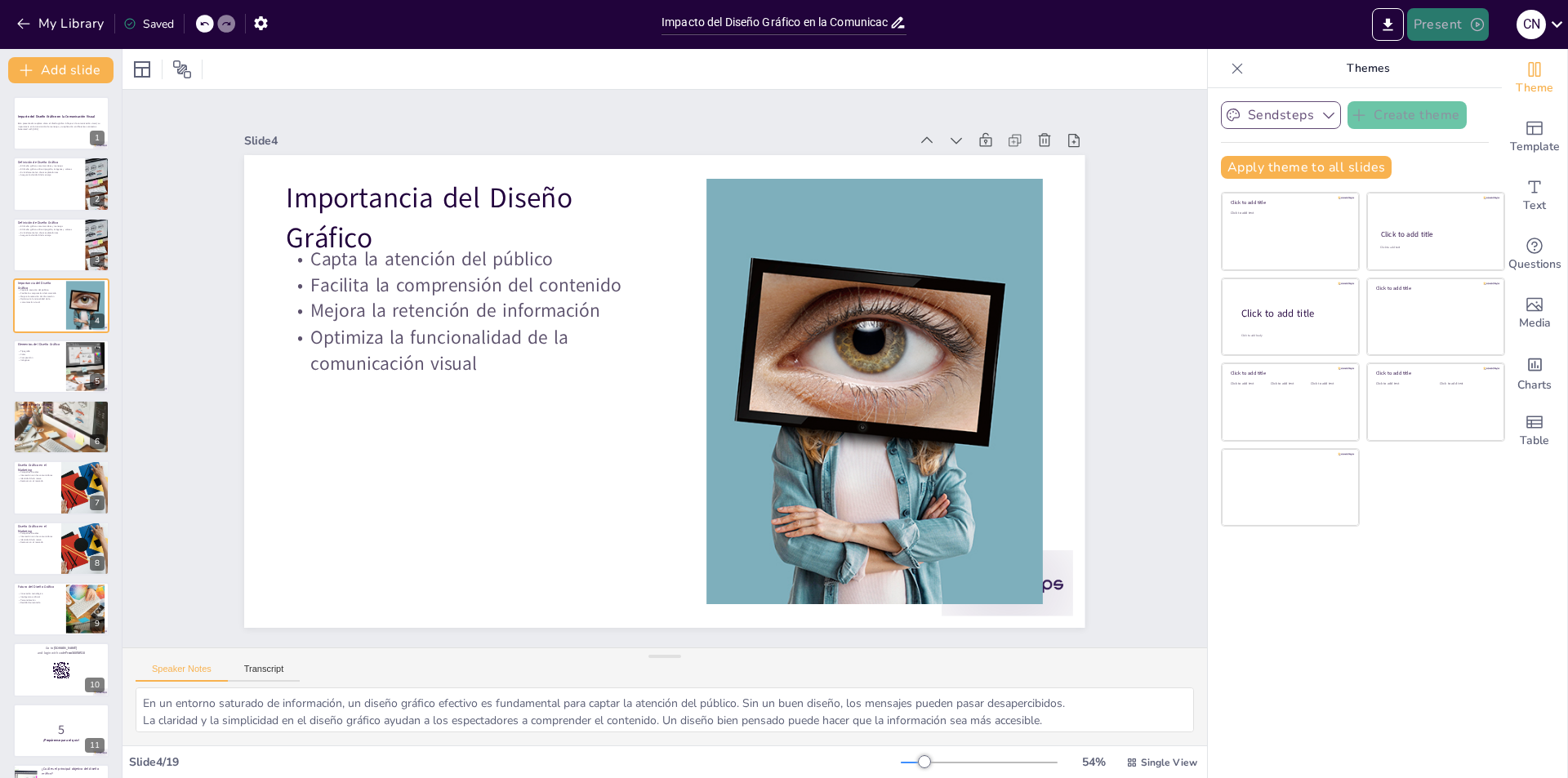
click at [1427, 28] on button "Present" at bounding box center [1447, 25] width 82 height 32
click at [1489, 63] on li "Preview presentation" at bounding box center [1472, 61] width 128 height 27
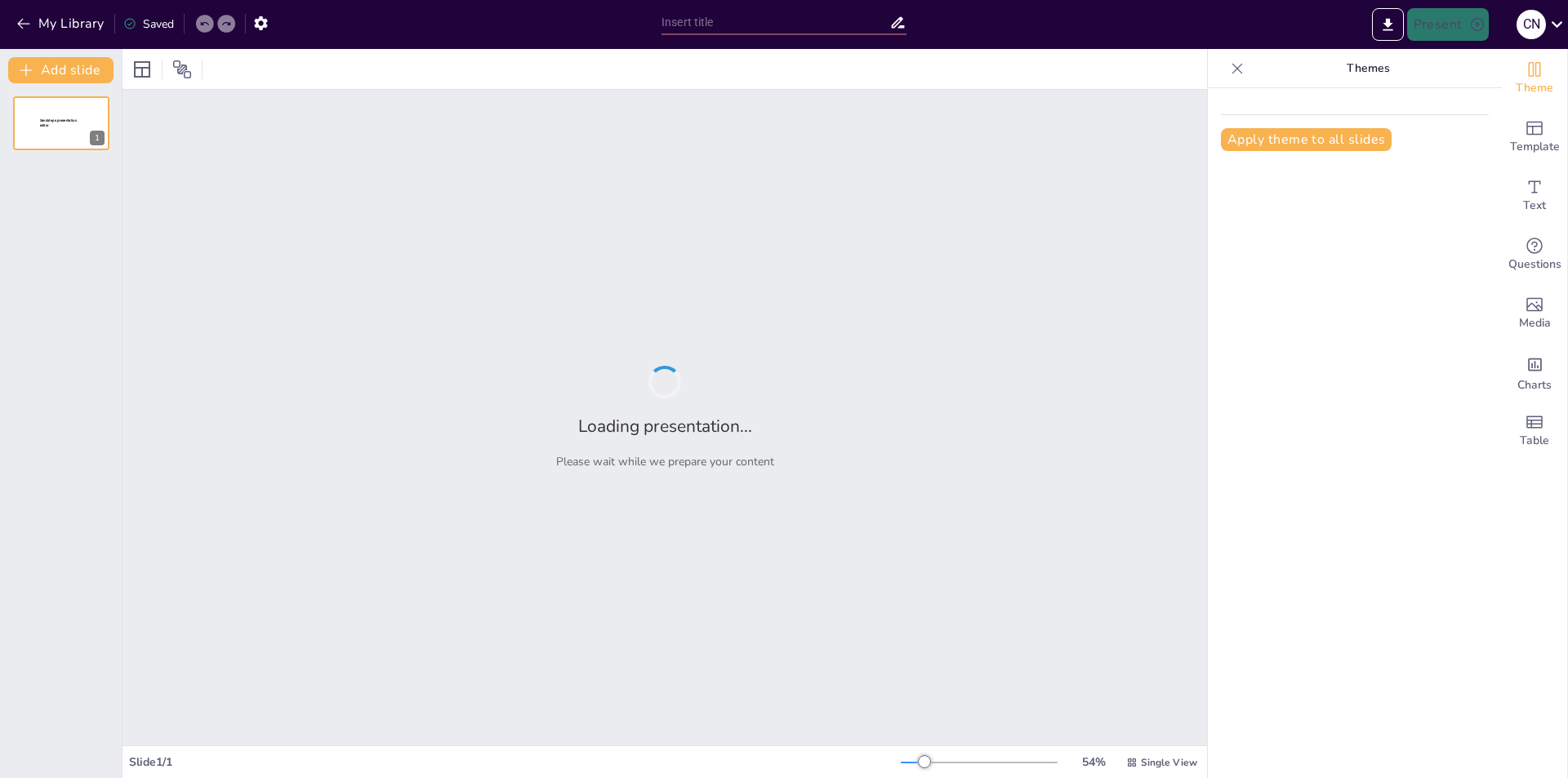
type input "Impacto del Diseño Gráfico en la Comunicación Visual"
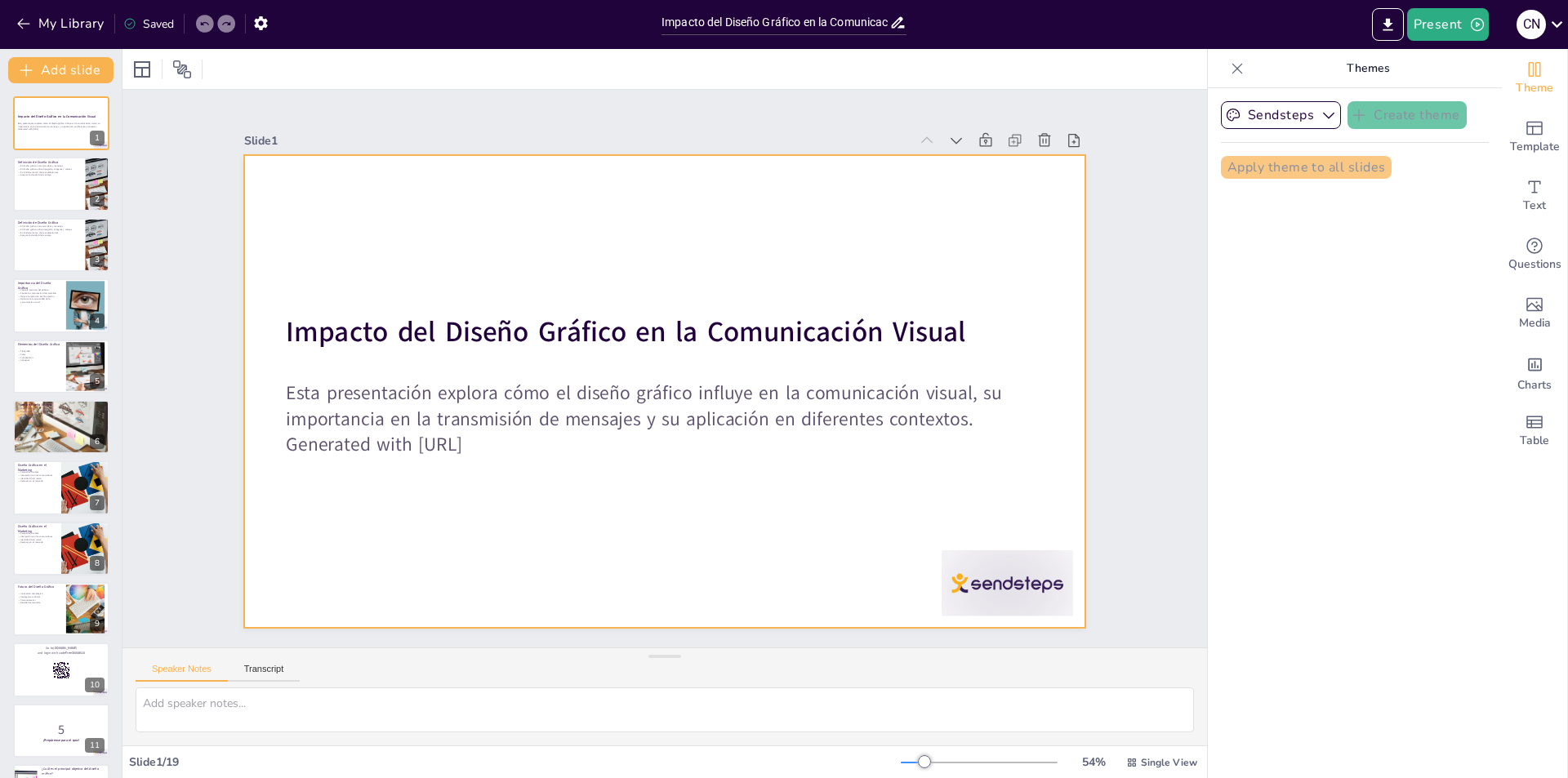
checkbox input "true"
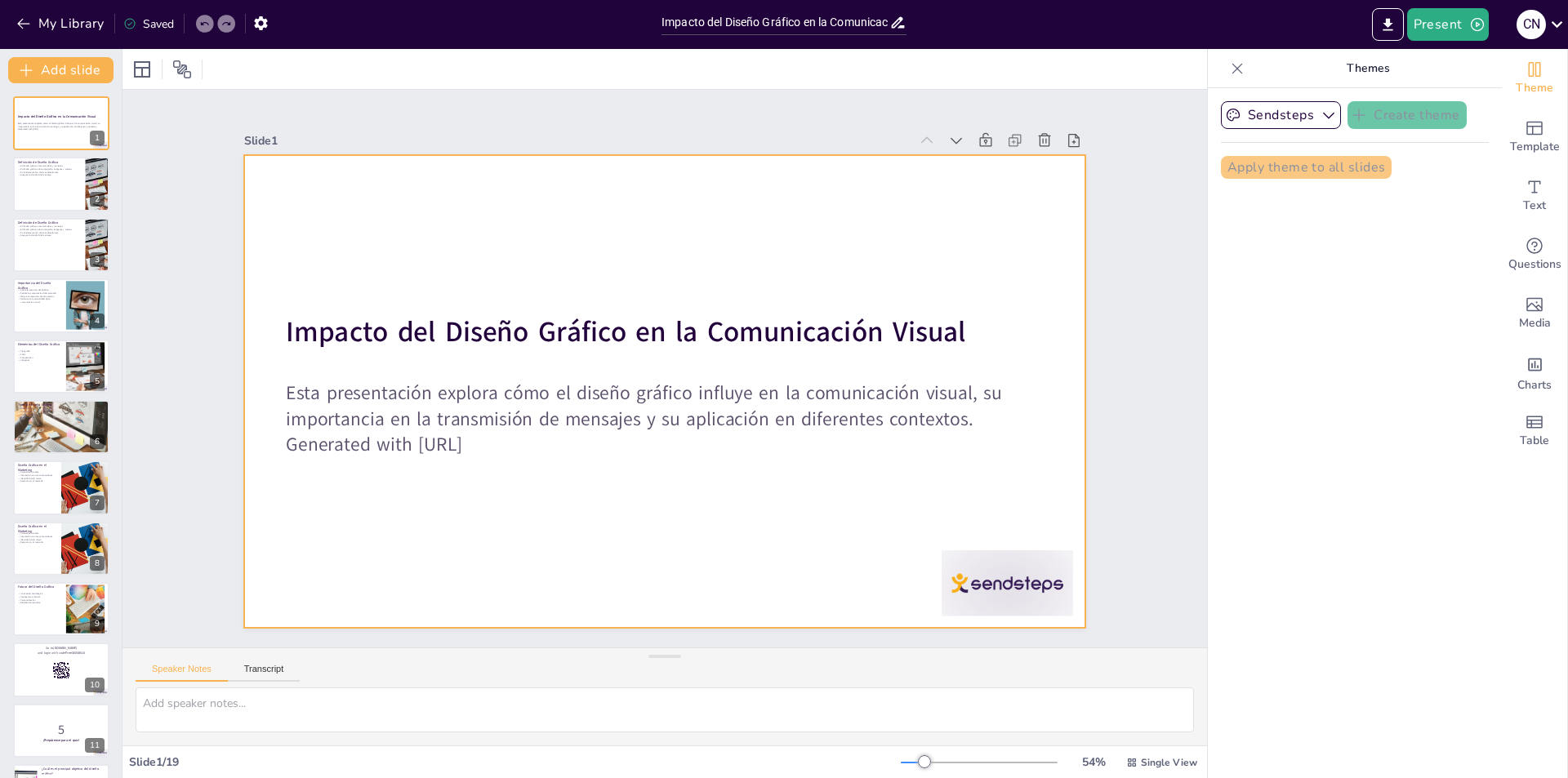
checkbox input "true"
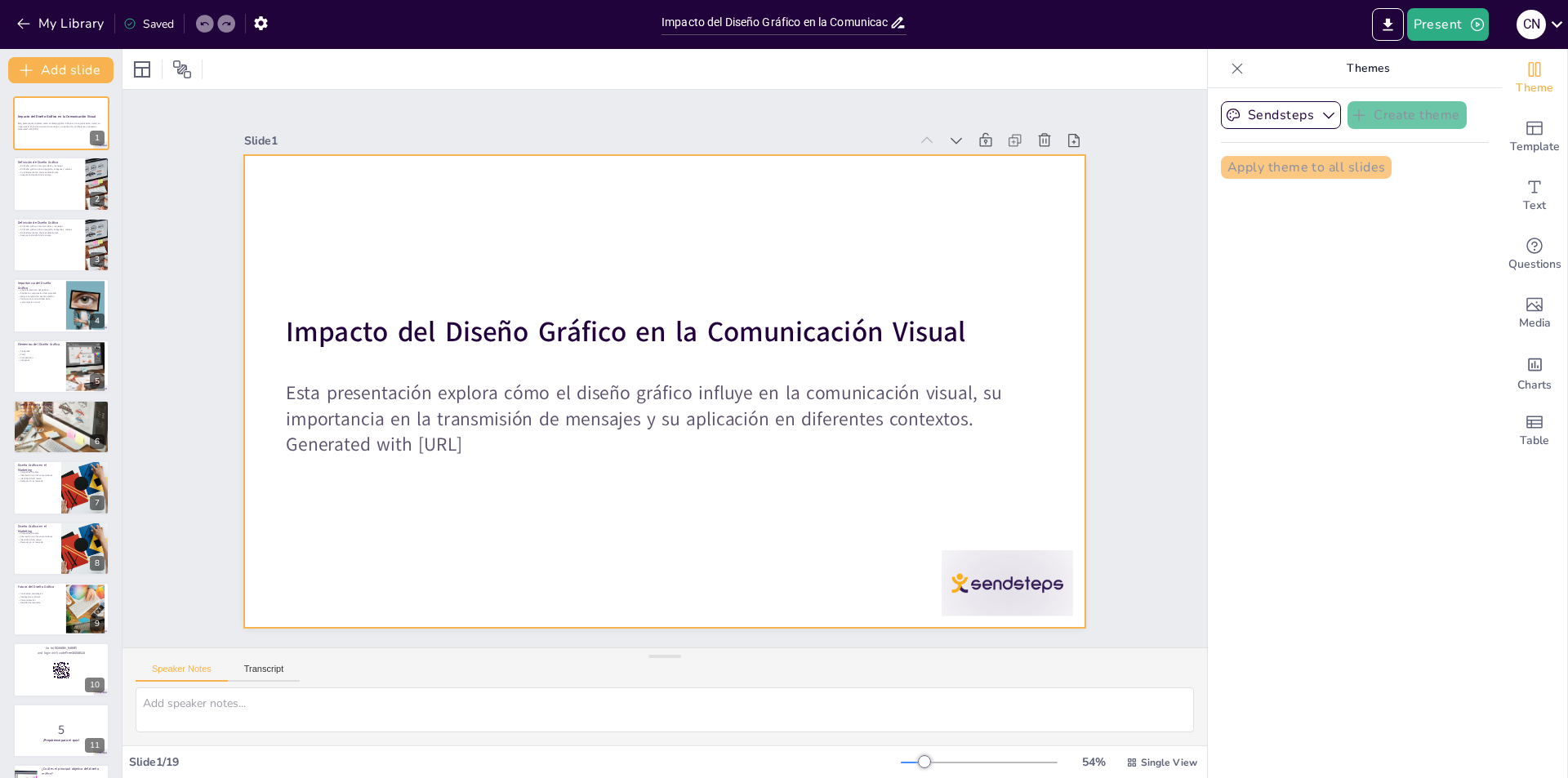
checkbox input "true"
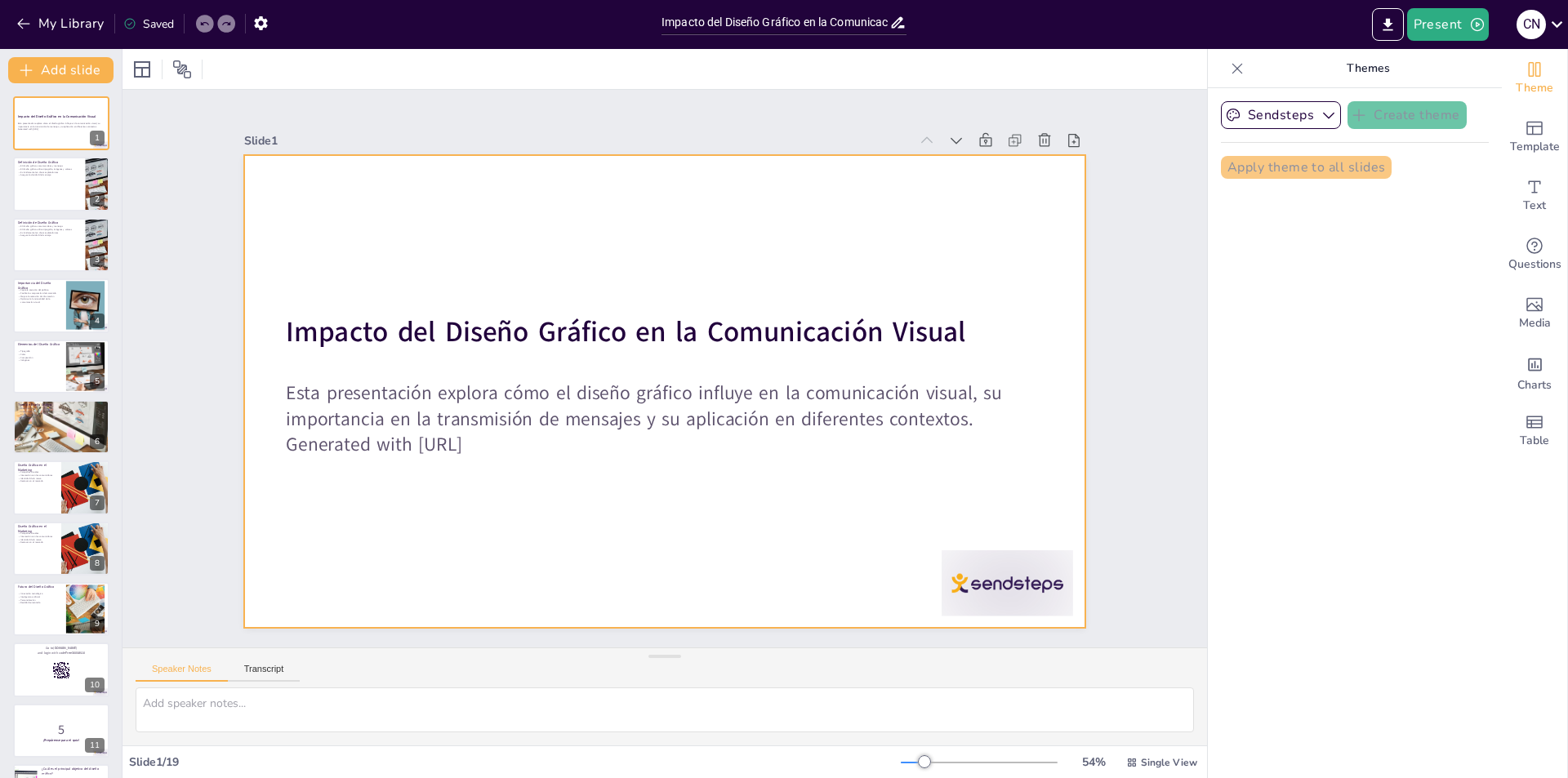
checkbox input "true"
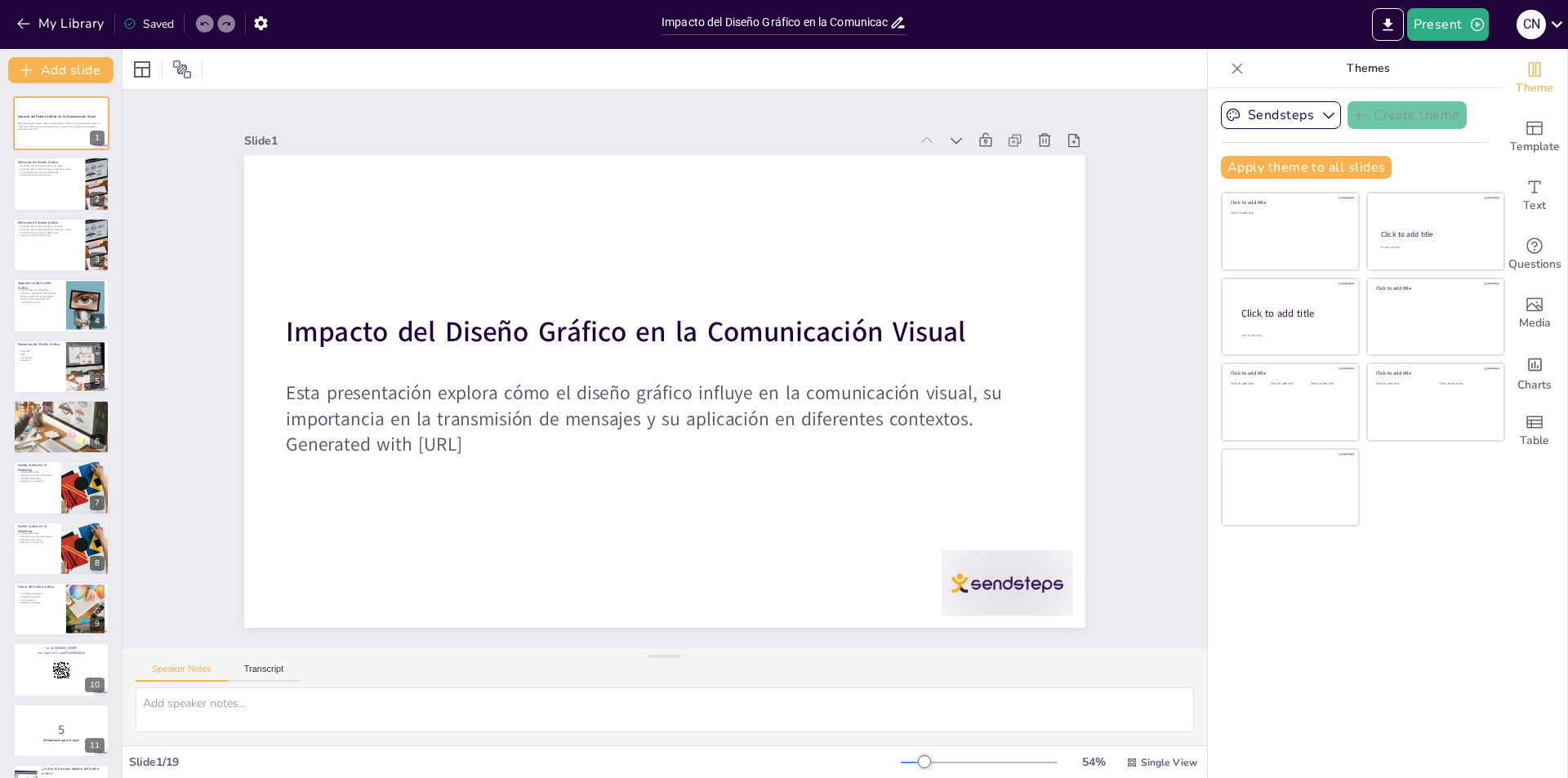
checkbox input "true"
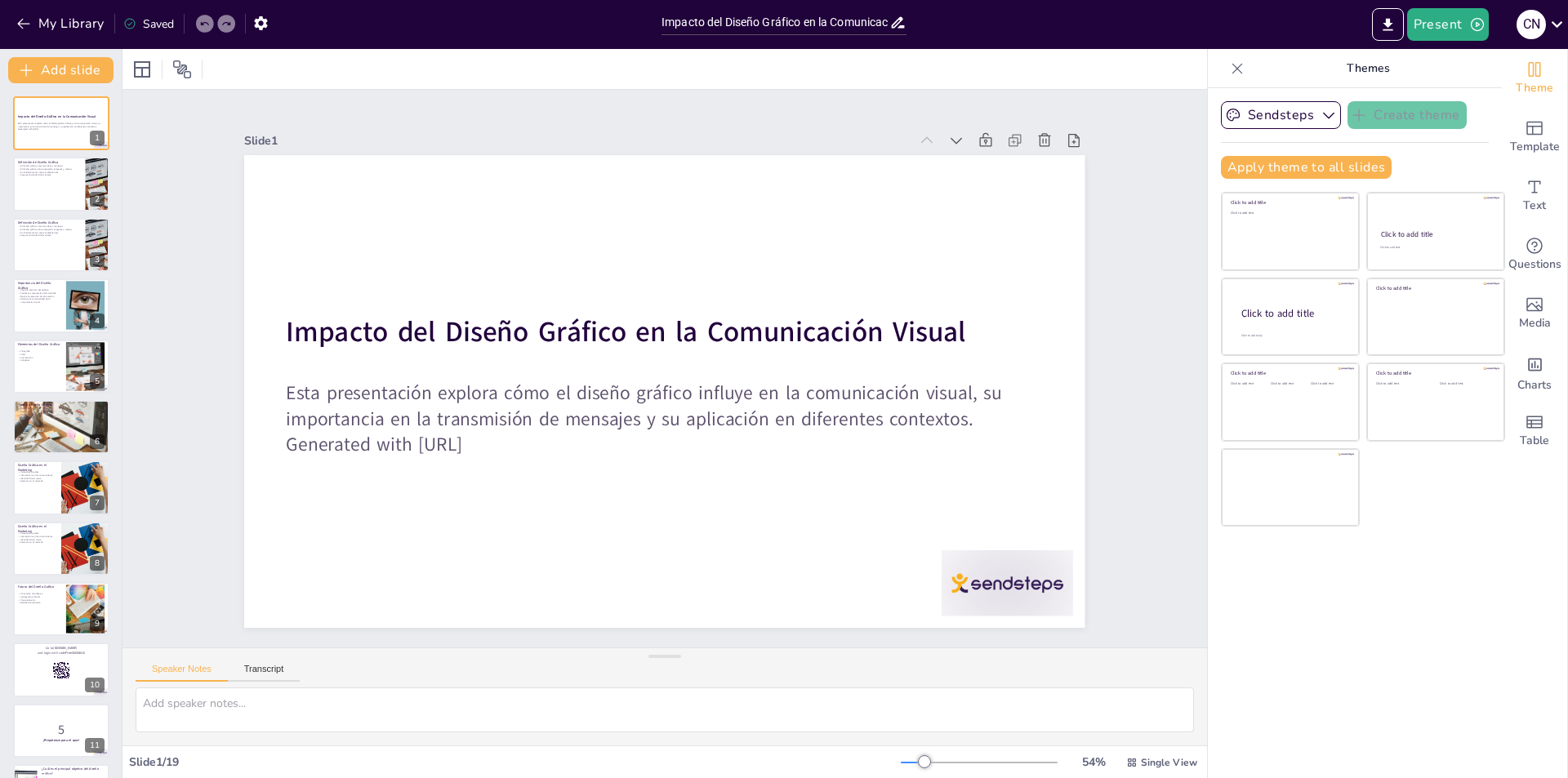
checkbox input "true"
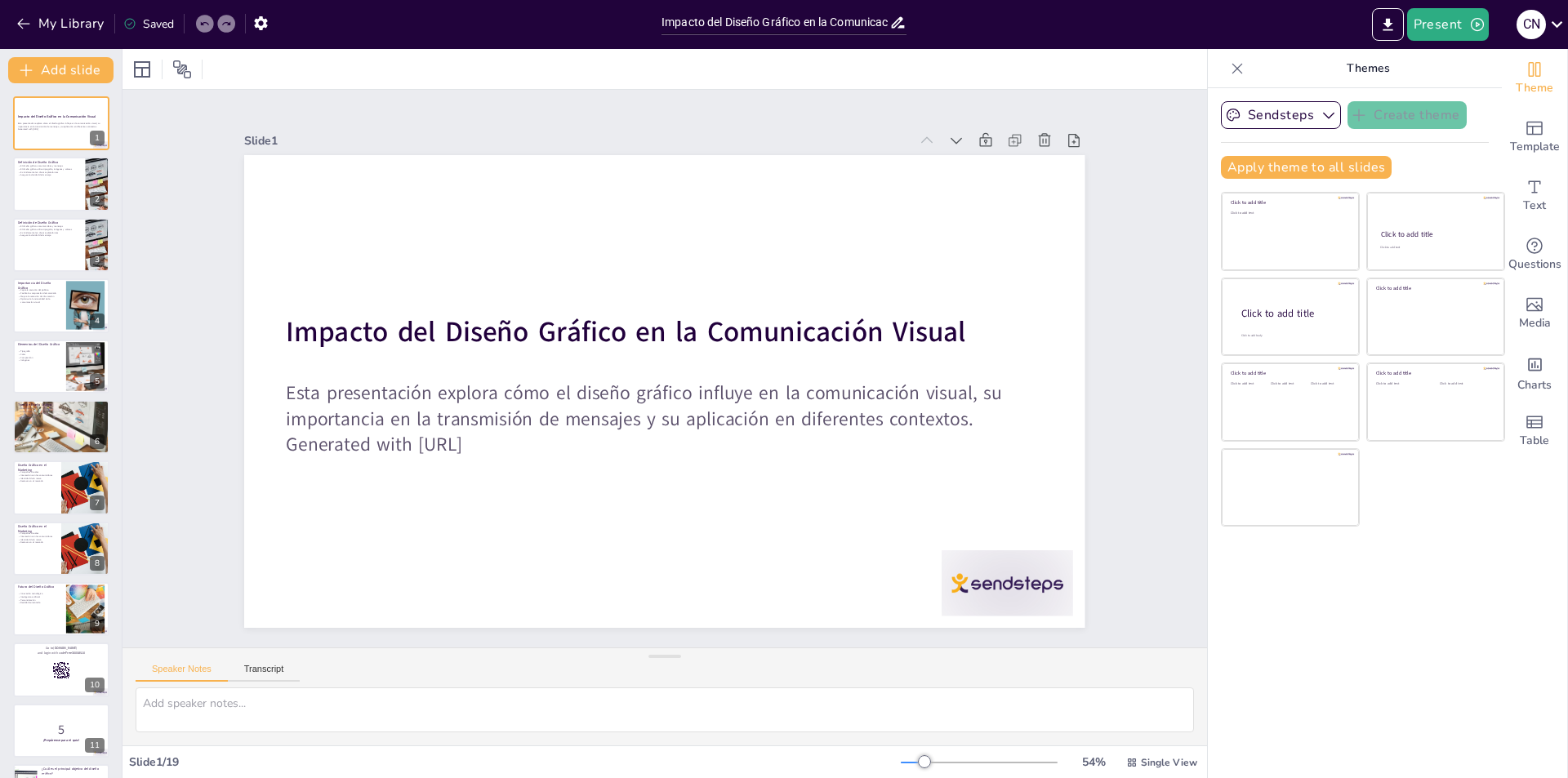
checkbox input "true"
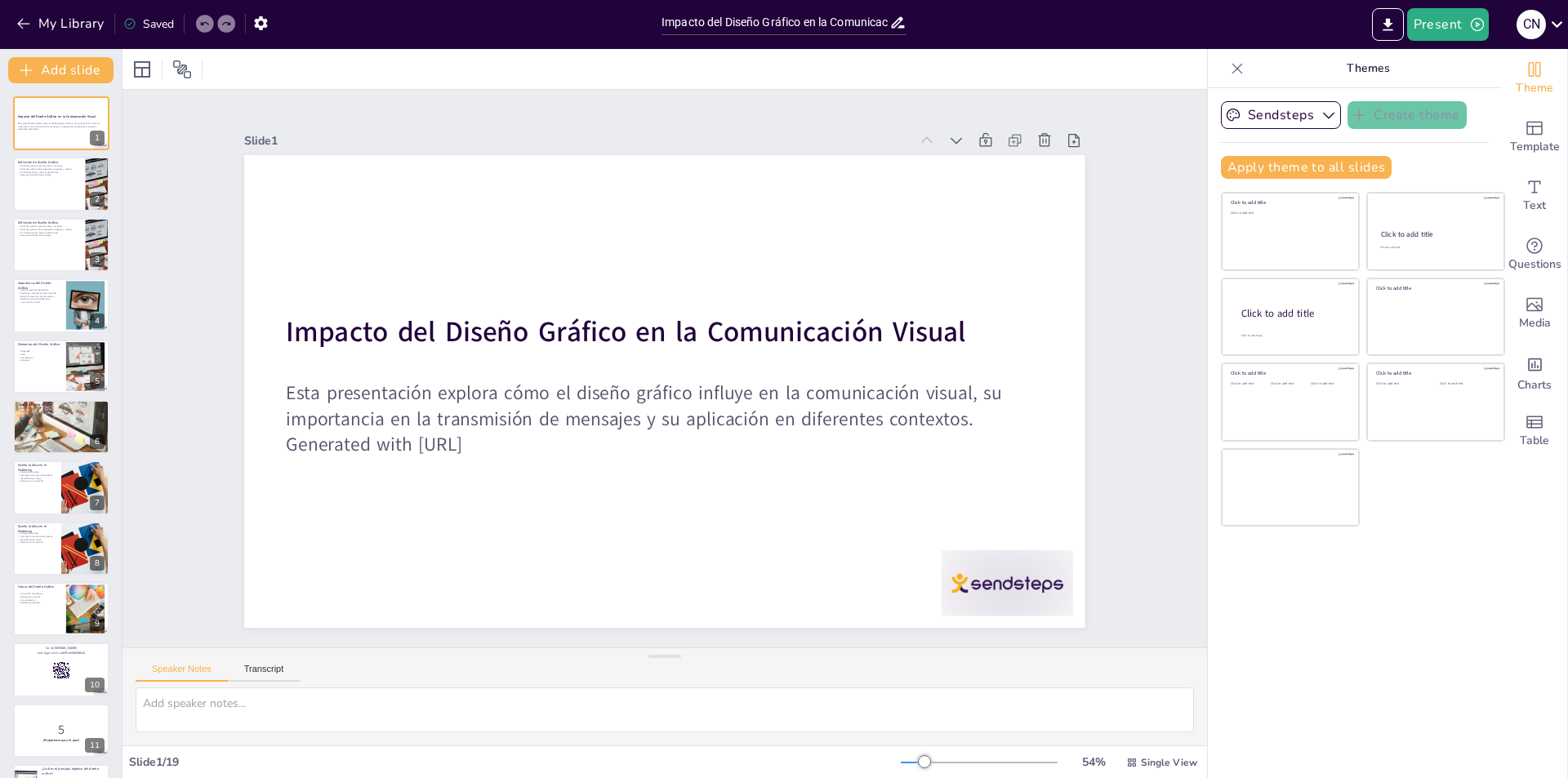
checkbox input "true"
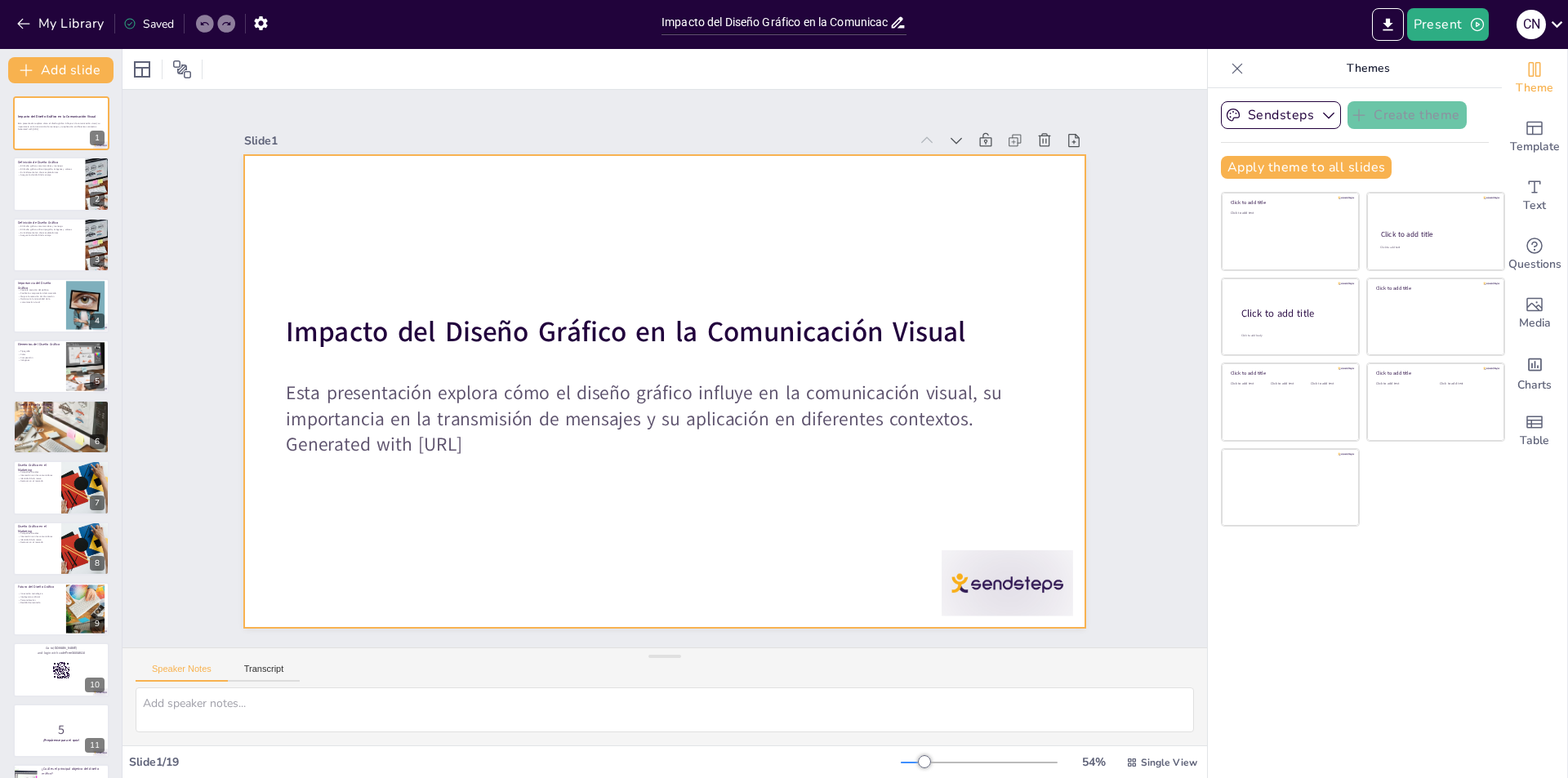
checkbox input "true"
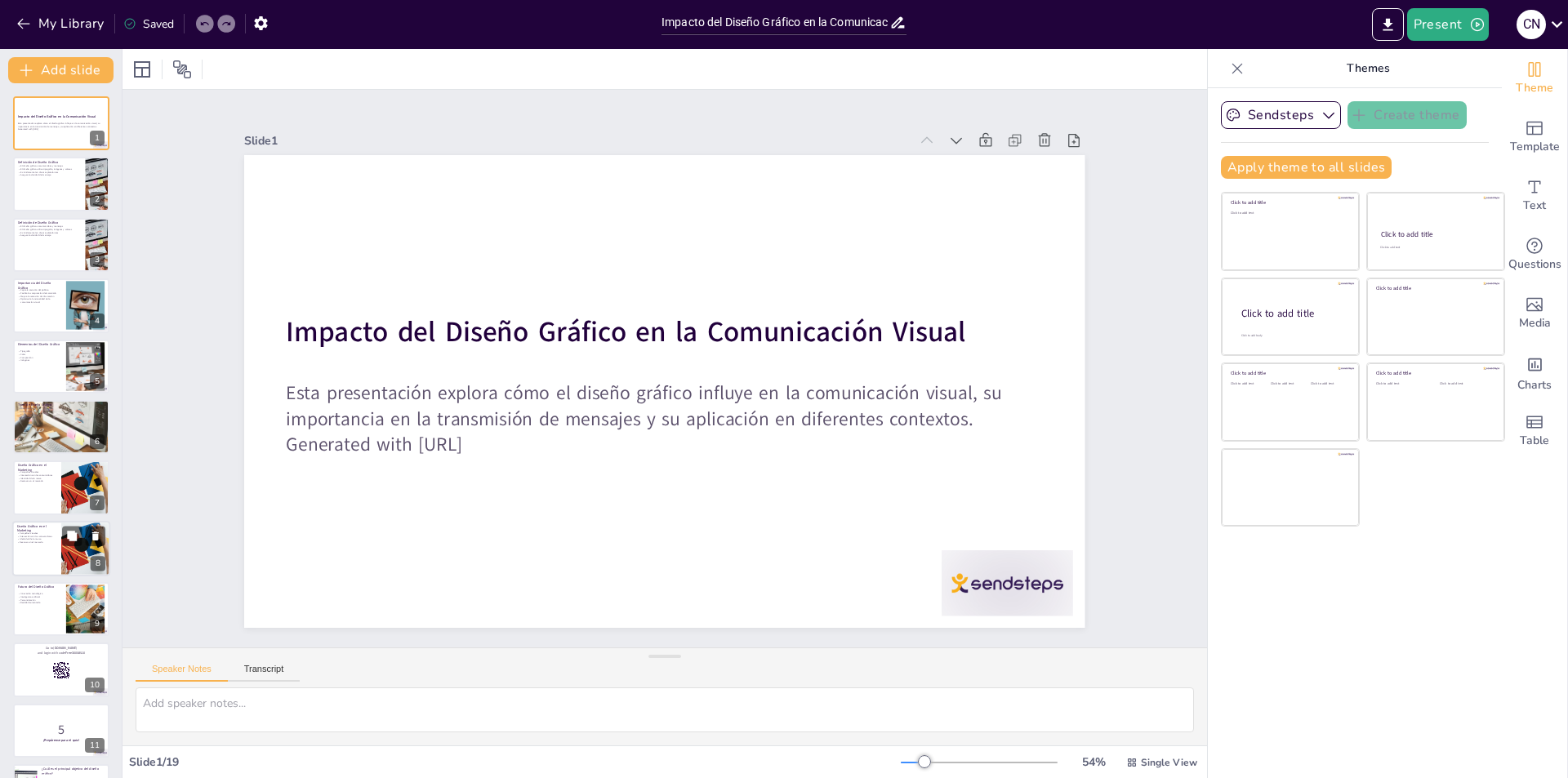
checkbox input "true"
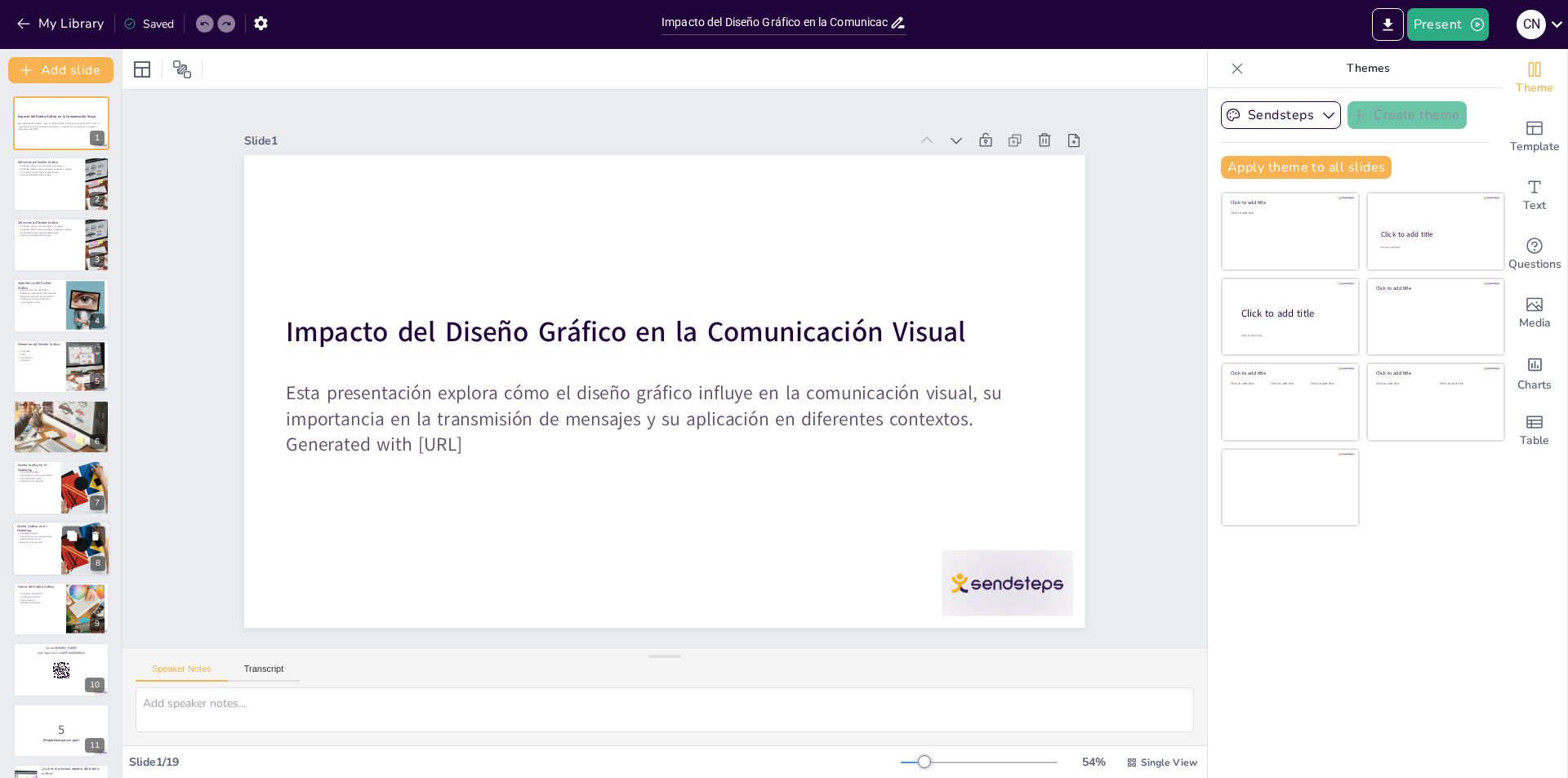
checkbox input "true"
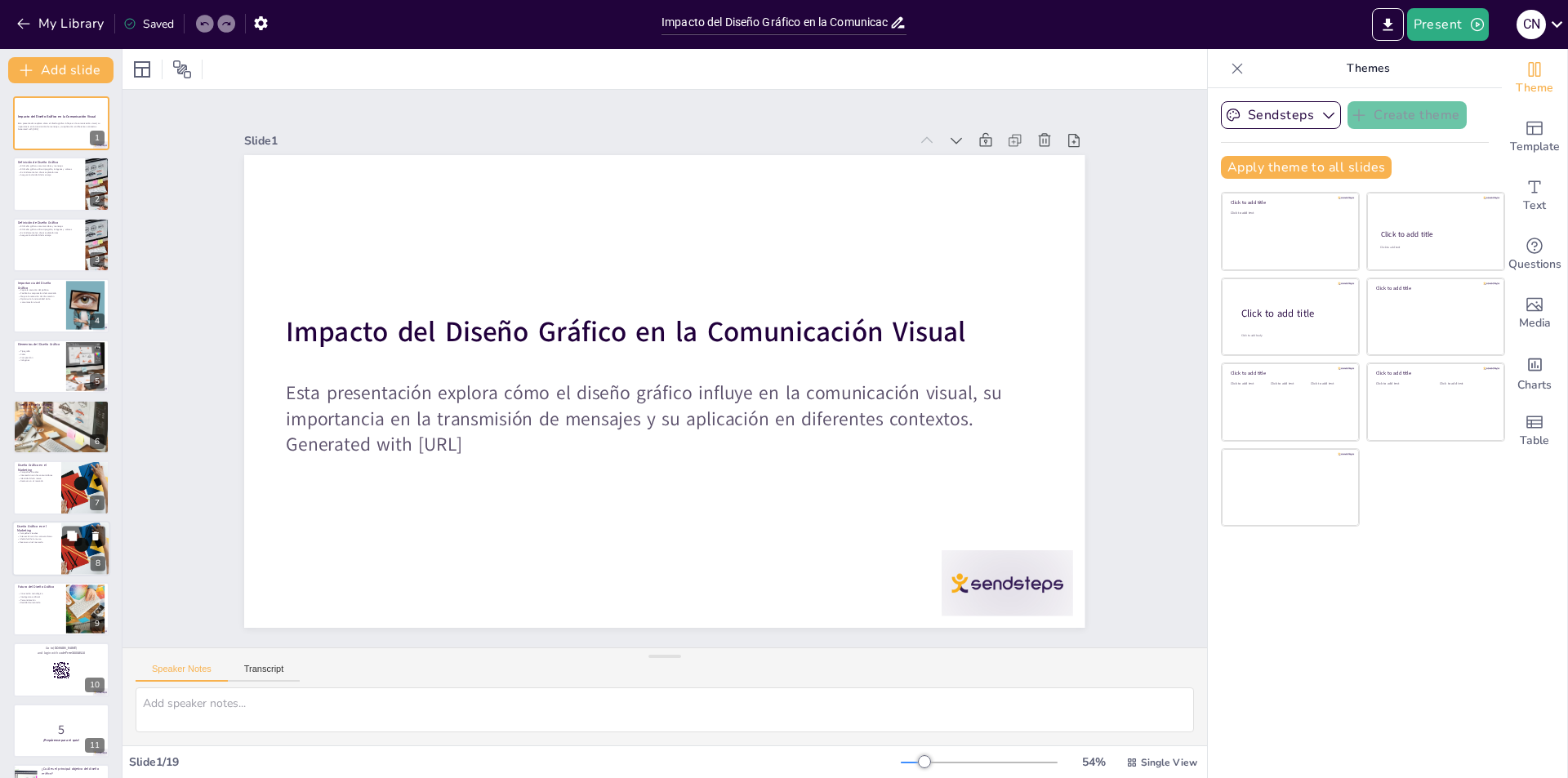
checkbox input "true"
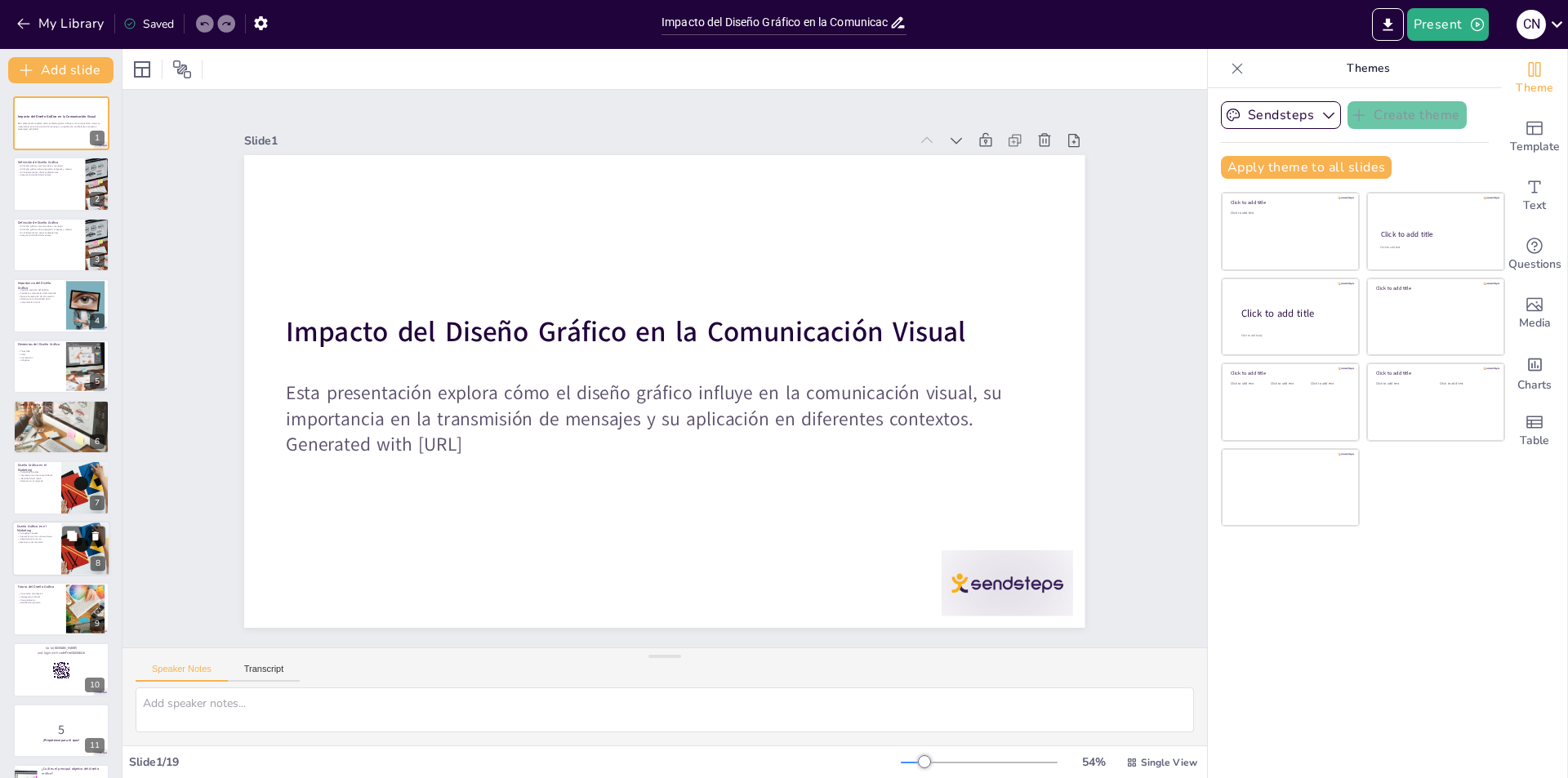
checkbox input "true"
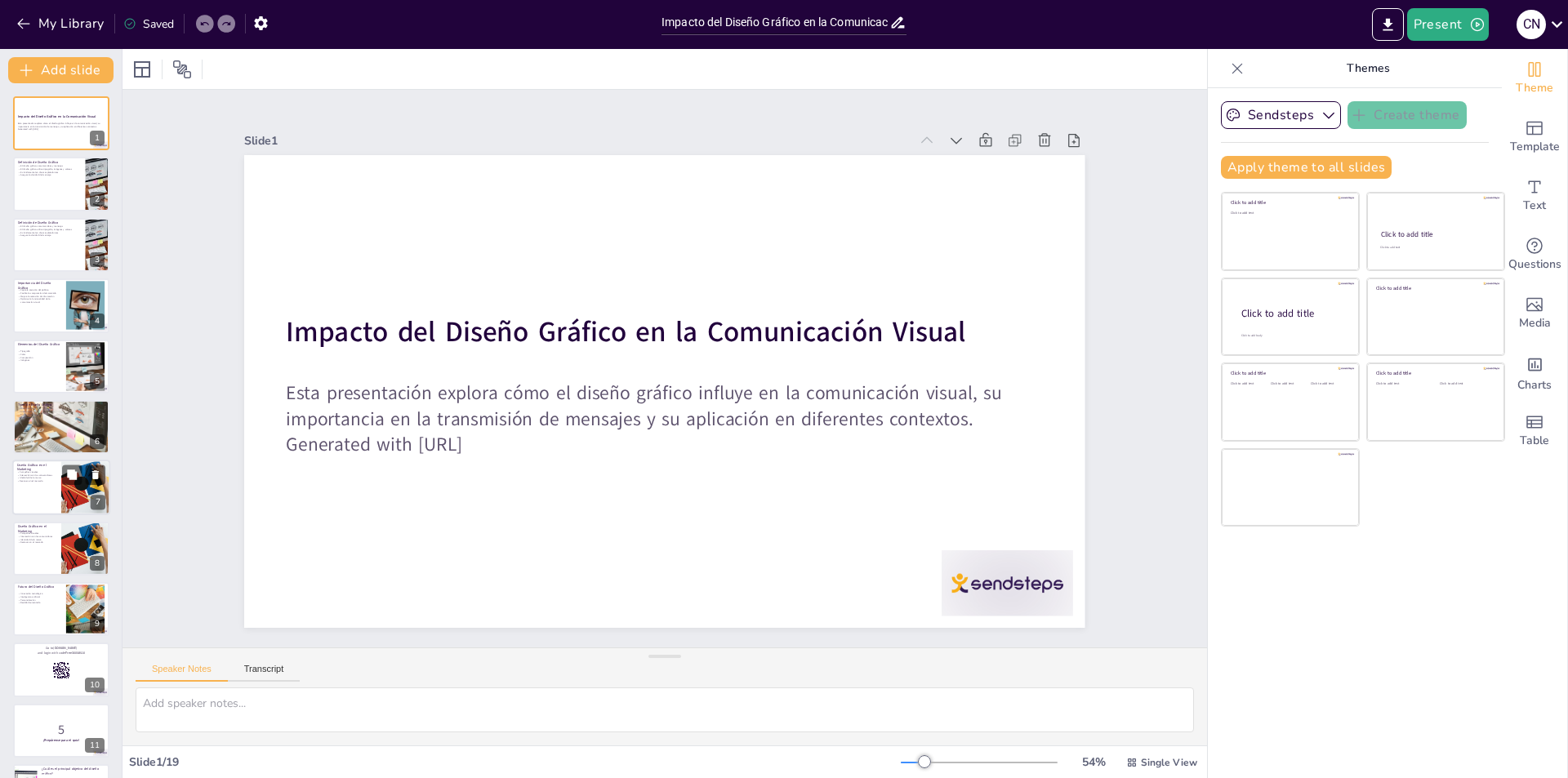
checkbox input "true"
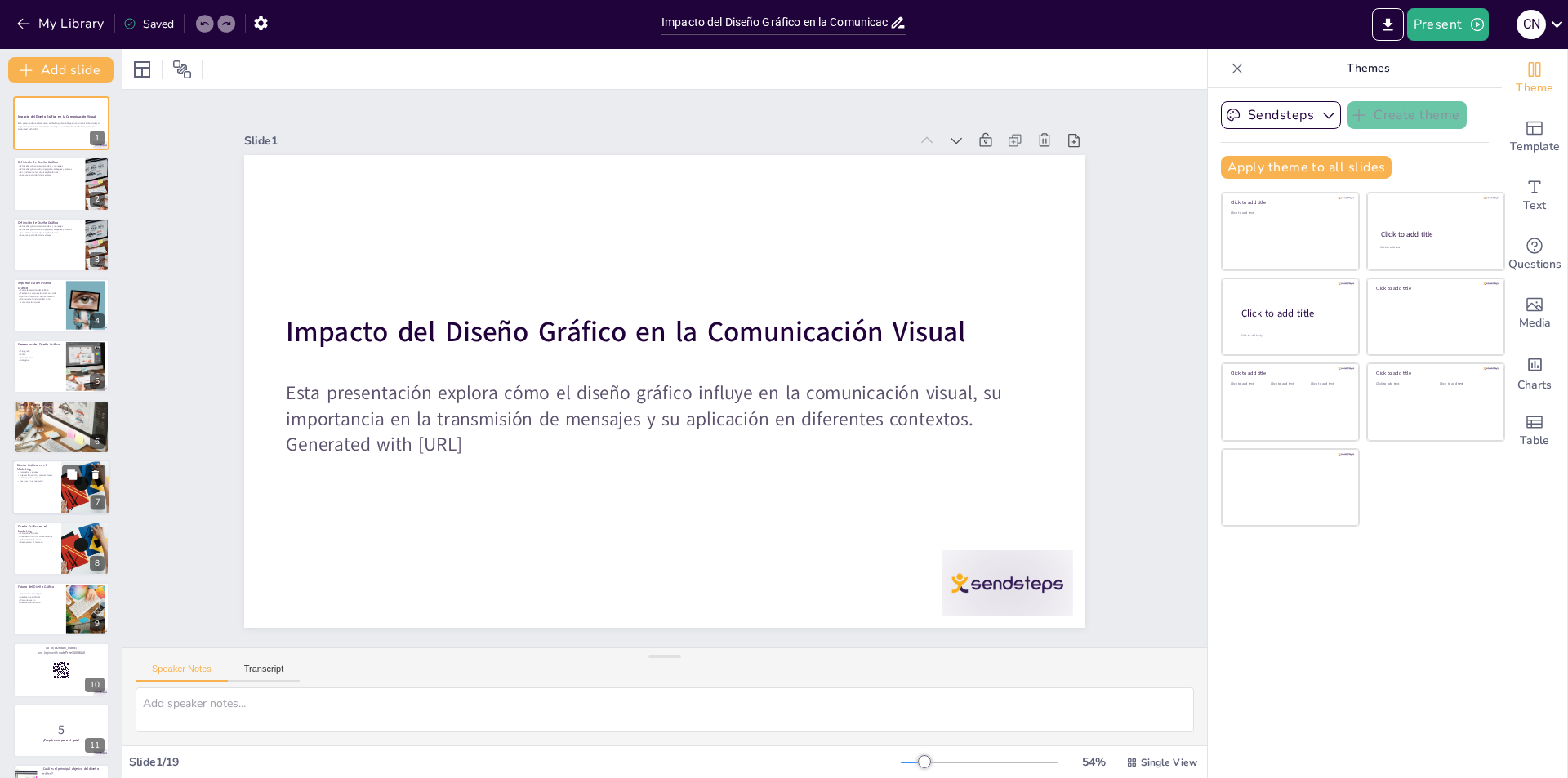
checkbox input "true"
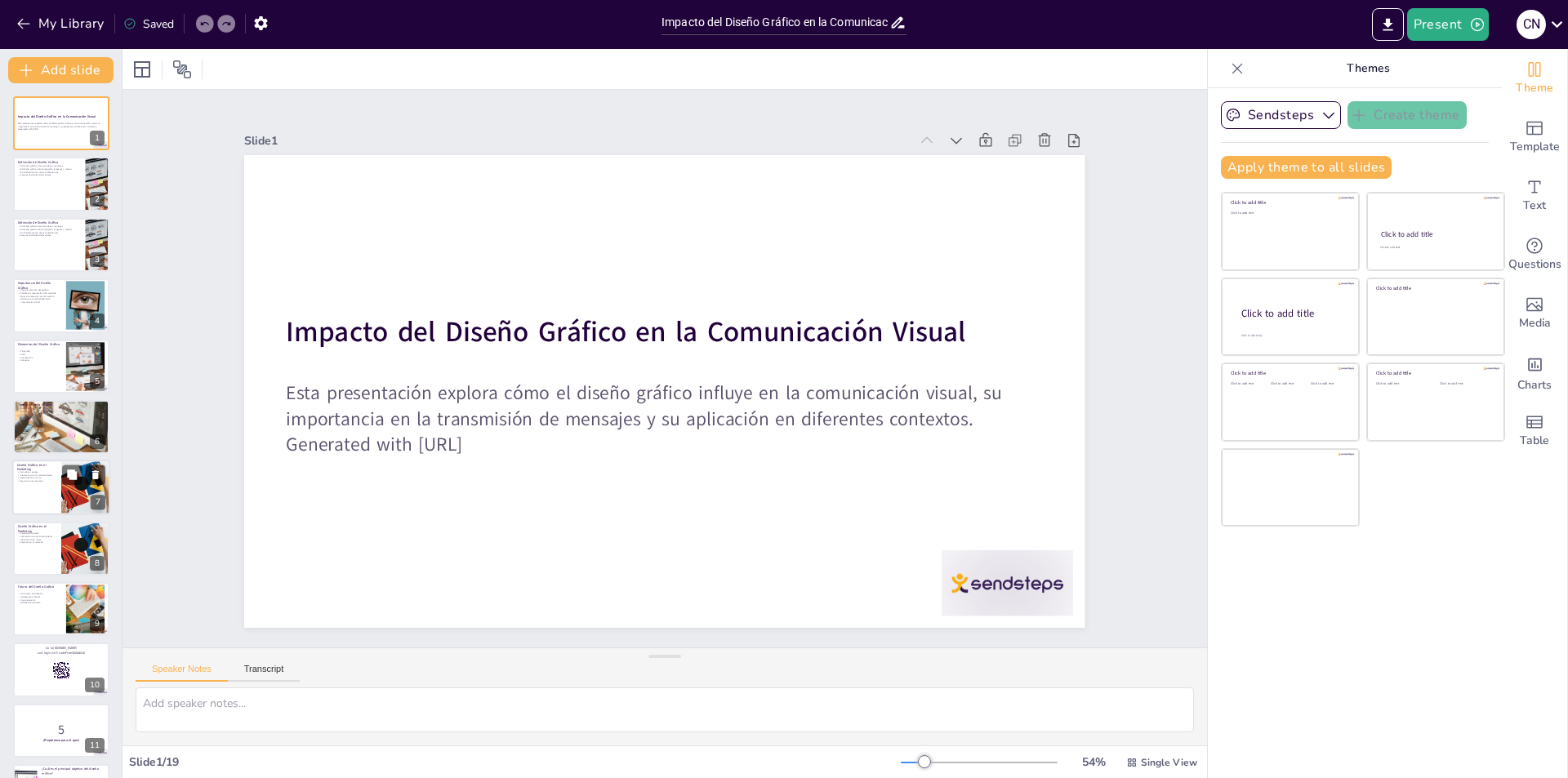
checkbox input "true"
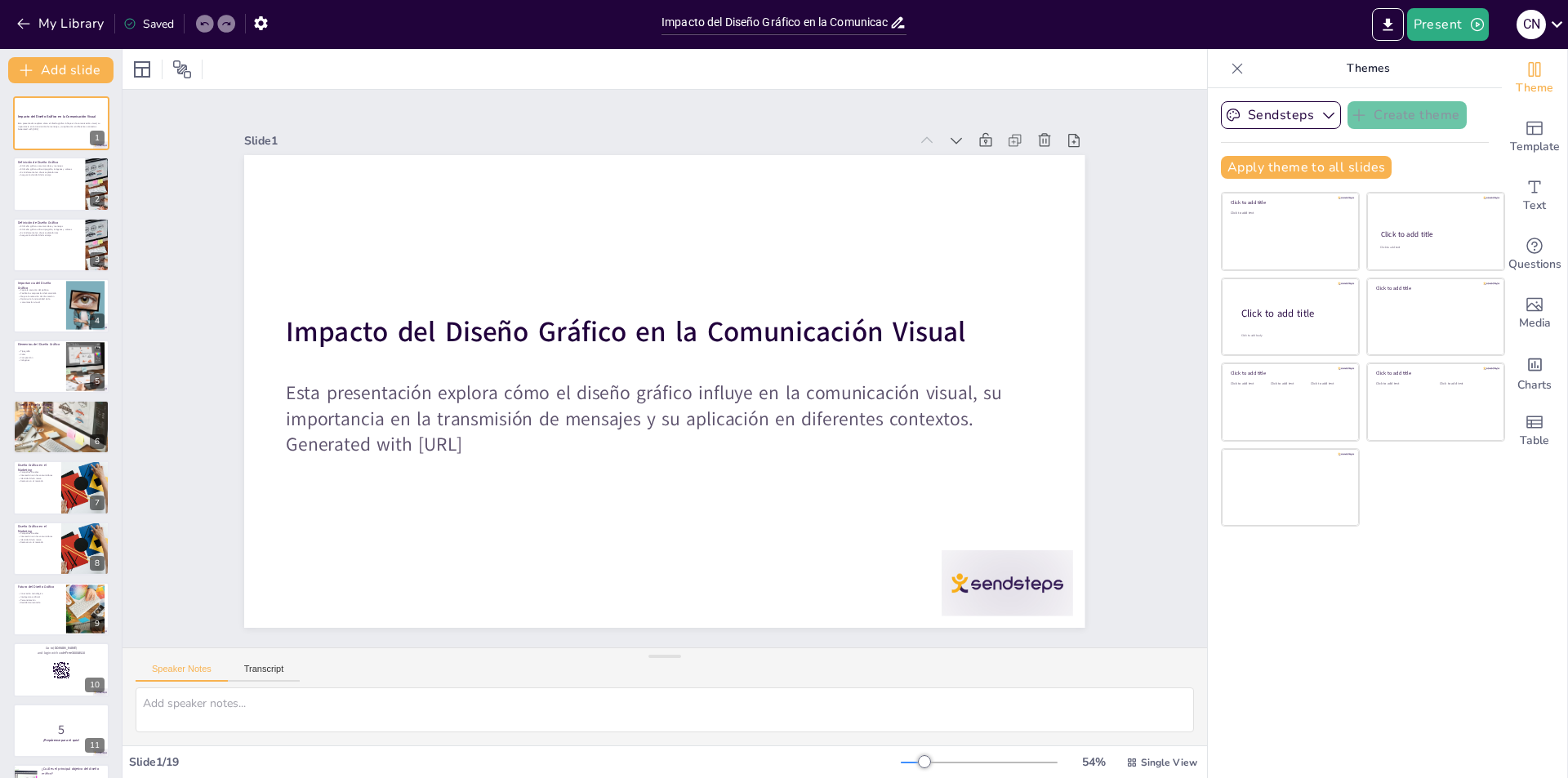
checkbox input "true"
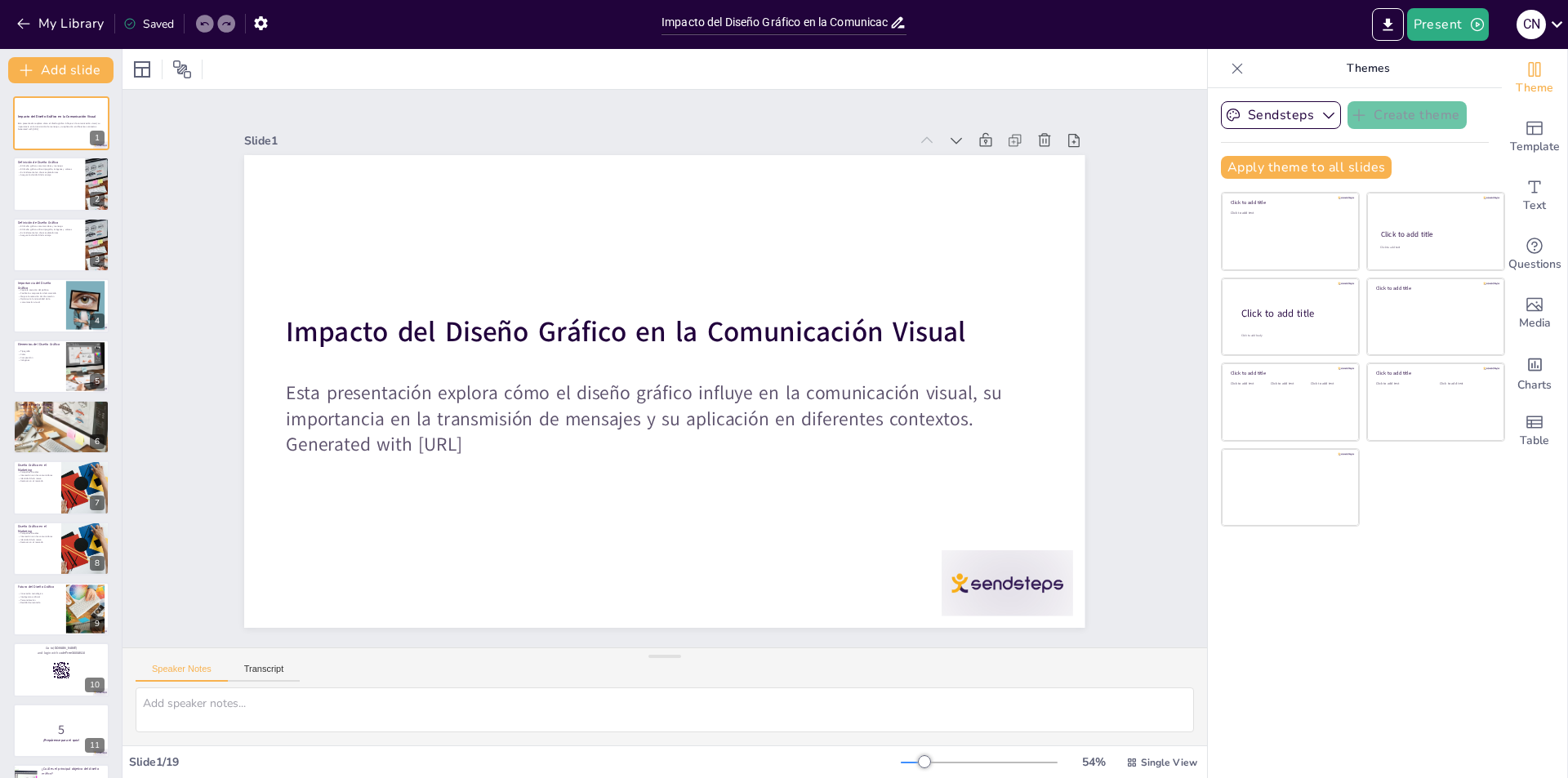
checkbox input "true"
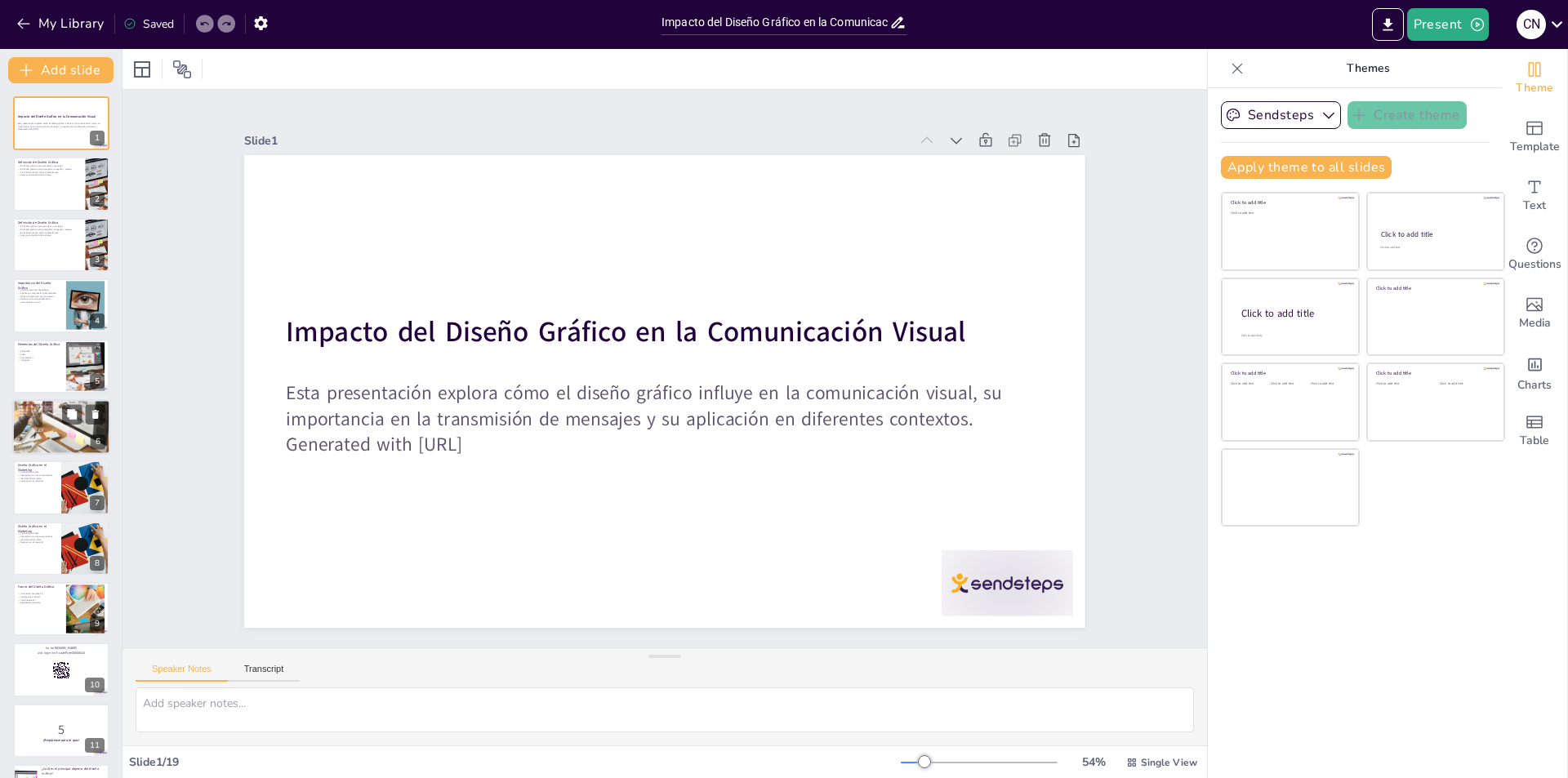
checkbox input "true"
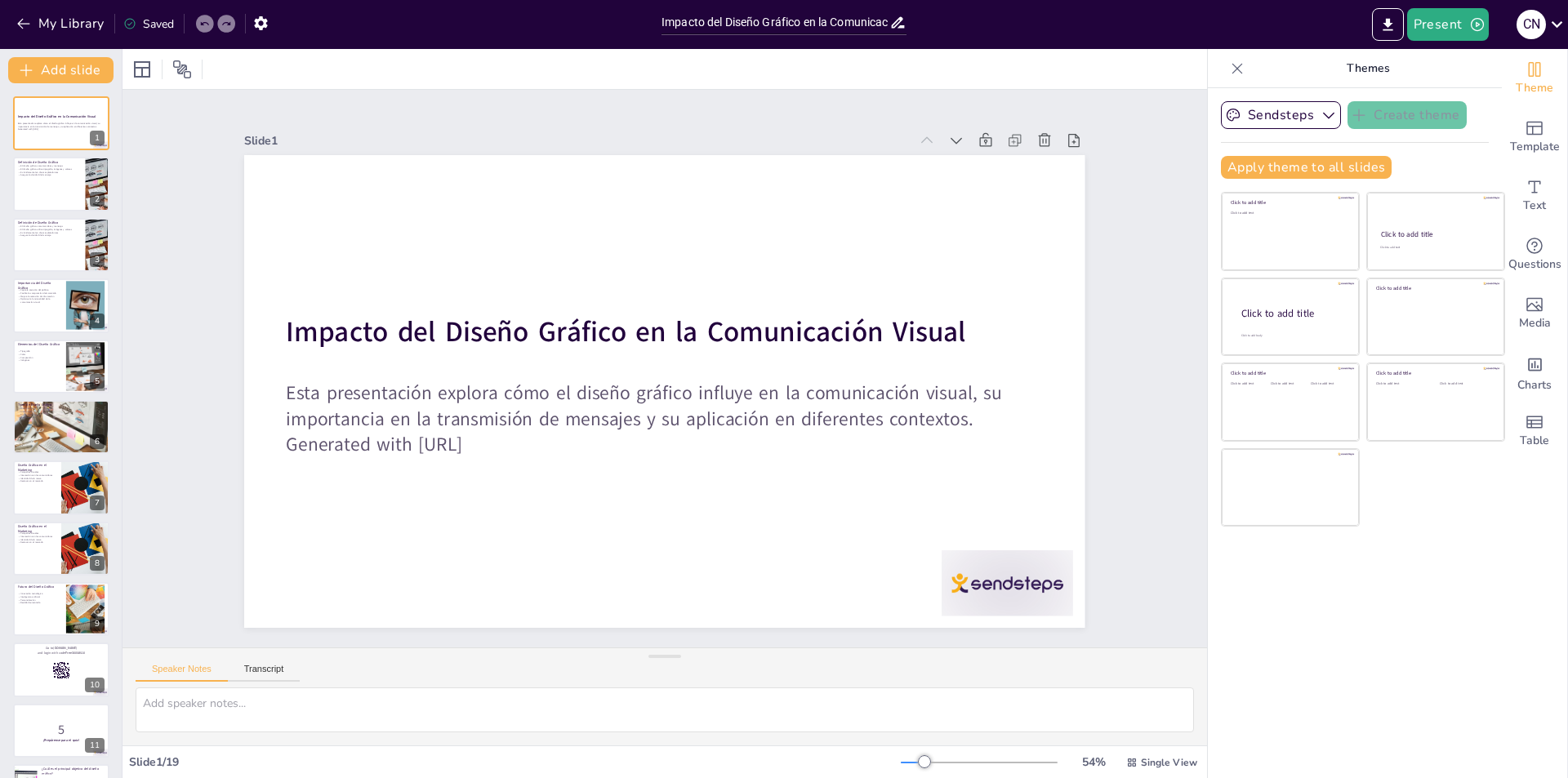
checkbox input "true"
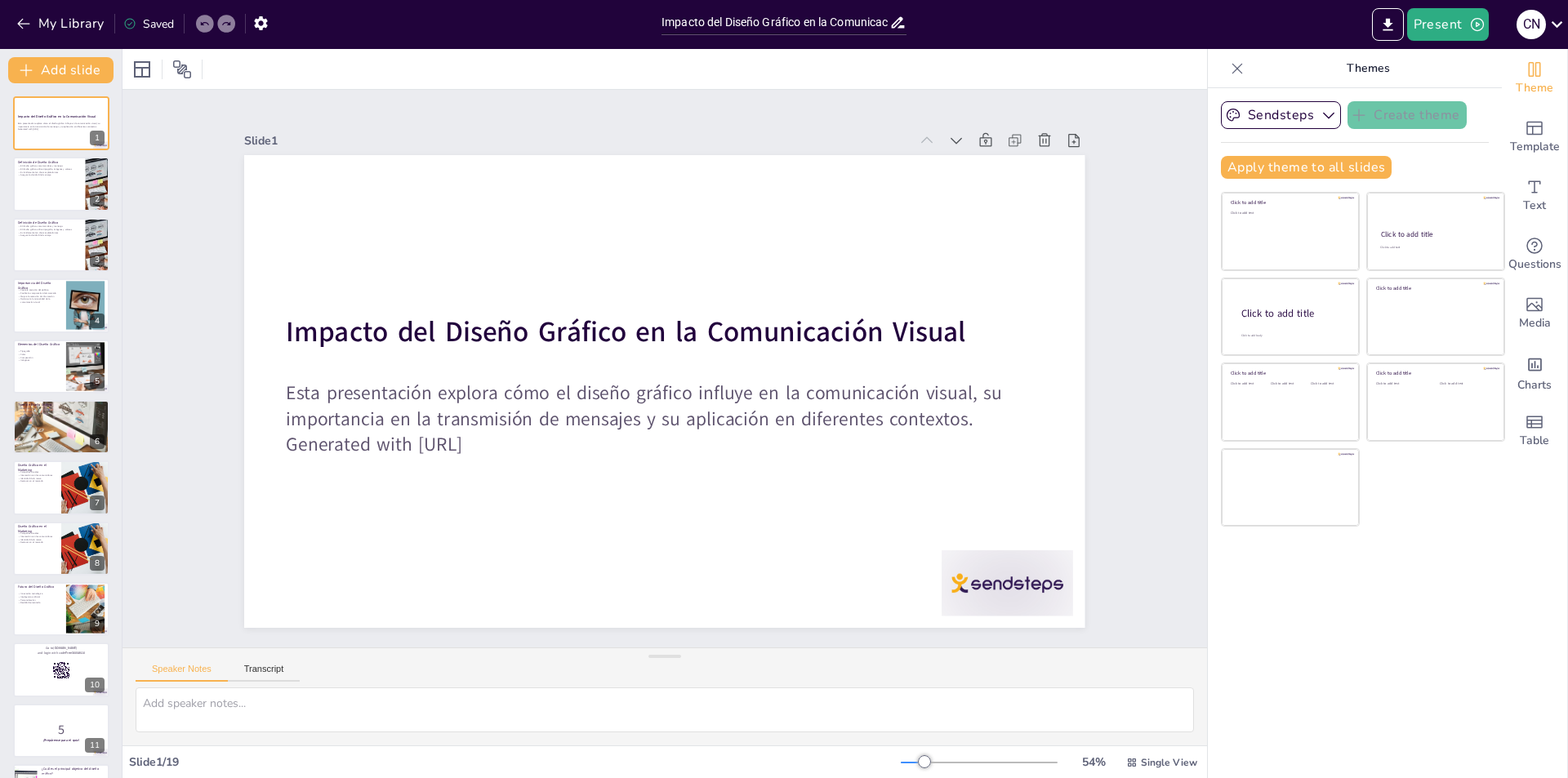
checkbox input "true"
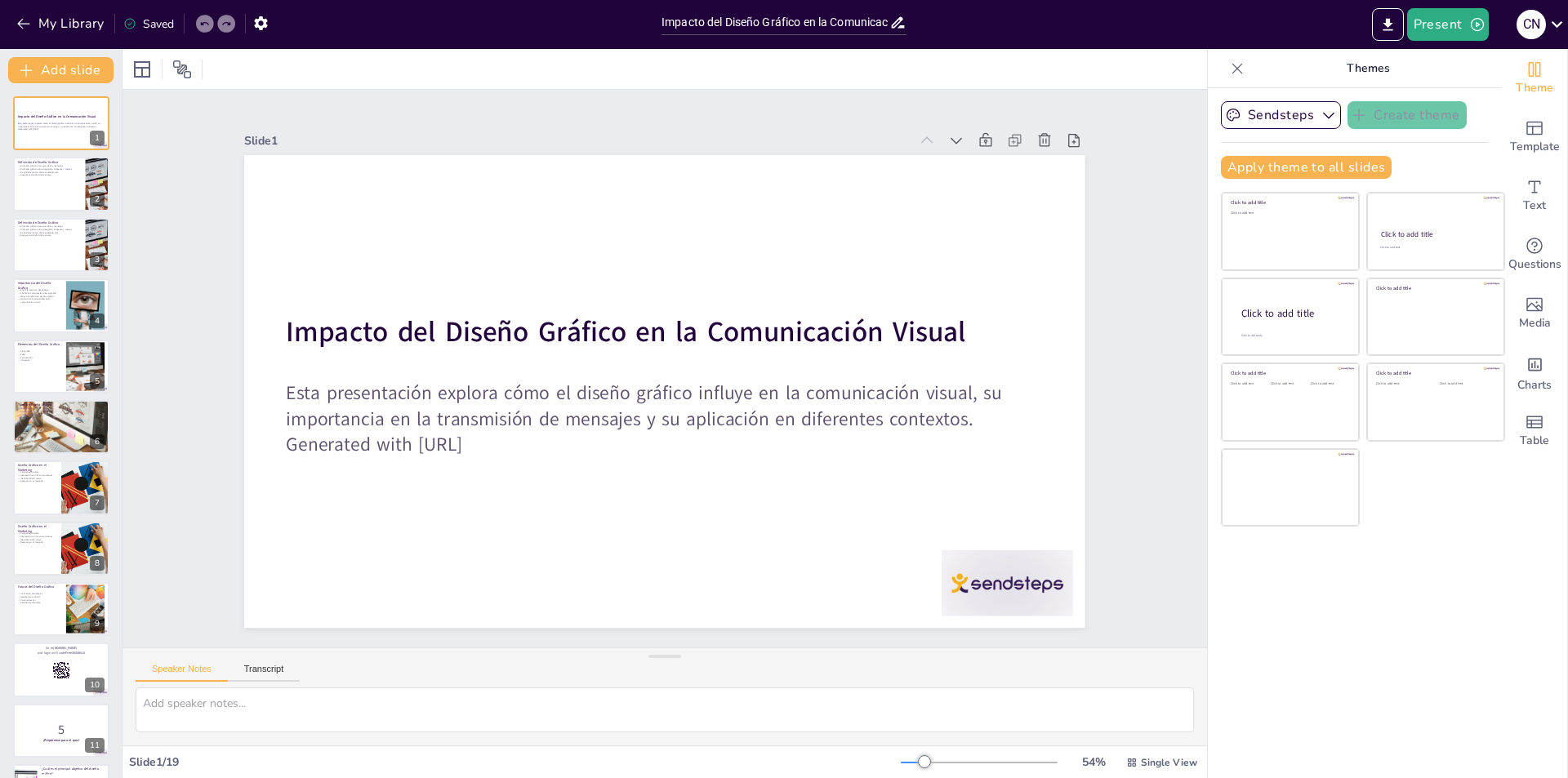
checkbox input "true"
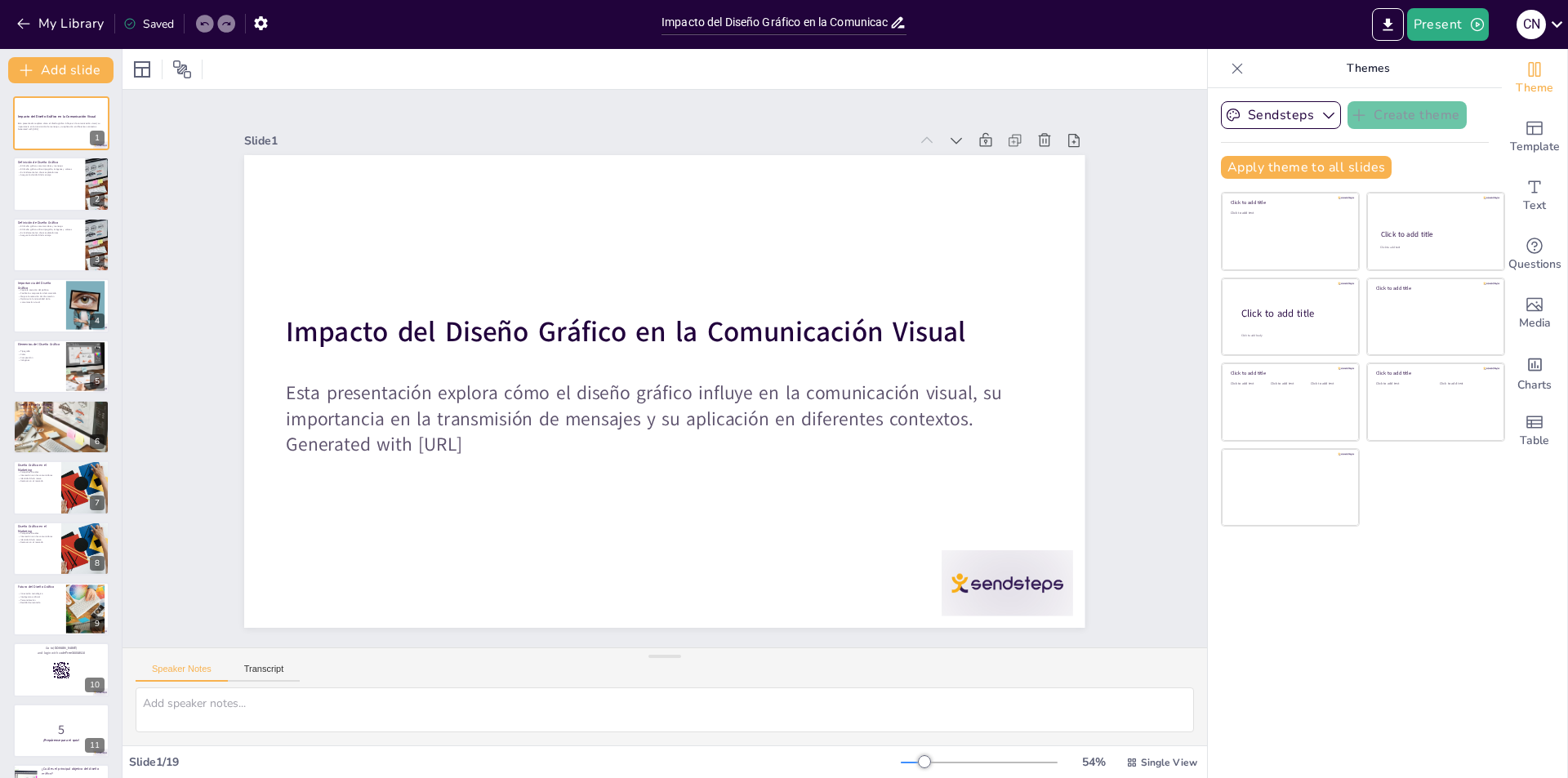
checkbox input "true"
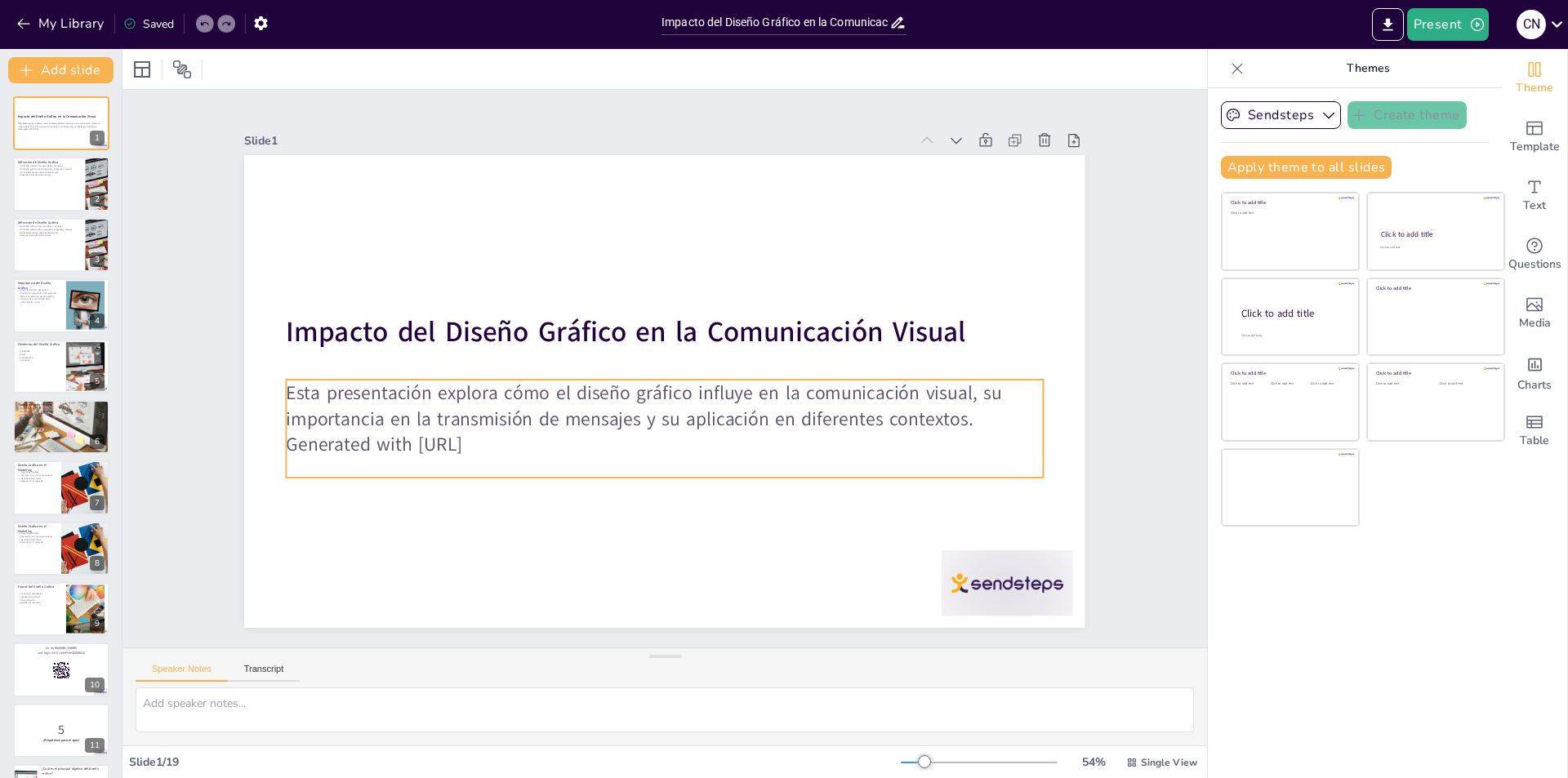
checkbox input "true"
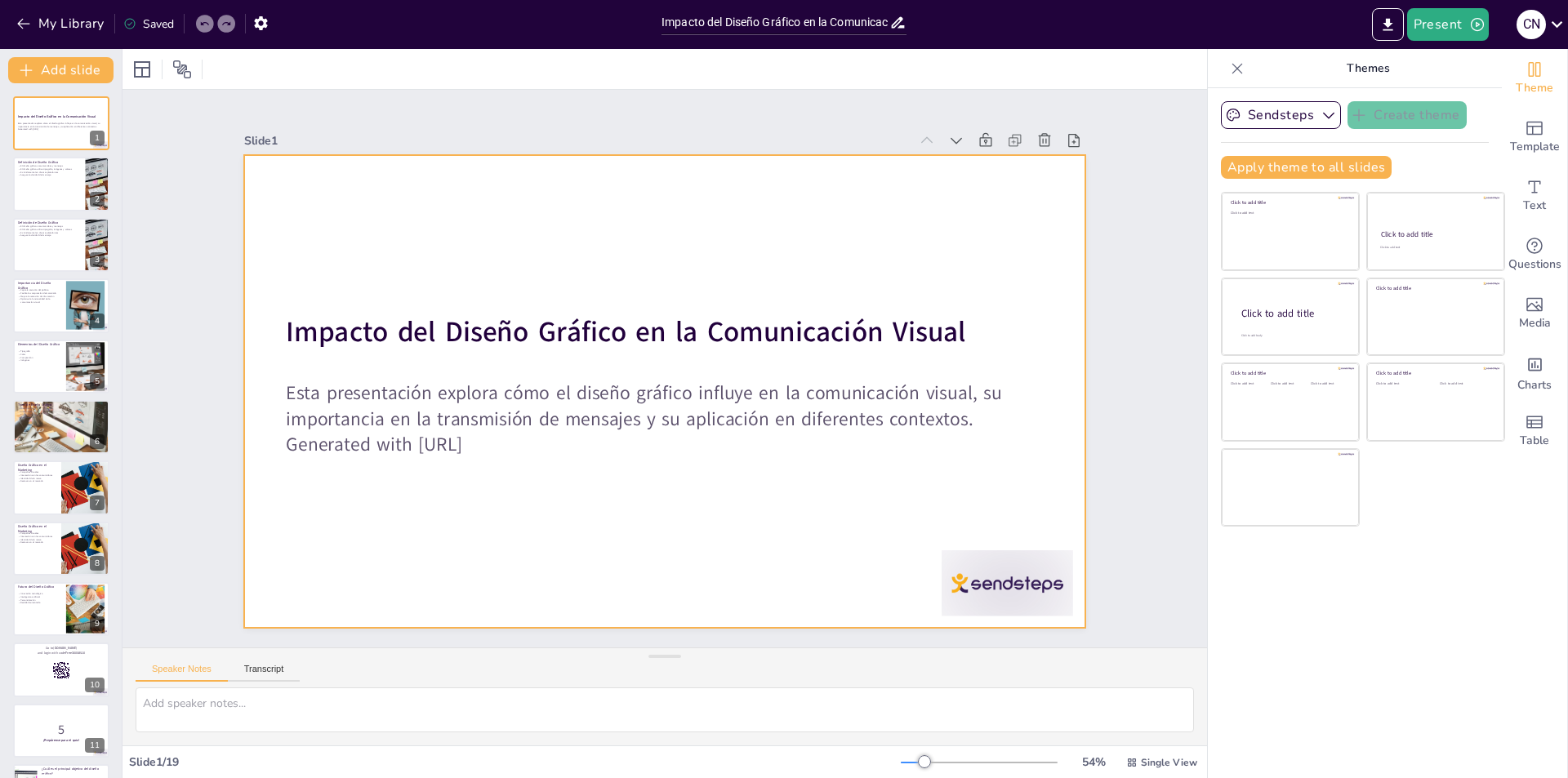
checkbox input "true"
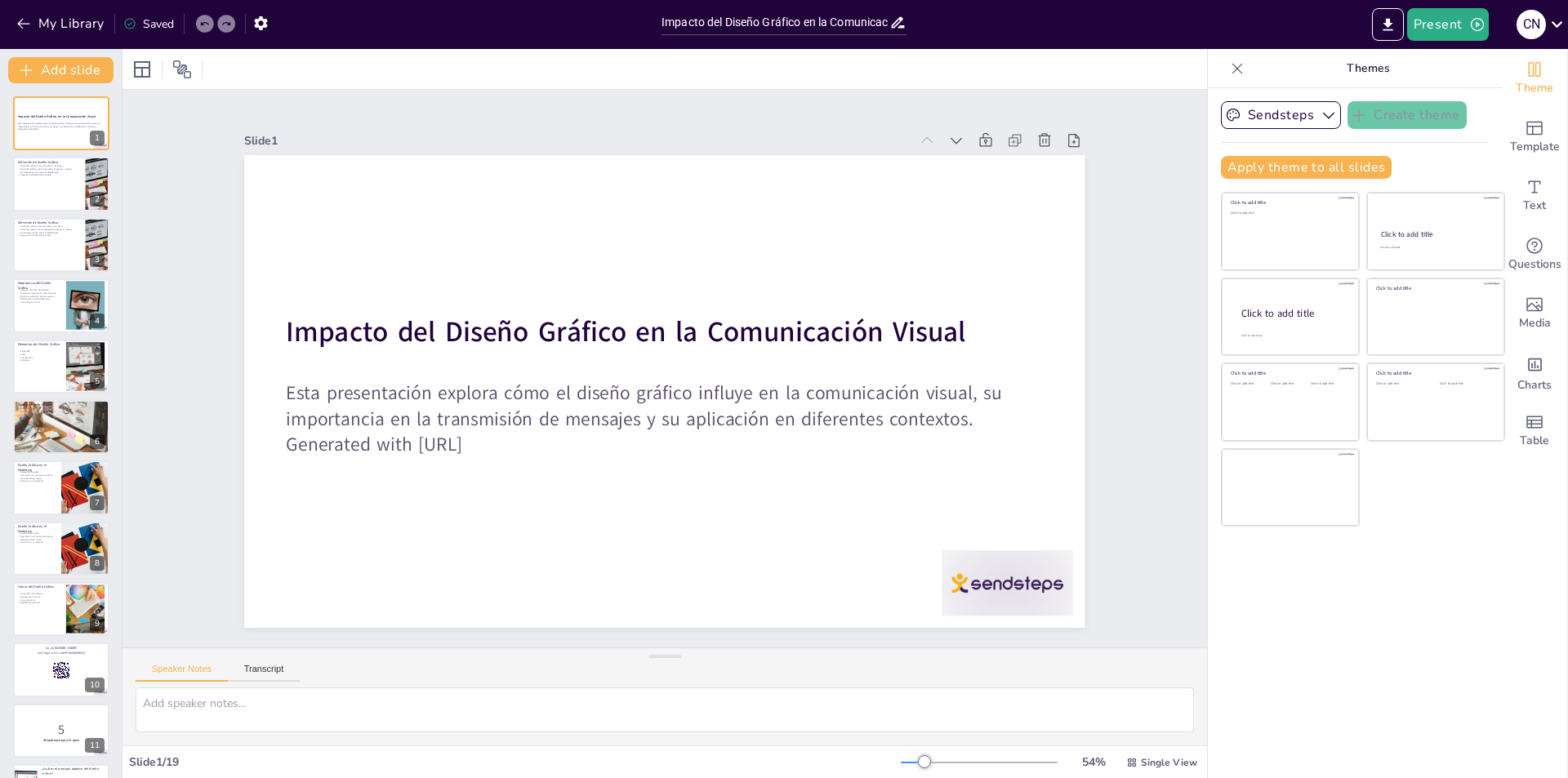
checkbox input "true"
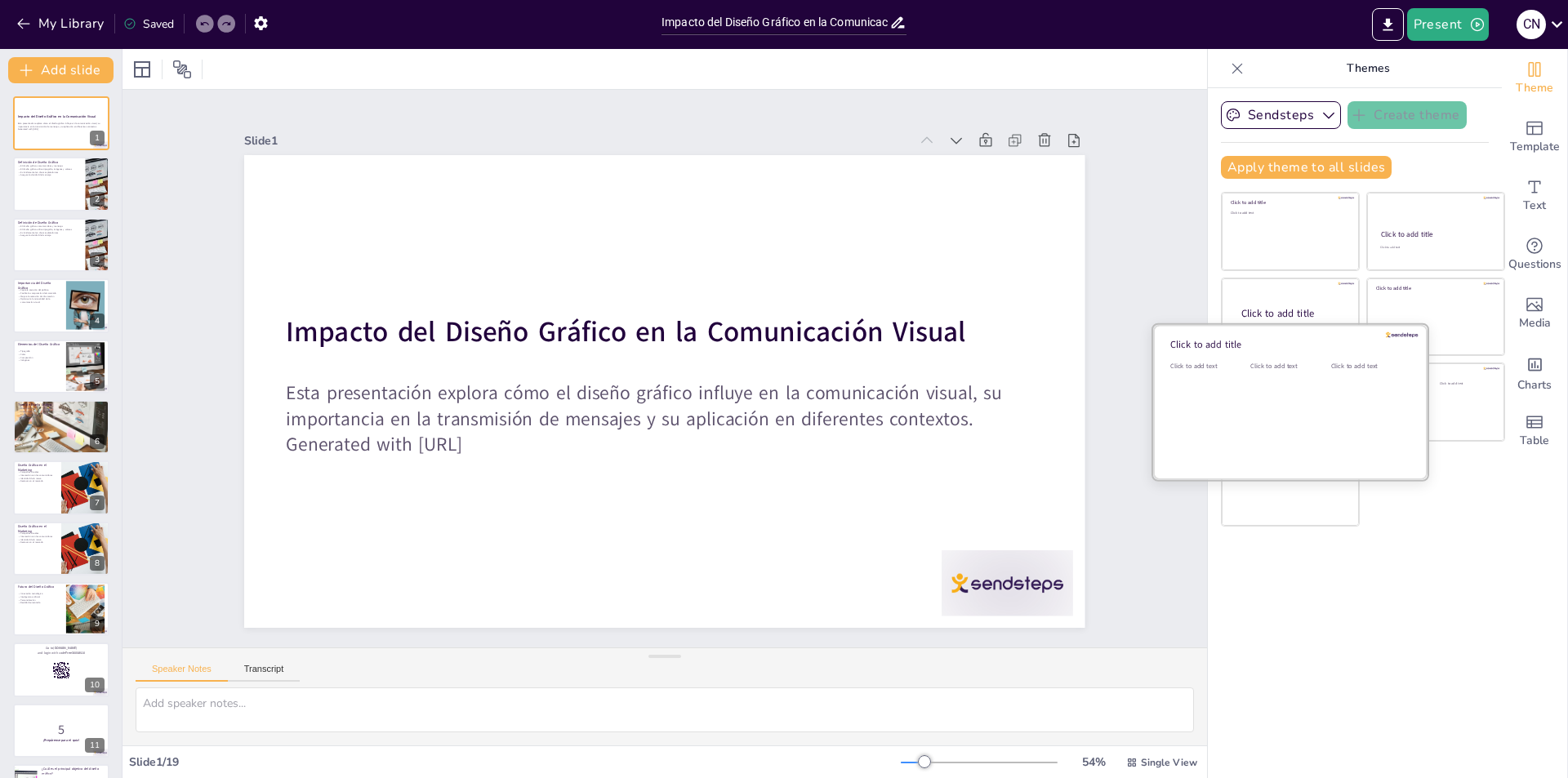
checkbox input "true"
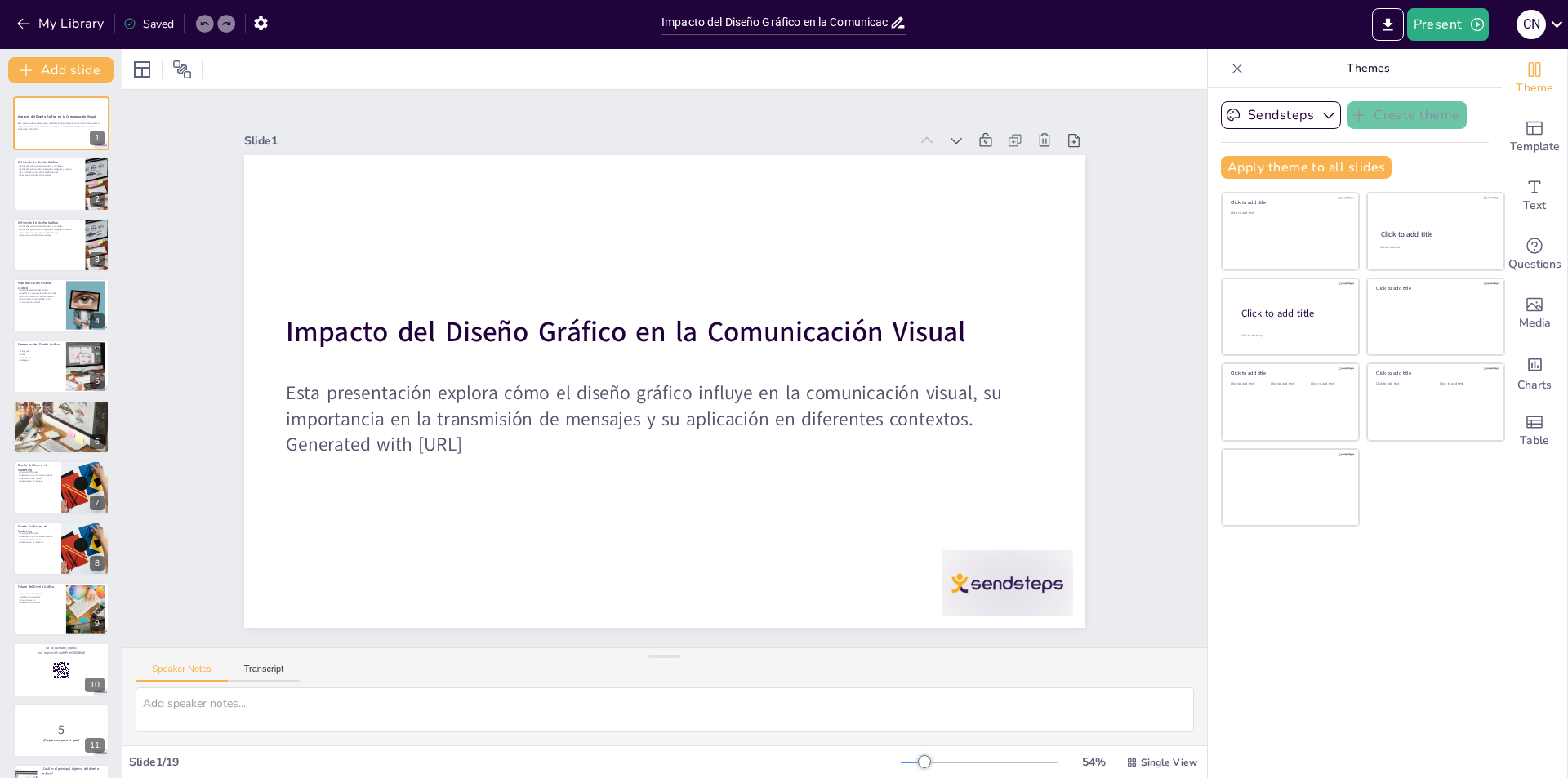
checkbox input "true"
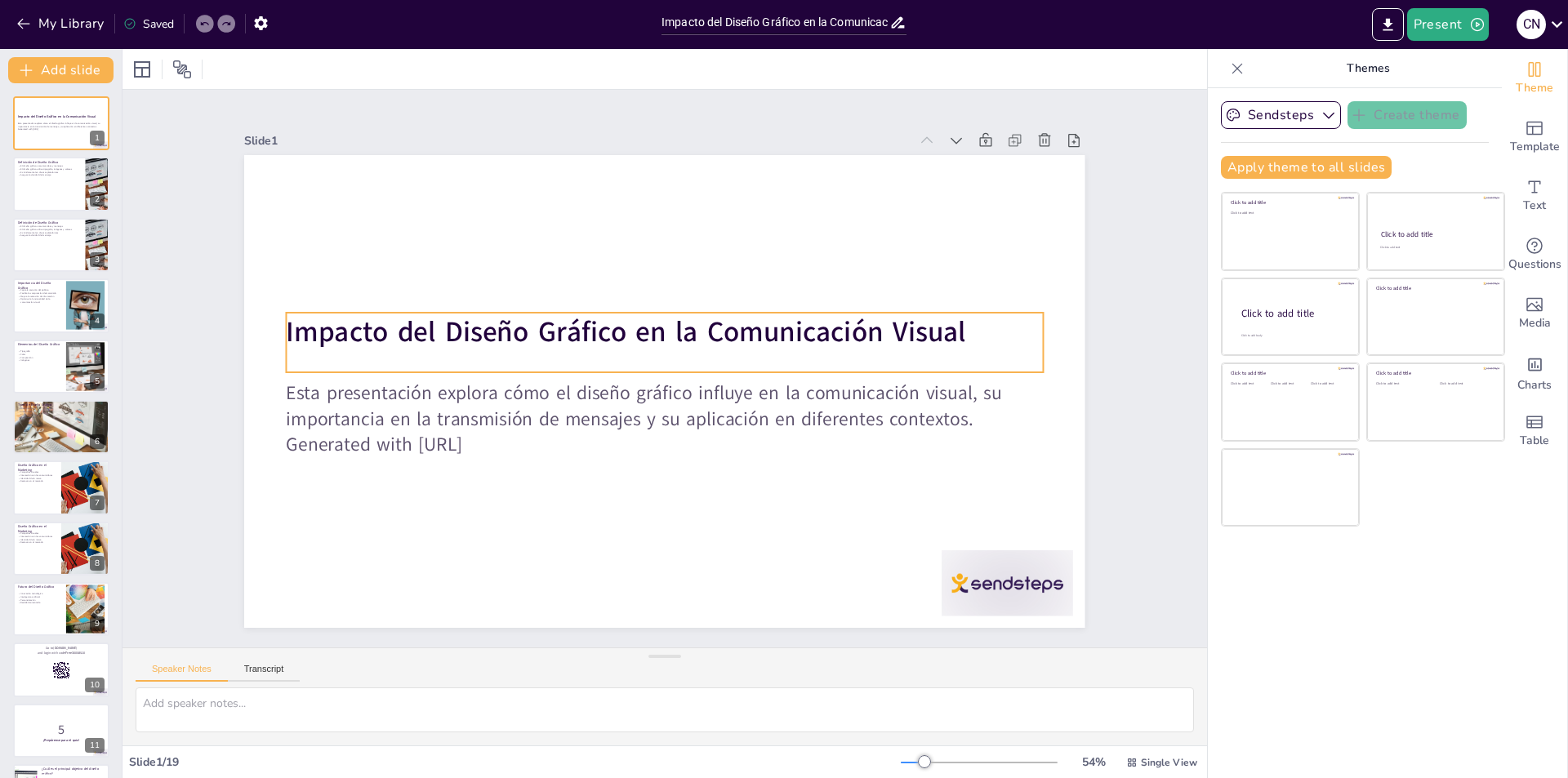
checkbox input "true"
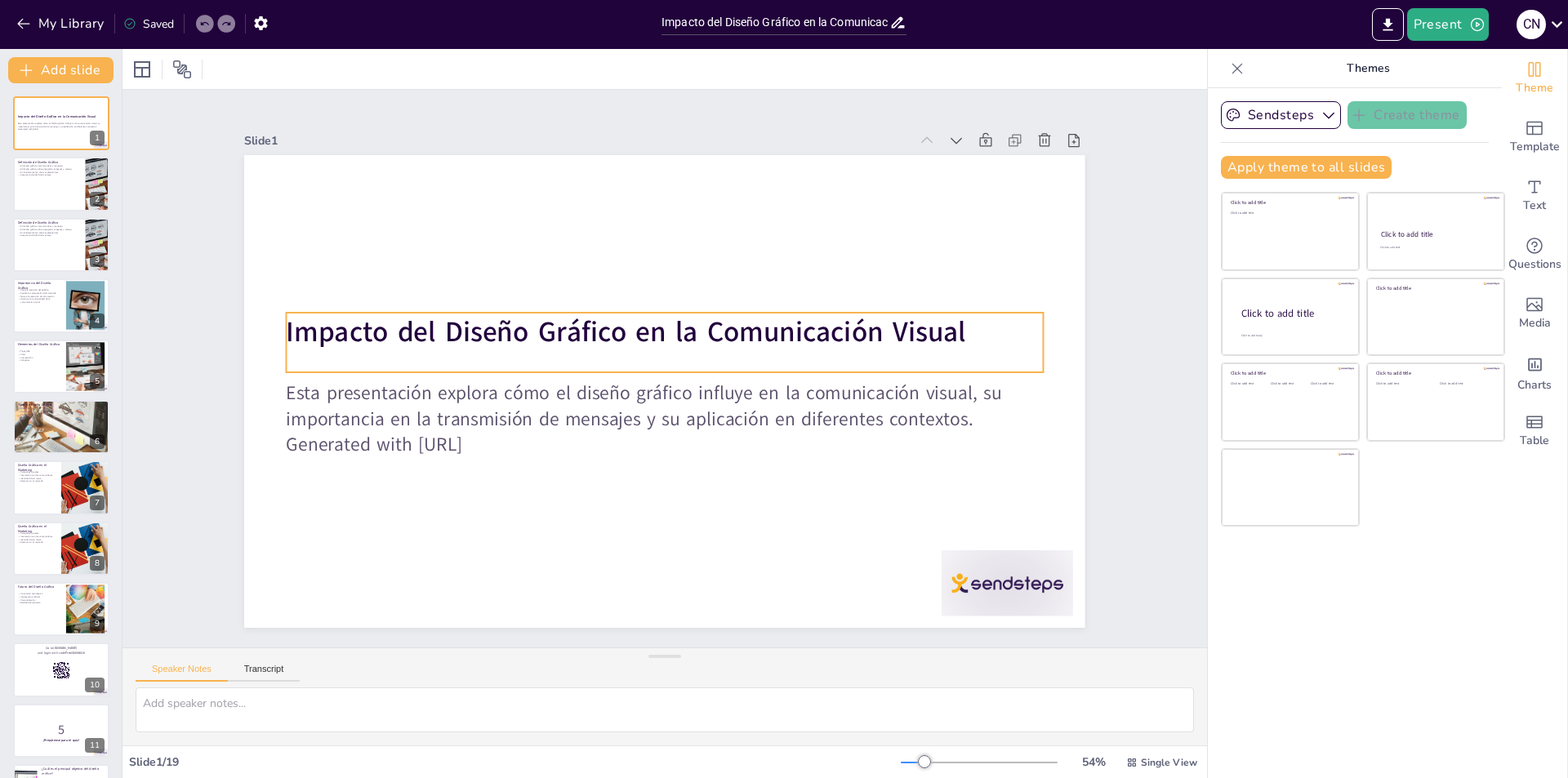
checkbox input "true"
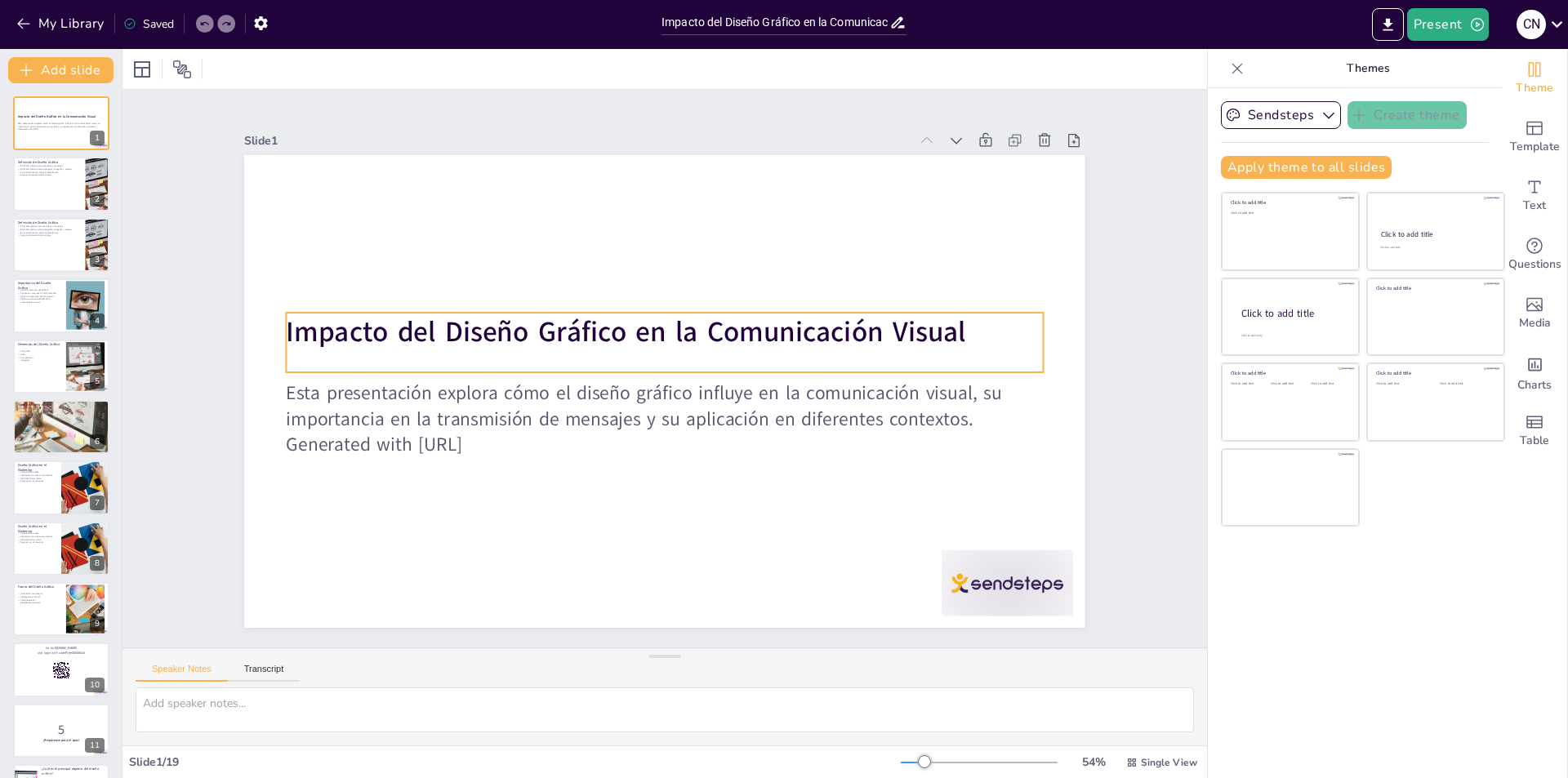
checkbox input "true"
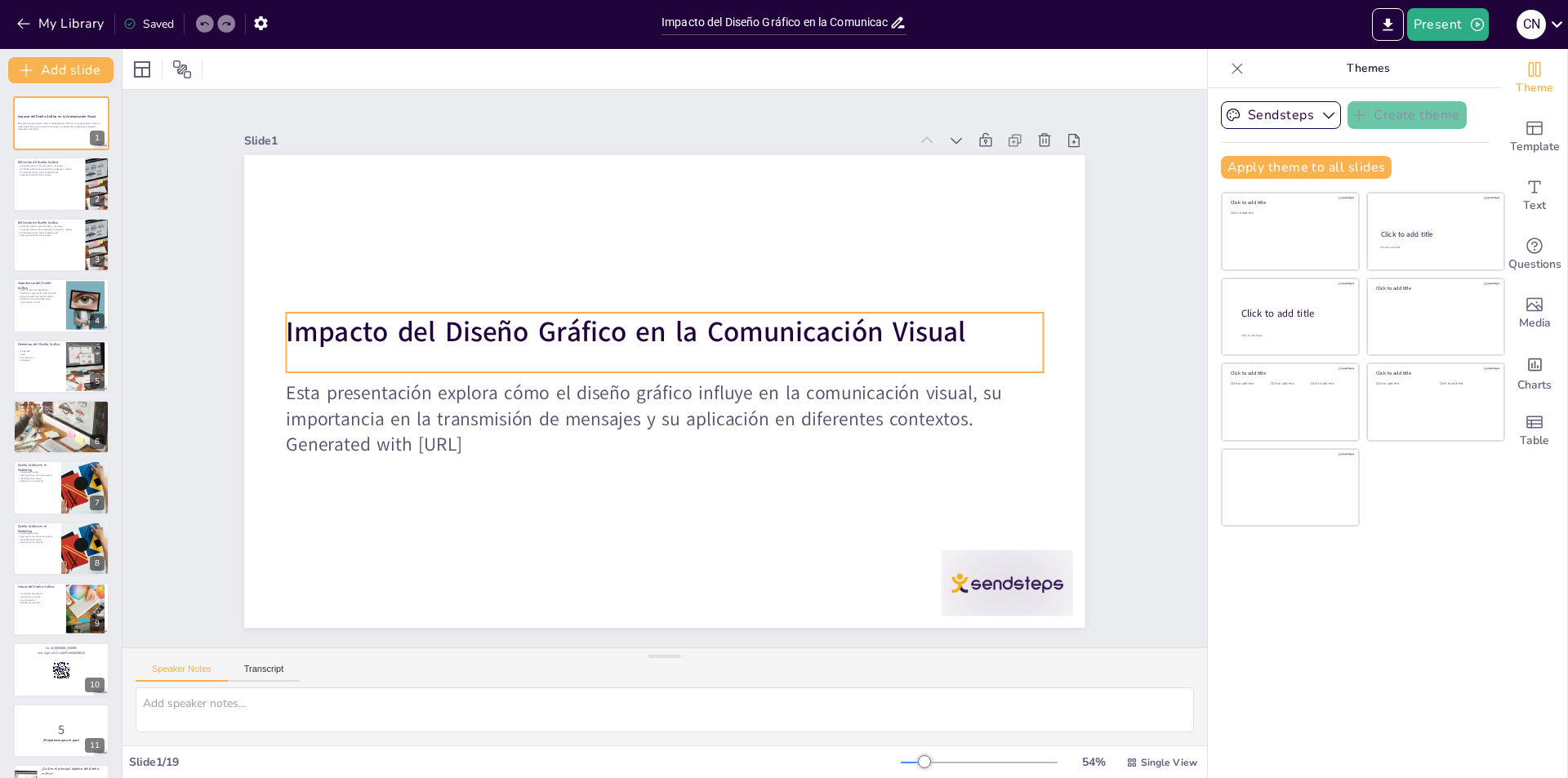
checkbox input "true"
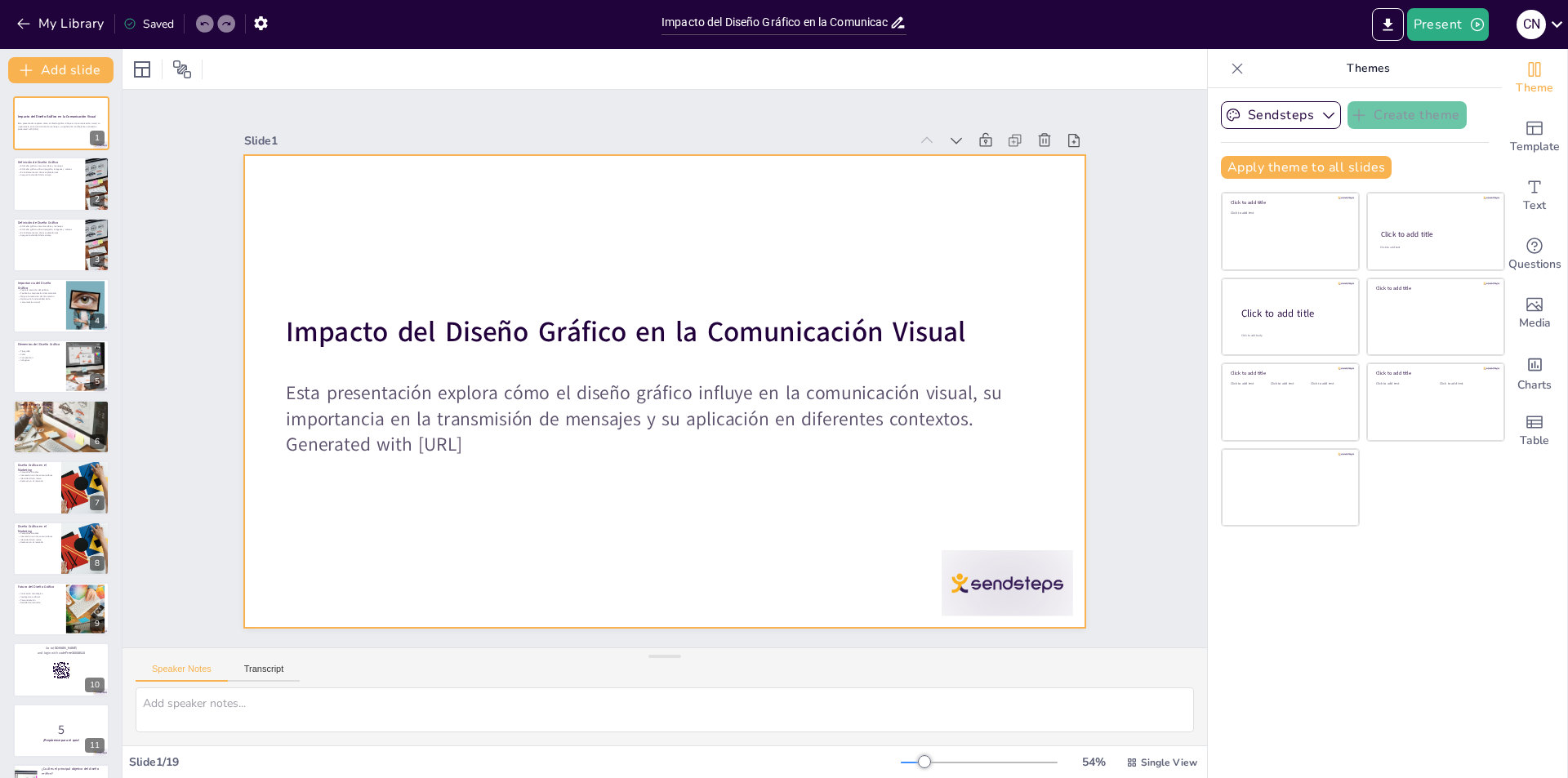
checkbox input "true"
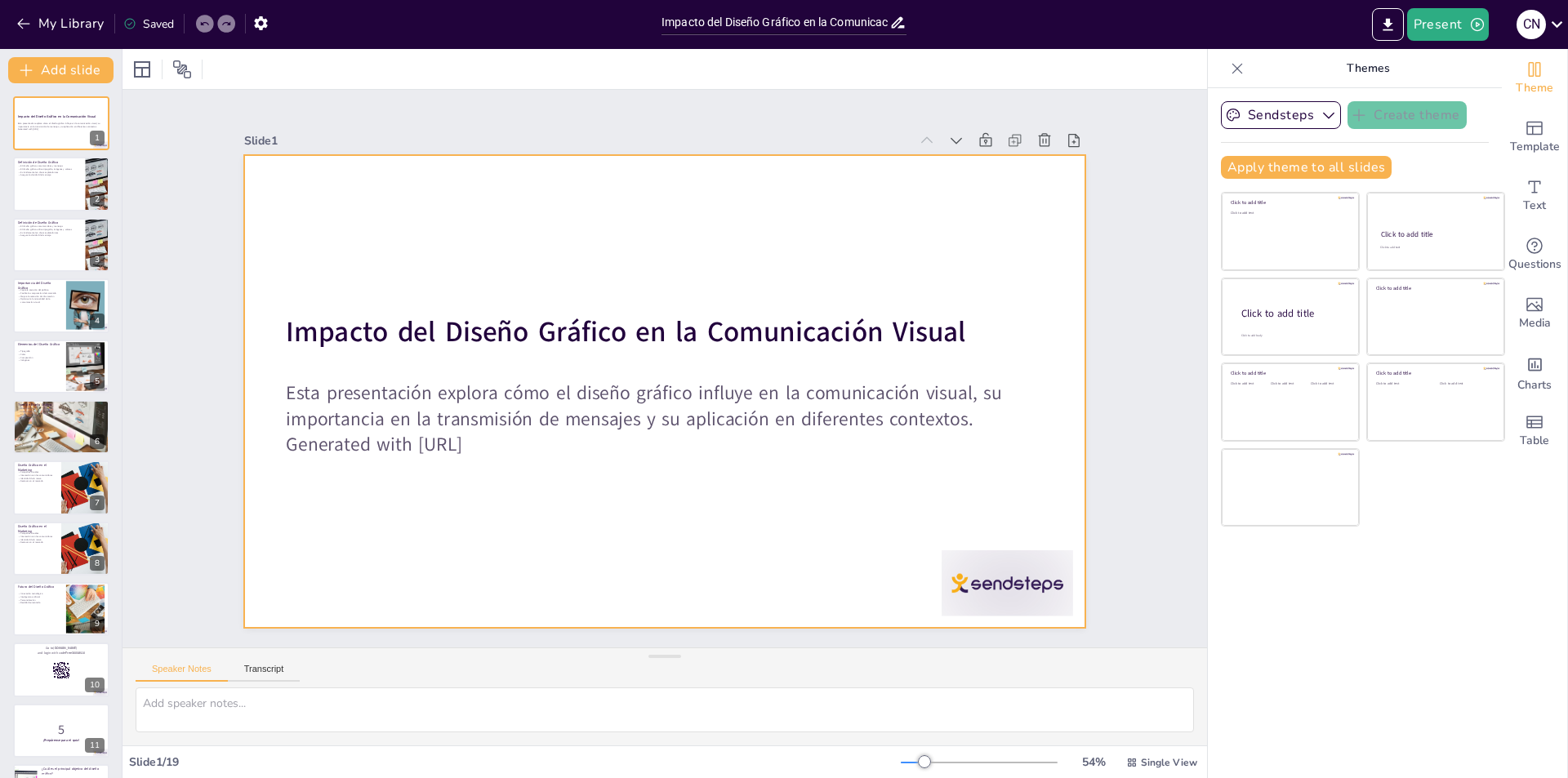
checkbox input "true"
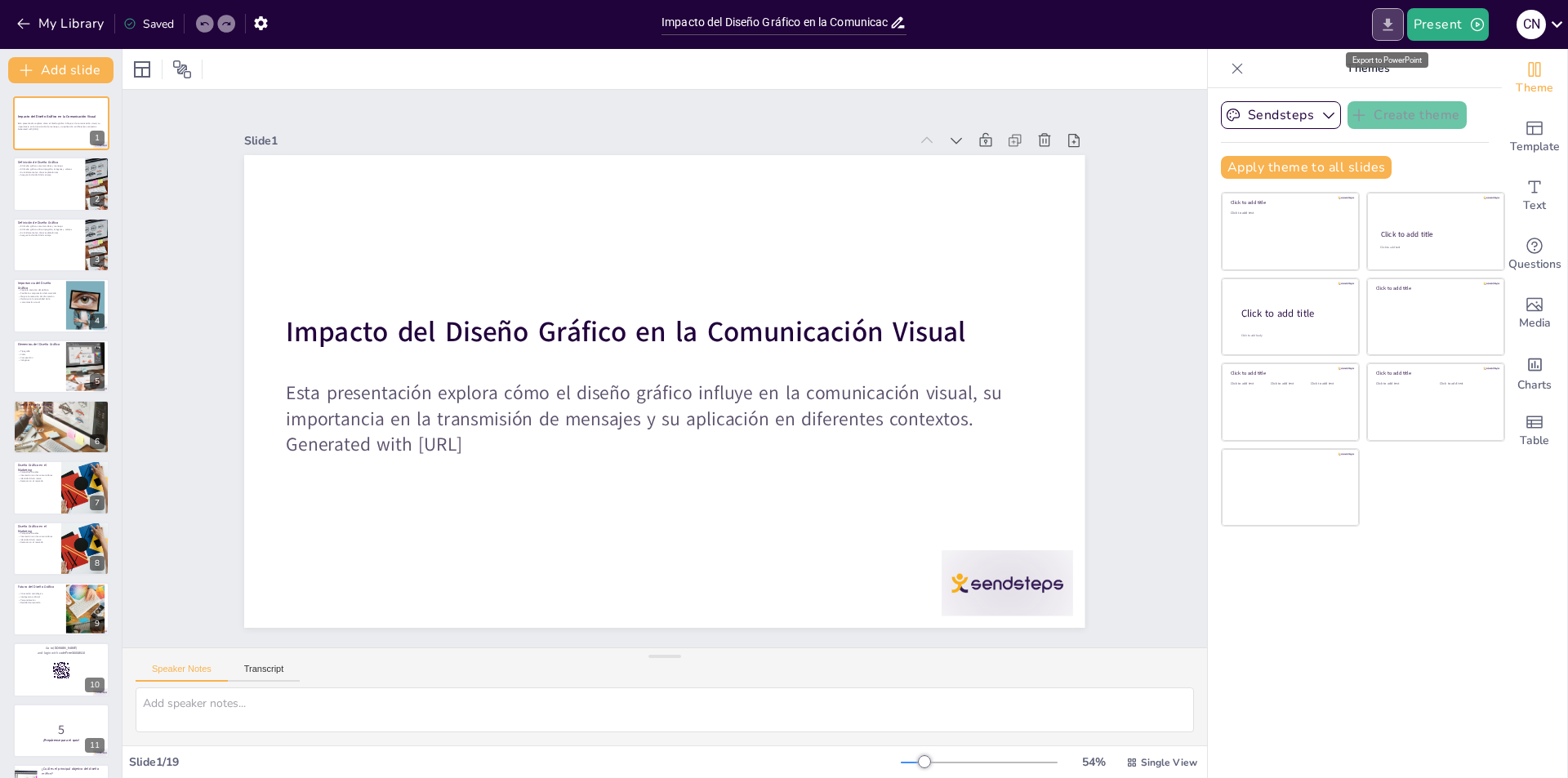
click at [1394, 27] on icon "Export to PowerPoint" at bounding box center [1388, 25] width 17 height 17
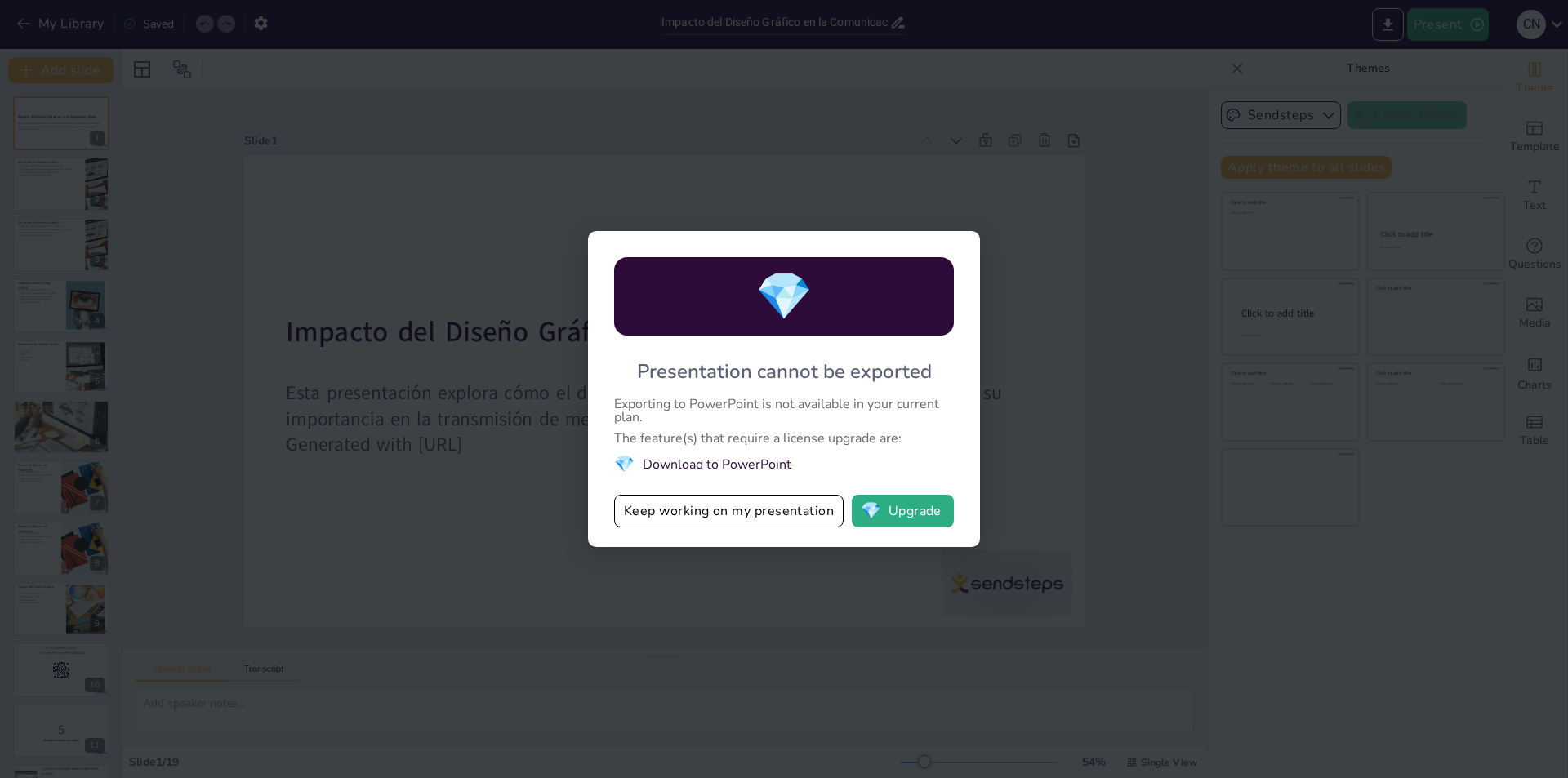
drag, startPoint x: 743, startPoint y: 428, endPoint x: 754, endPoint y: 440, distance: 16.3
checkbox input "true"
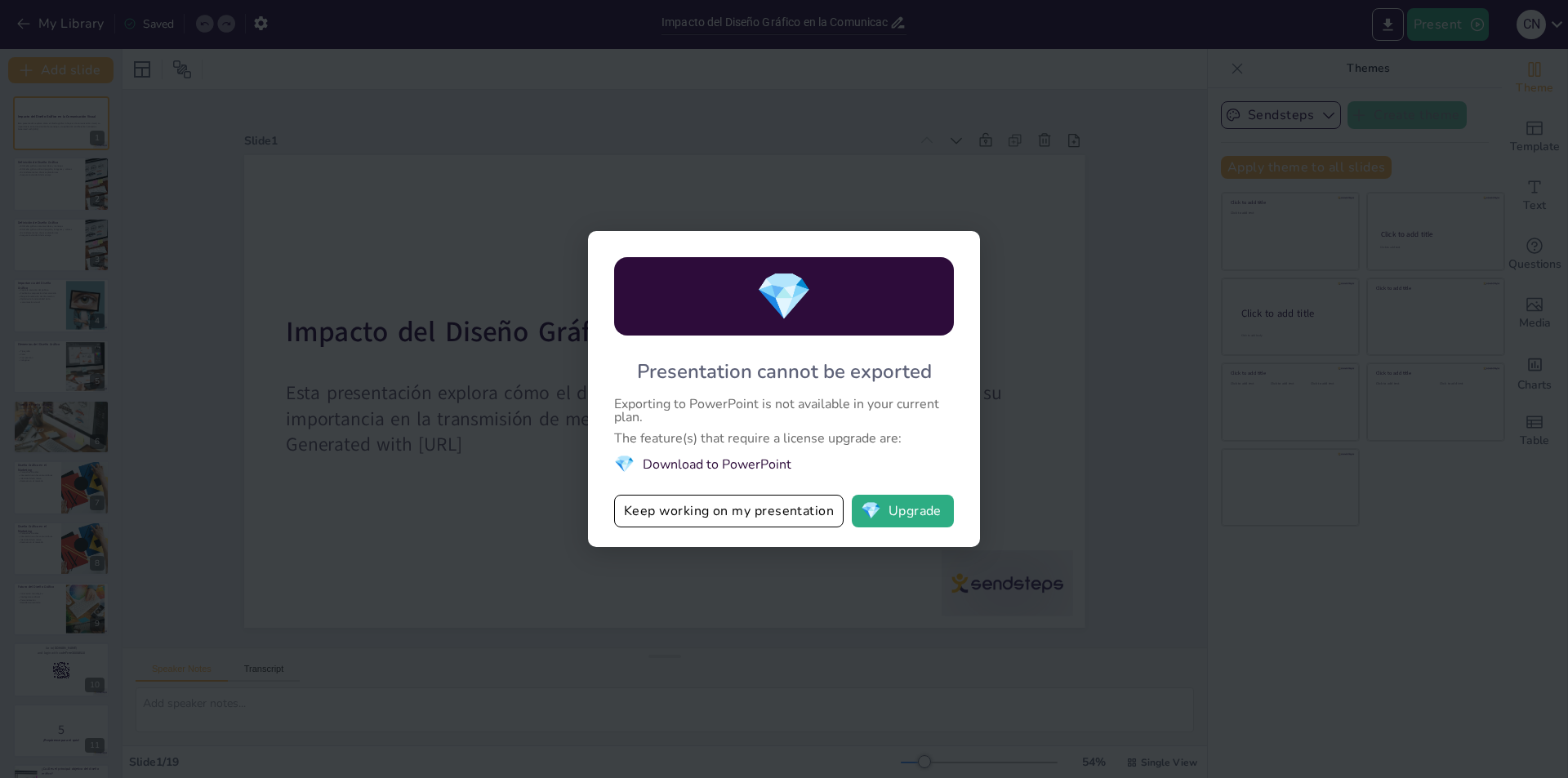
checkbox input "true"
click at [745, 521] on button "Keep working on my presentation" at bounding box center [729, 511] width 230 height 32
checkbox input "true"
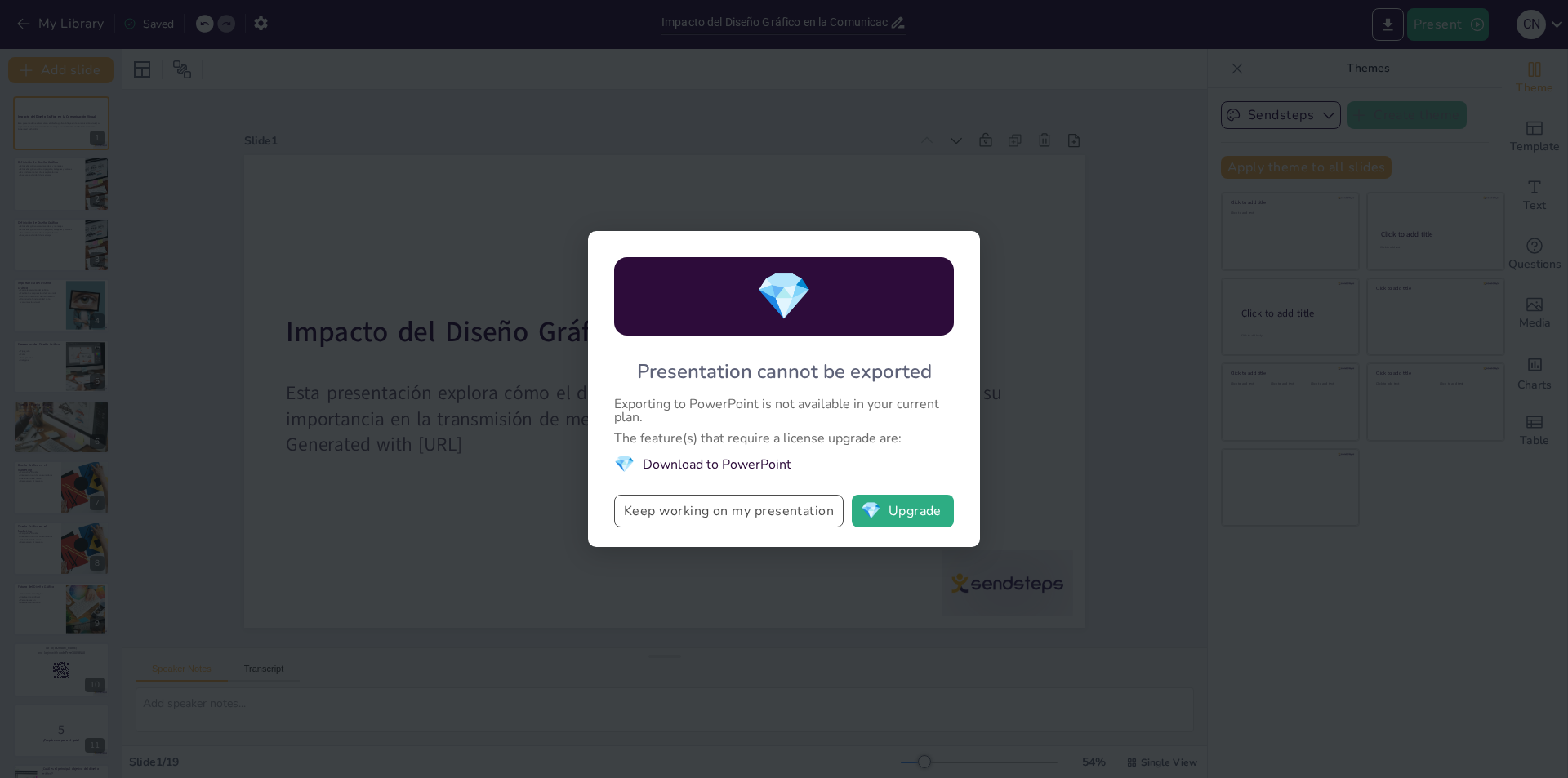
checkbox input "true"
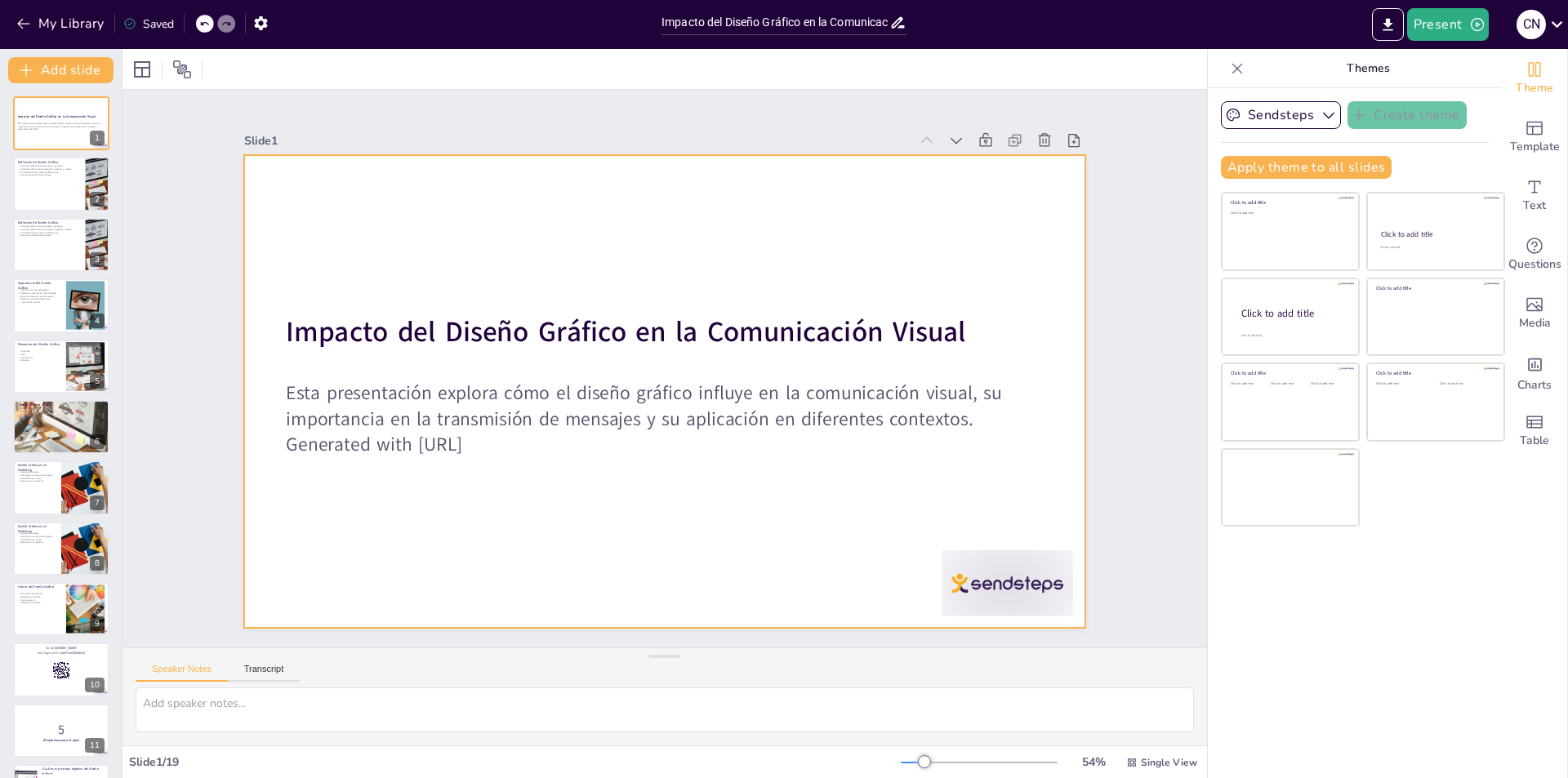
checkbox input "true"
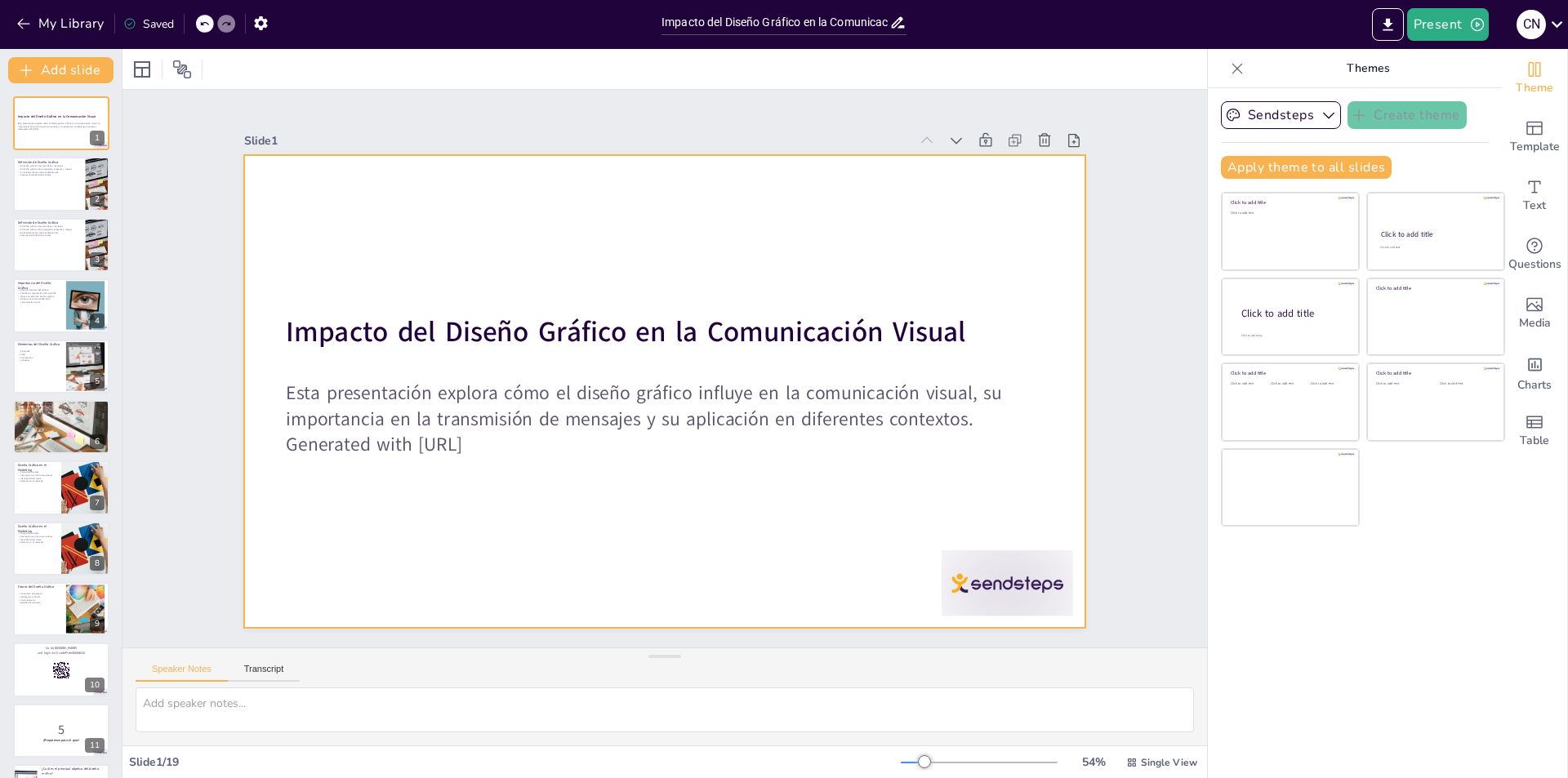
checkbox input "true"
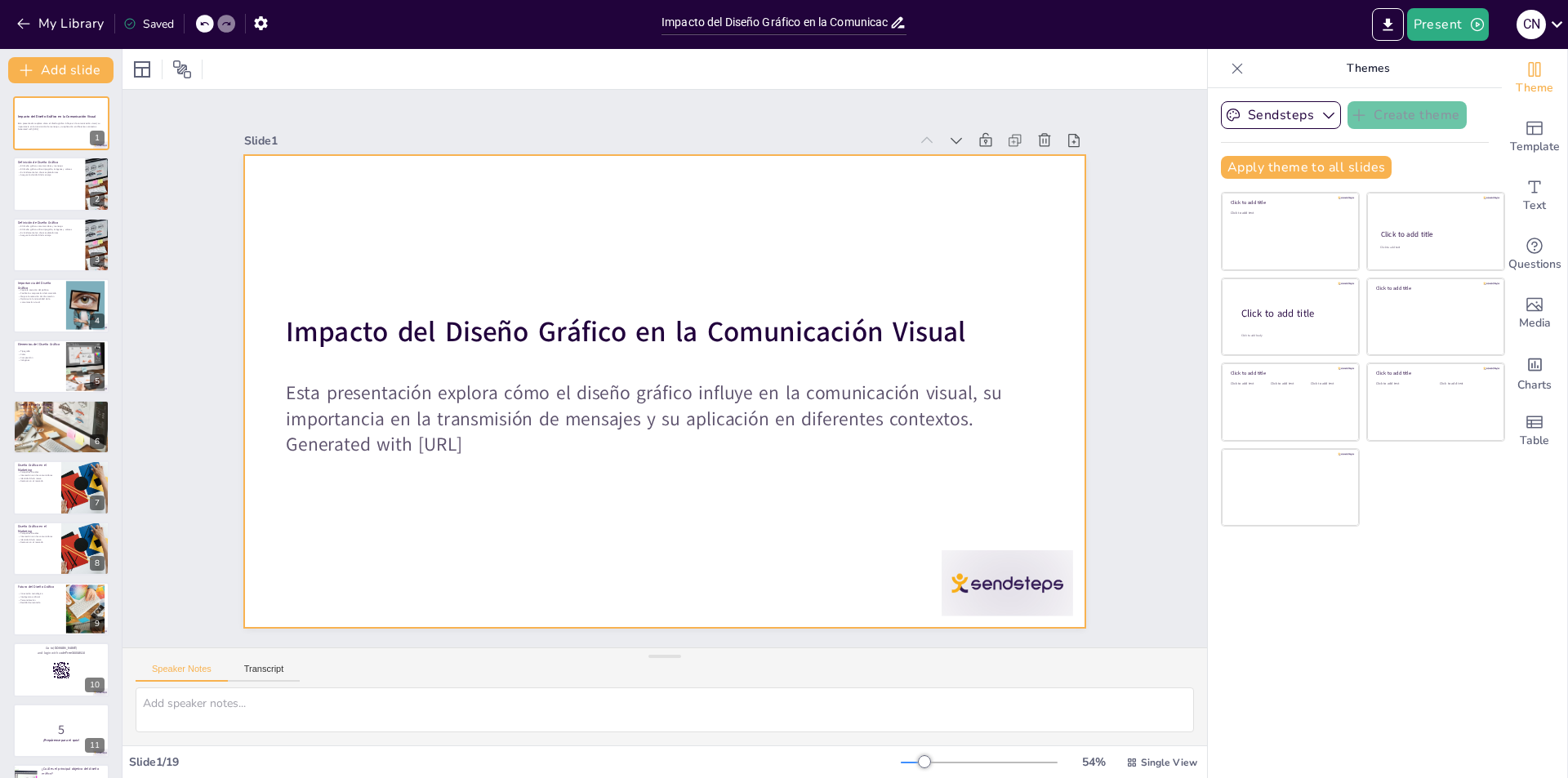
checkbox input "true"
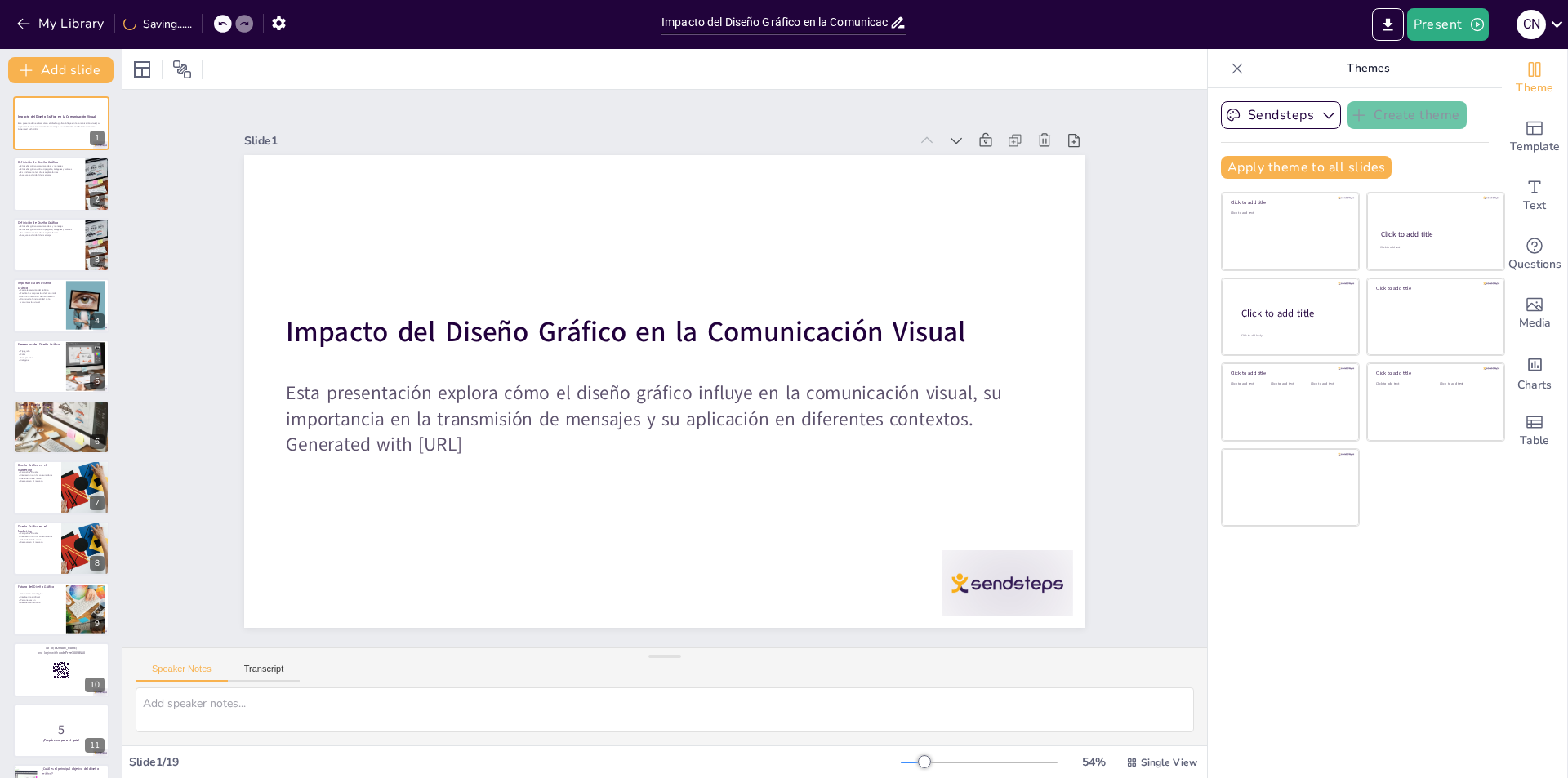
checkbox input "true"
click at [1385, 24] on icon "Export to PowerPoint" at bounding box center [1388, 25] width 17 height 17
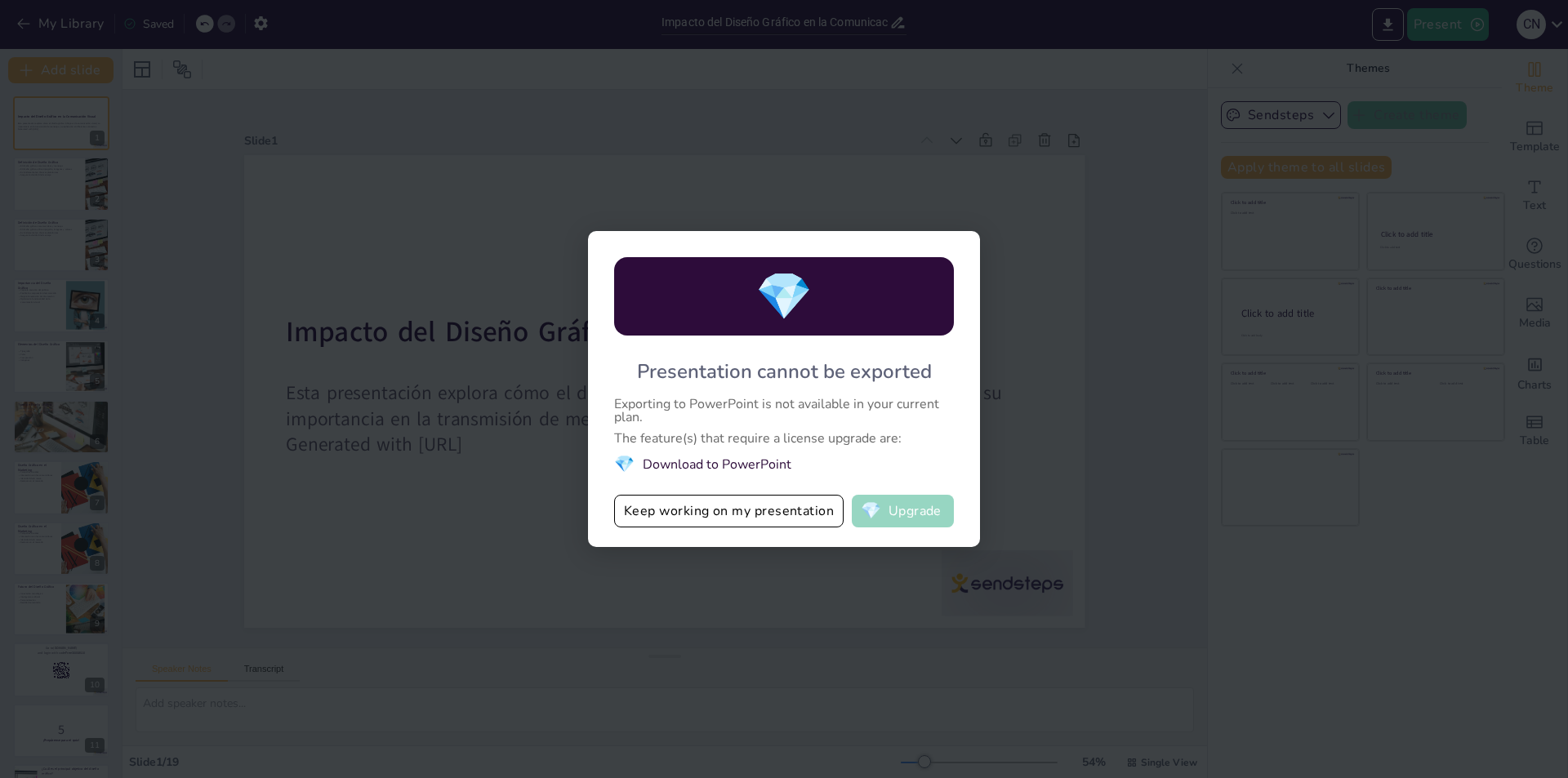
click at [931, 508] on button "💎 Upgrade" at bounding box center [902, 511] width 102 height 32
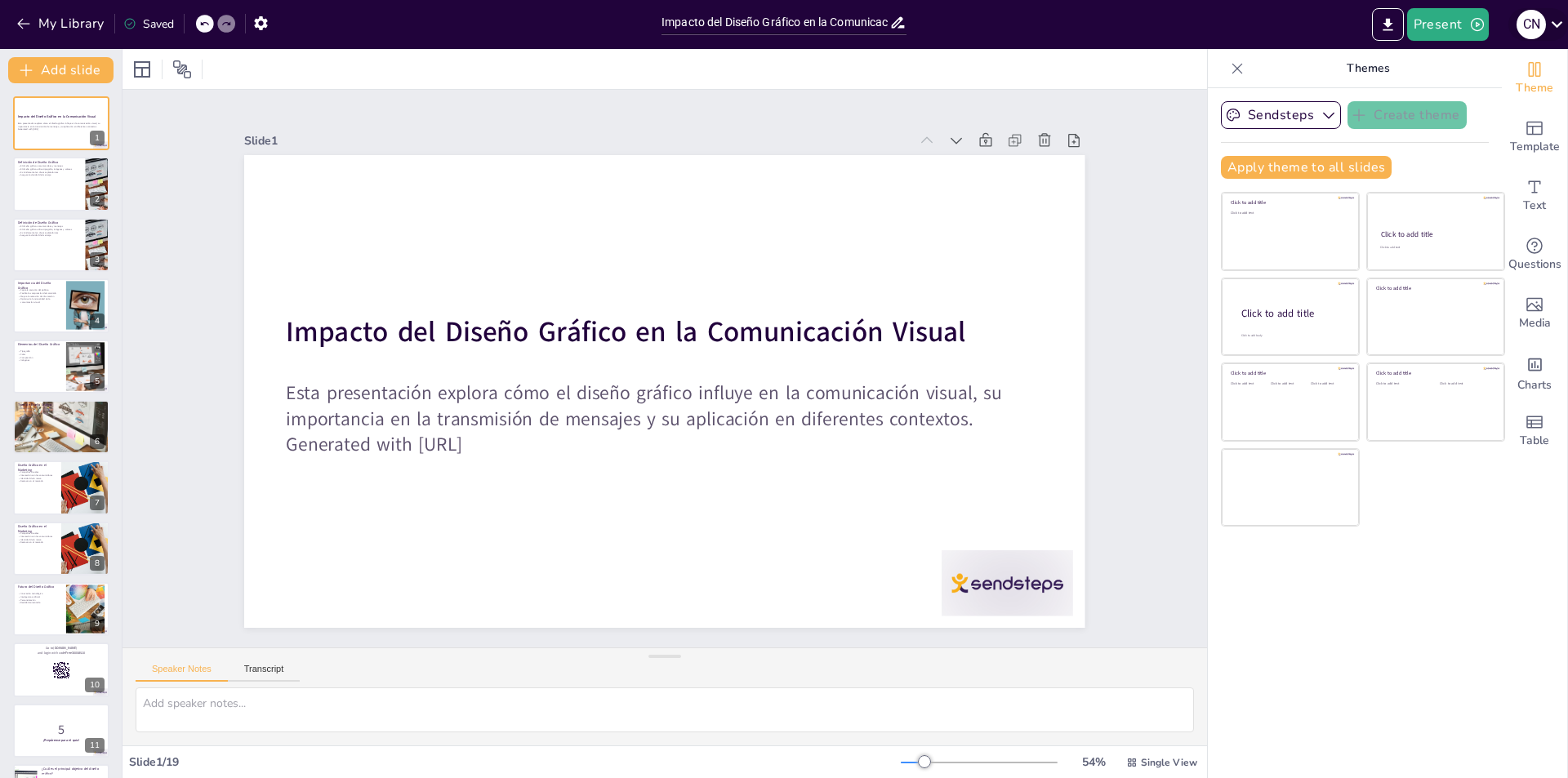
click at [1537, 27] on div "c n" at bounding box center [1531, 24] width 29 height 29
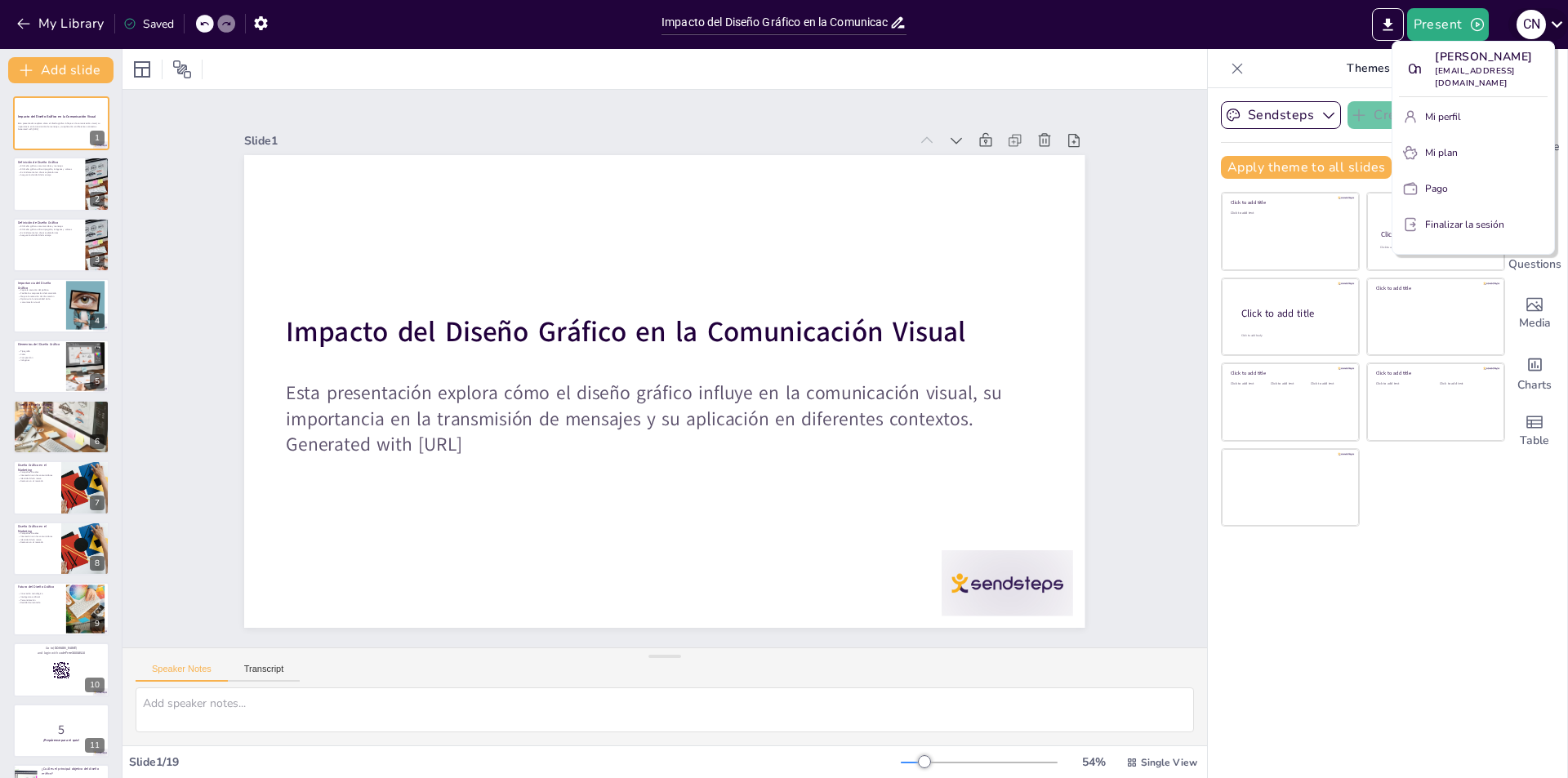
click at [1537, 27] on div at bounding box center [784, 389] width 1568 height 778
